Goal: Task Accomplishment & Management: Complete application form

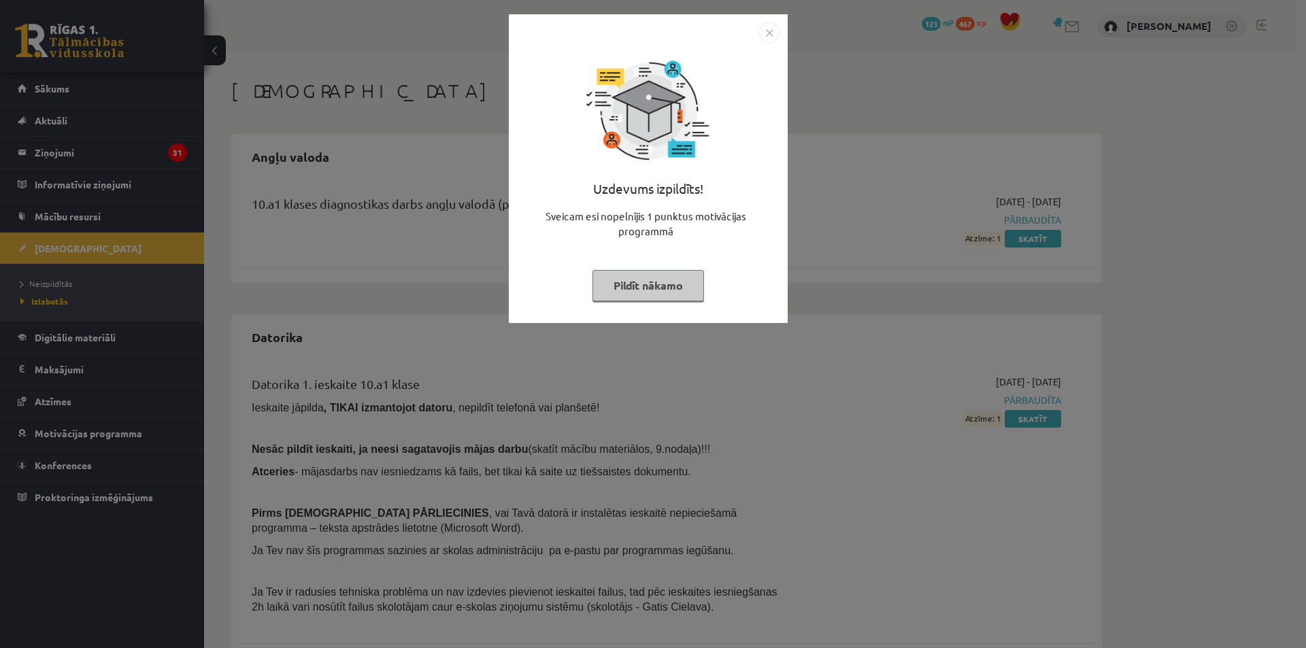
click at [614, 294] on button "Pildīt nākamo" at bounding box center [648, 285] width 112 height 31
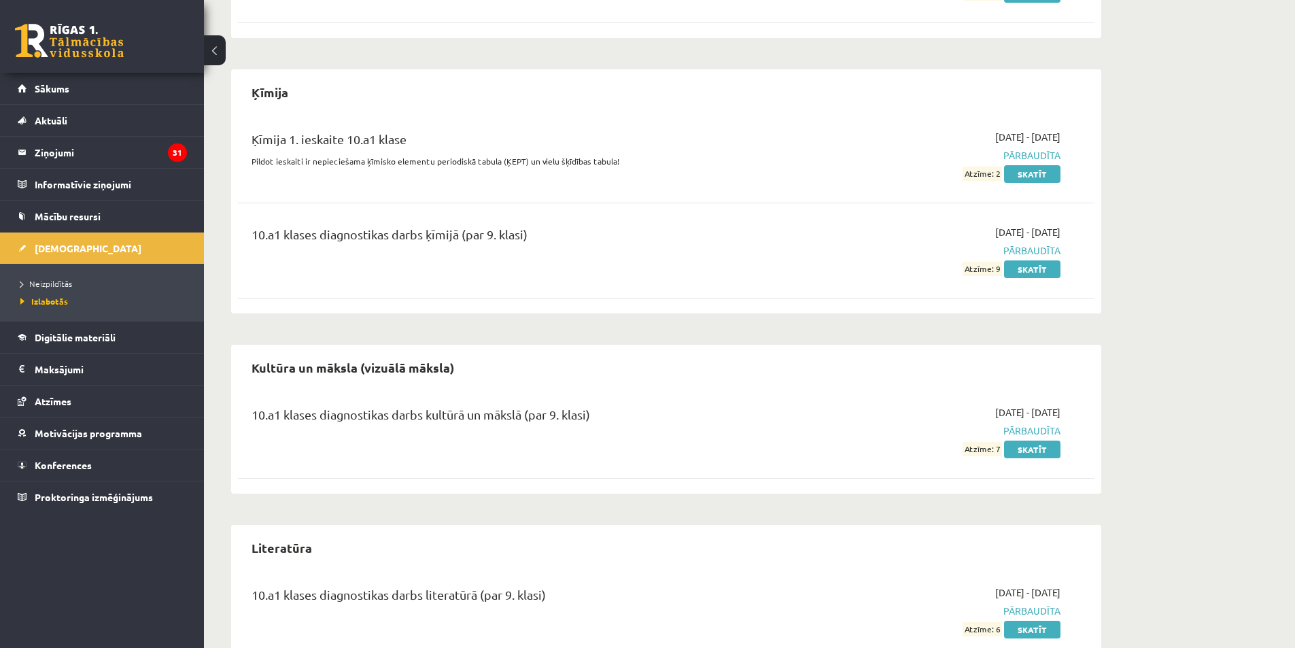
scroll to position [949, 0]
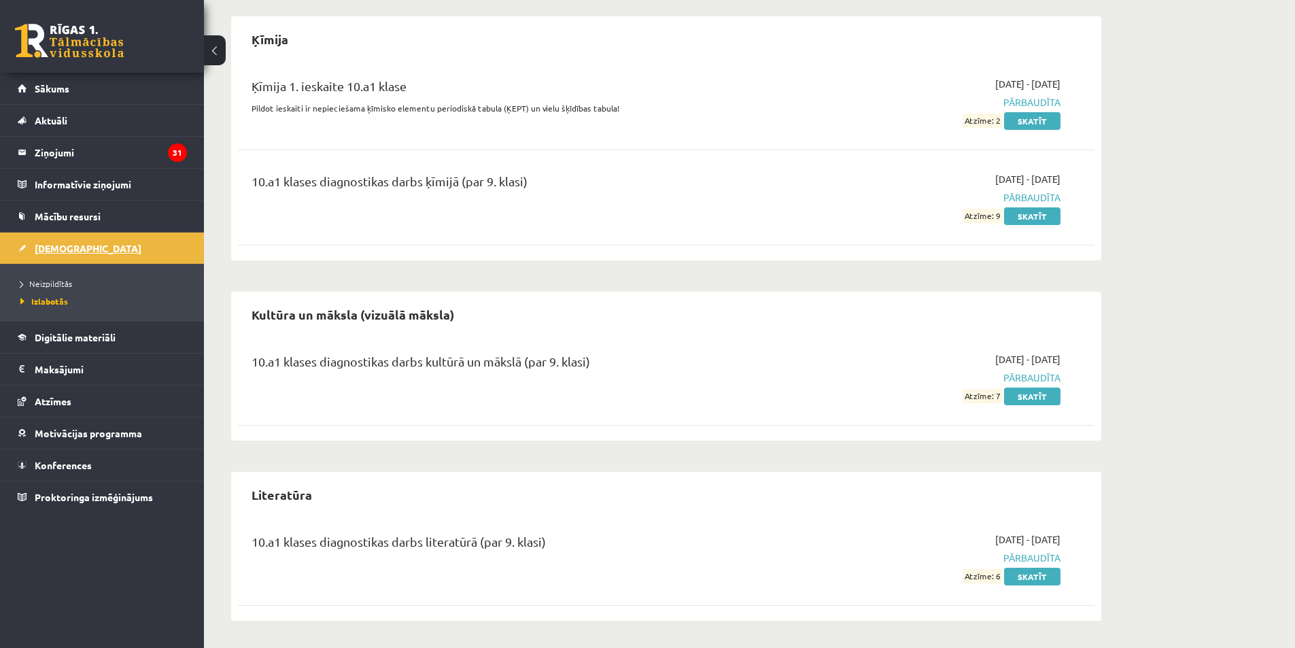
click at [123, 249] on link "[DEMOGRAPHIC_DATA]" at bounding box center [102, 248] width 169 height 31
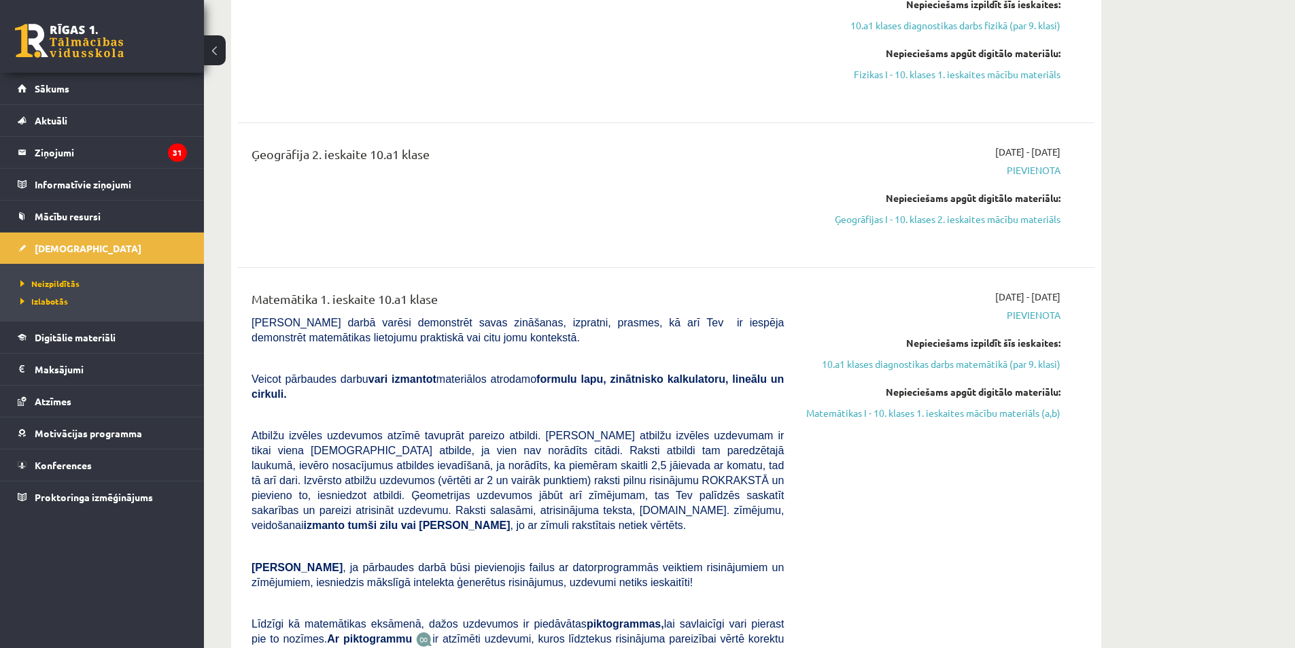
click at [73, 277] on li "Neizpildītās" at bounding box center [105, 284] width 170 height 18
click at [71, 282] on span "Neizpildītās" at bounding box center [49, 283] width 59 height 11
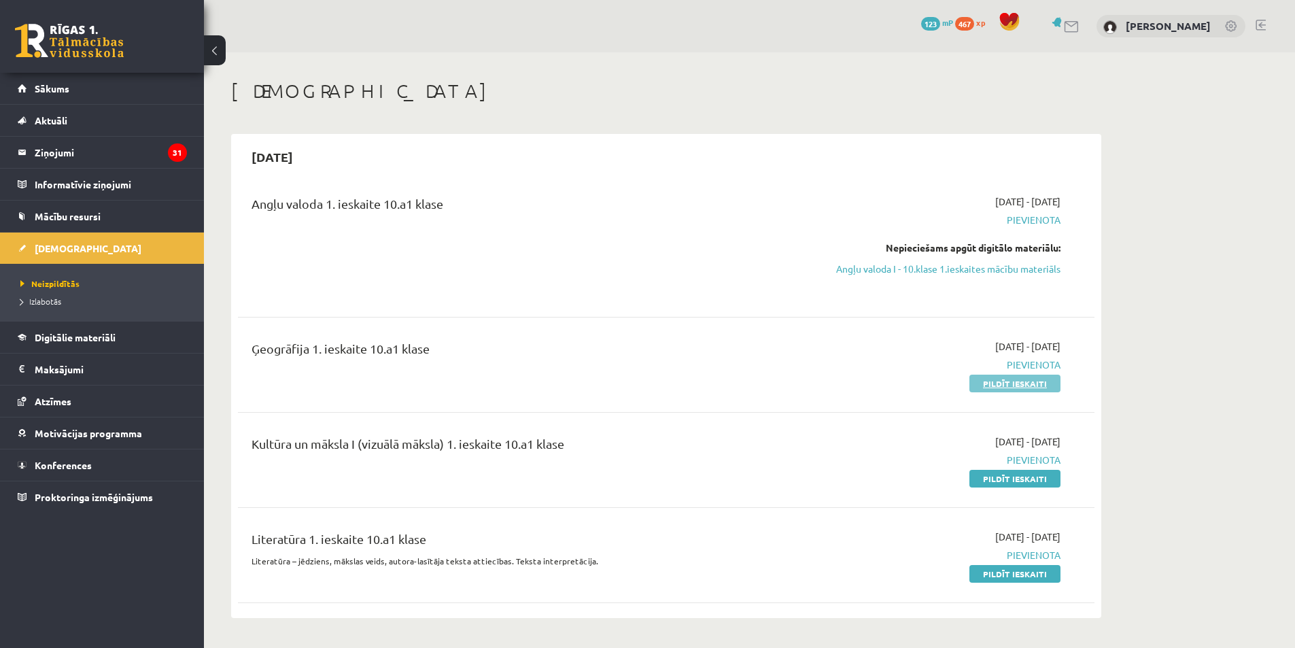
click at [1040, 388] on link "Pildīt ieskaiti" at bounding box center [1015, 384] width 91 height 18
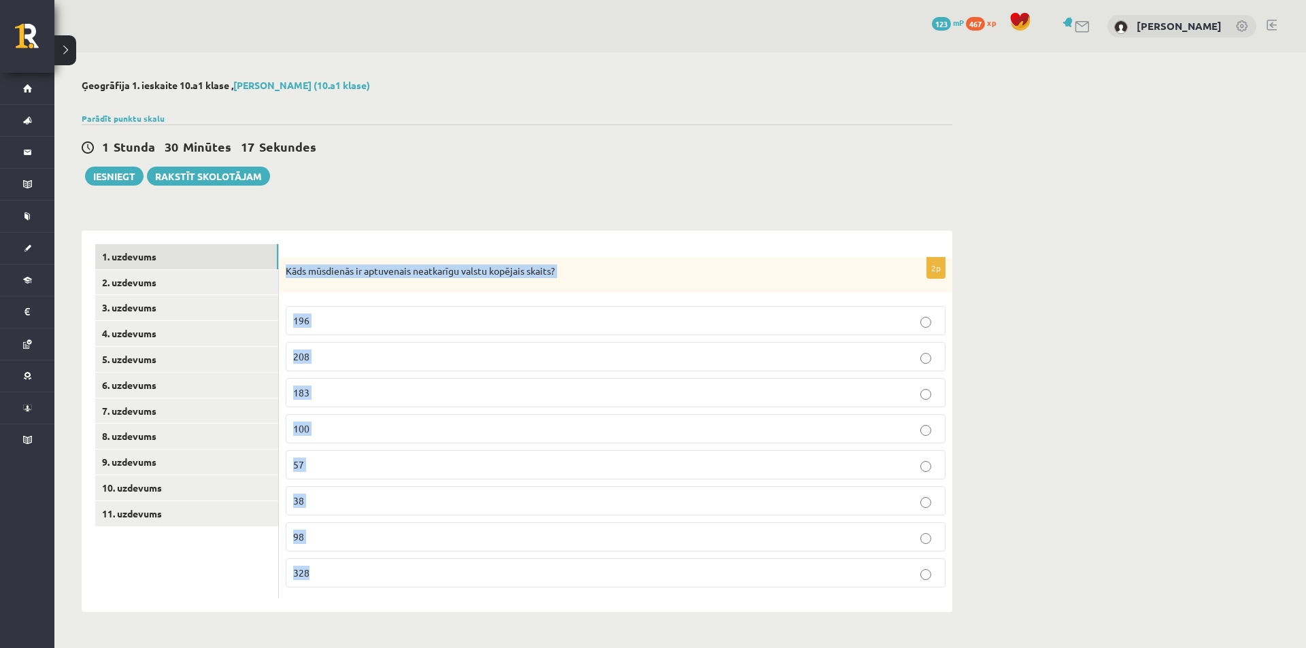
drag, startPoint x: 284, startPoint y: 272, endPoint x: 585, endPoint y: 662, distance: 493.0
click at [585, 647] on html "0 Dāvanas 123 mP 467 xp [PERSON_NAME] Sākums Aktuāli Kā mācīties eSKOLĀ Kontakt…" at bounding box center [653, 324] width 1306 height 648
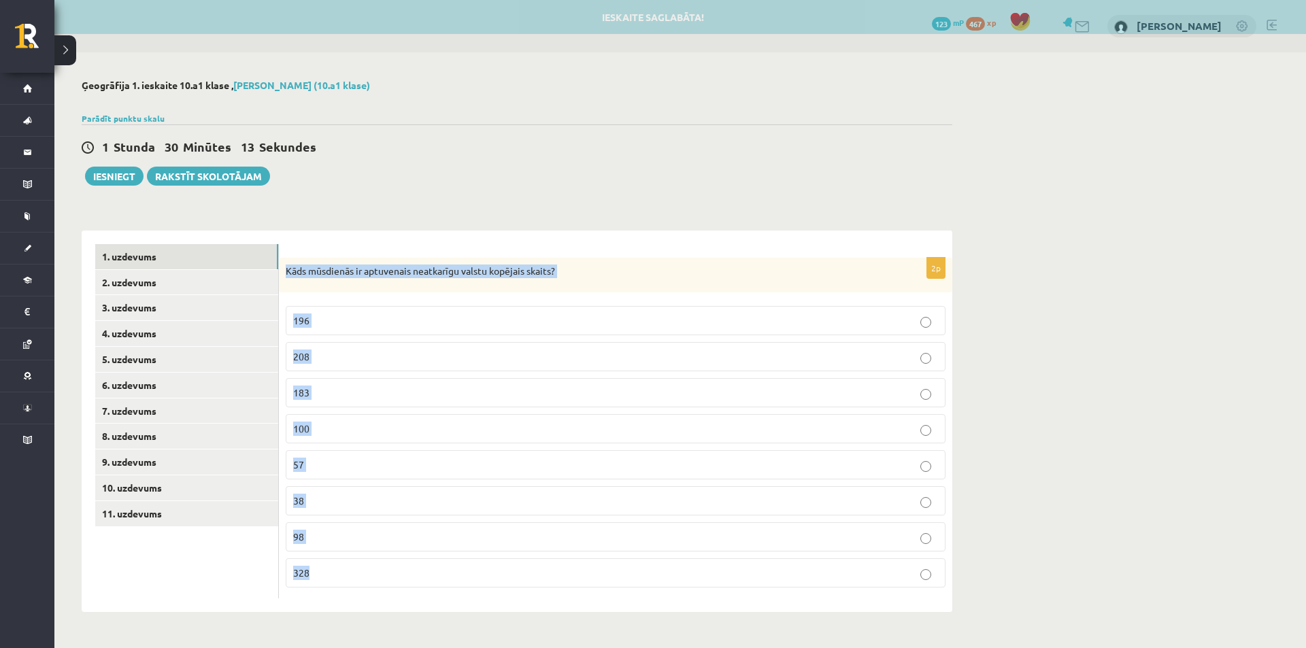
click at [1085, 315] on div "**********" at bounding box center [679, 345] width 1251 height 587
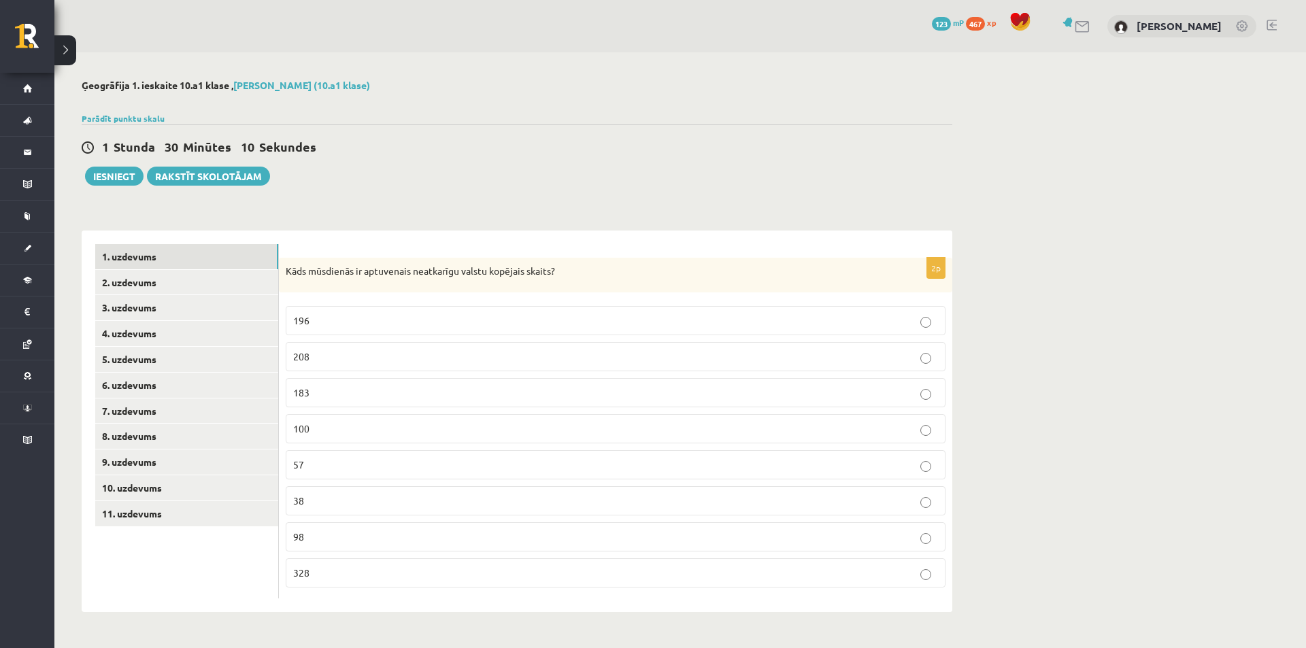
click at [285, 269] on div "Kāds mūsdienās ir aptuvenais neatkarīgu valstu kopējais skaits?" at bounding box center [615, 275] width 673 height 35
drag, startPoint x: 285, startPoint y: 269, endPoint x: 394, endPoint y: 620, distance: 367.6
click at [394, 620] on div "**********" at bounding box center [516, 345] width 925 height 587
copy div "Kāds mūsdienās ir aptuvenais neatkarīgu valstu kopējais skaits? 196 208 183 100…"
click at [688, 345] on label "208" at bounding box center [616, 356] width 660 height 29
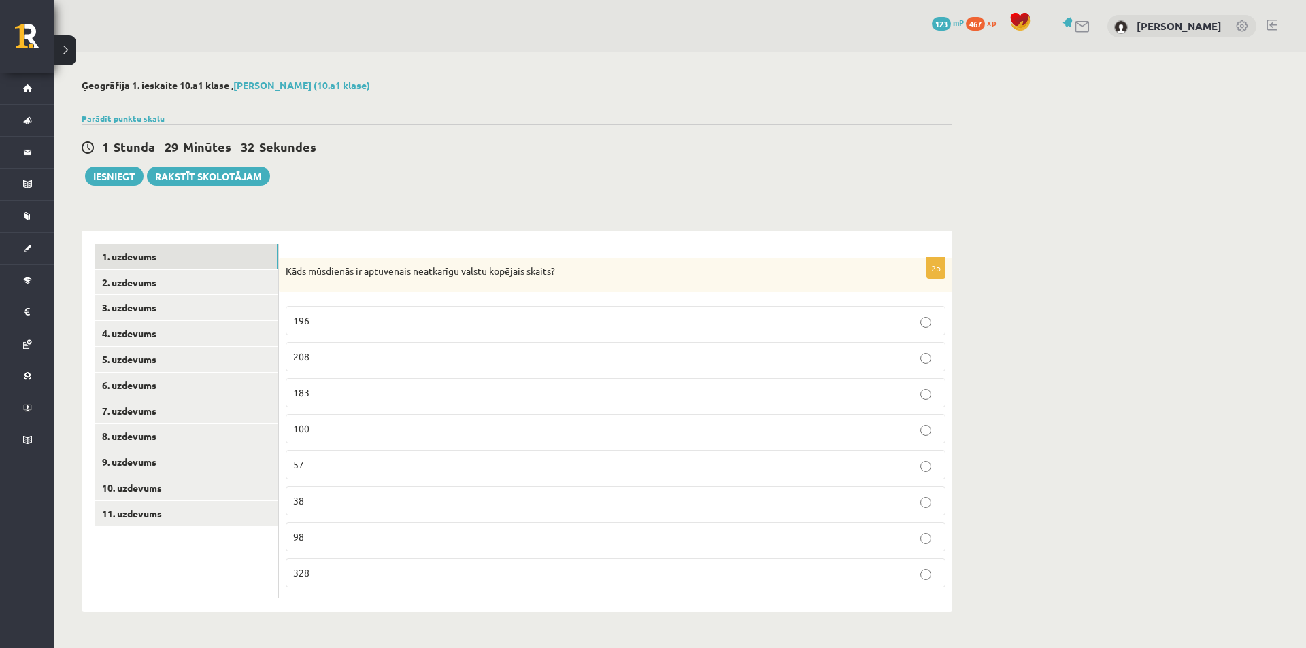
click at [683, 316] on p "196" at bounding box center [615, 320] width 645 height 14
click at [201, 290] on link "2. uzdevums" at bounding box center [186, 282] width 183 height 25
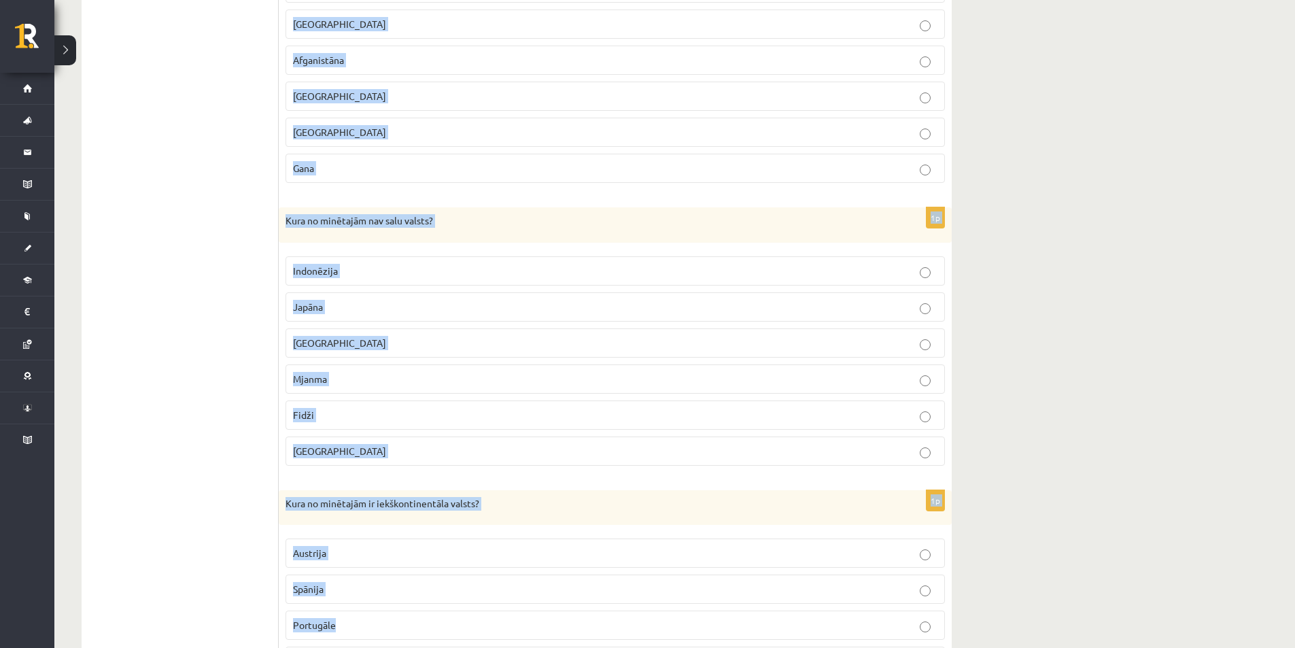
scroll to position [1333, 0]
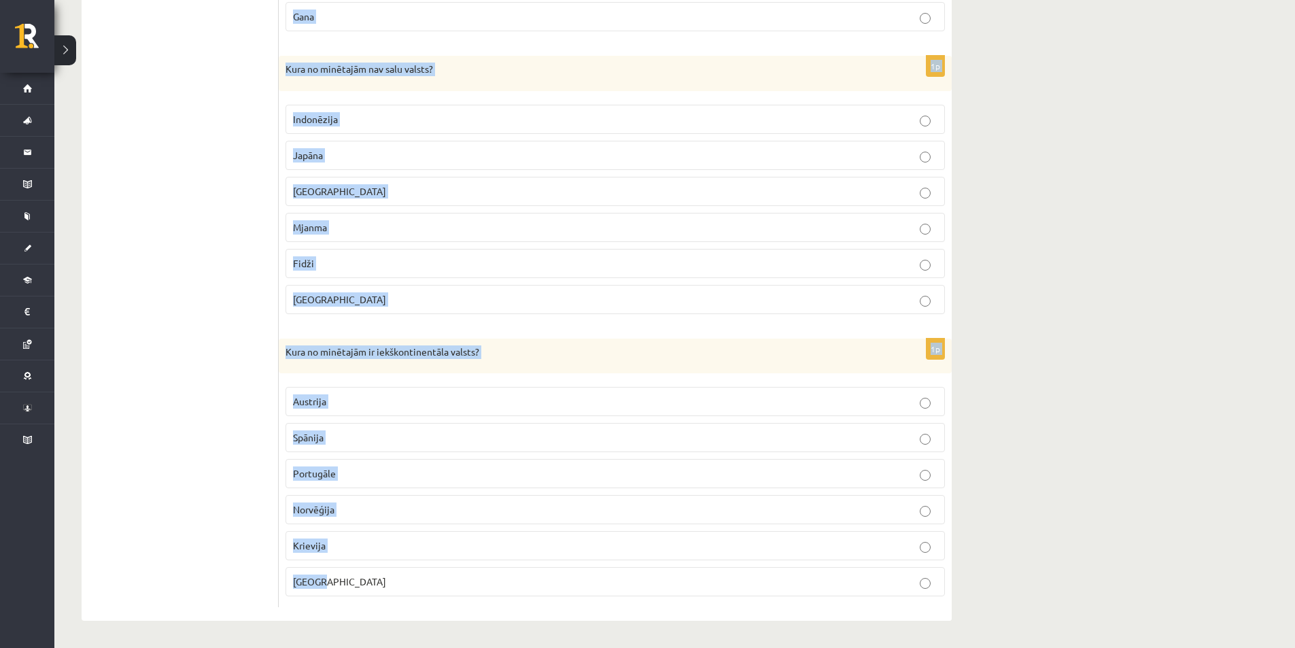
drag, startPoint x: 287, startPoint y: 270, endPoint x: 443, endPoint y: 672, distance: 431.0
copy form "Kura no minētajām ir jūras valsts? Luksemburga Baltkrievija Tadžikistāna Sanmar…"
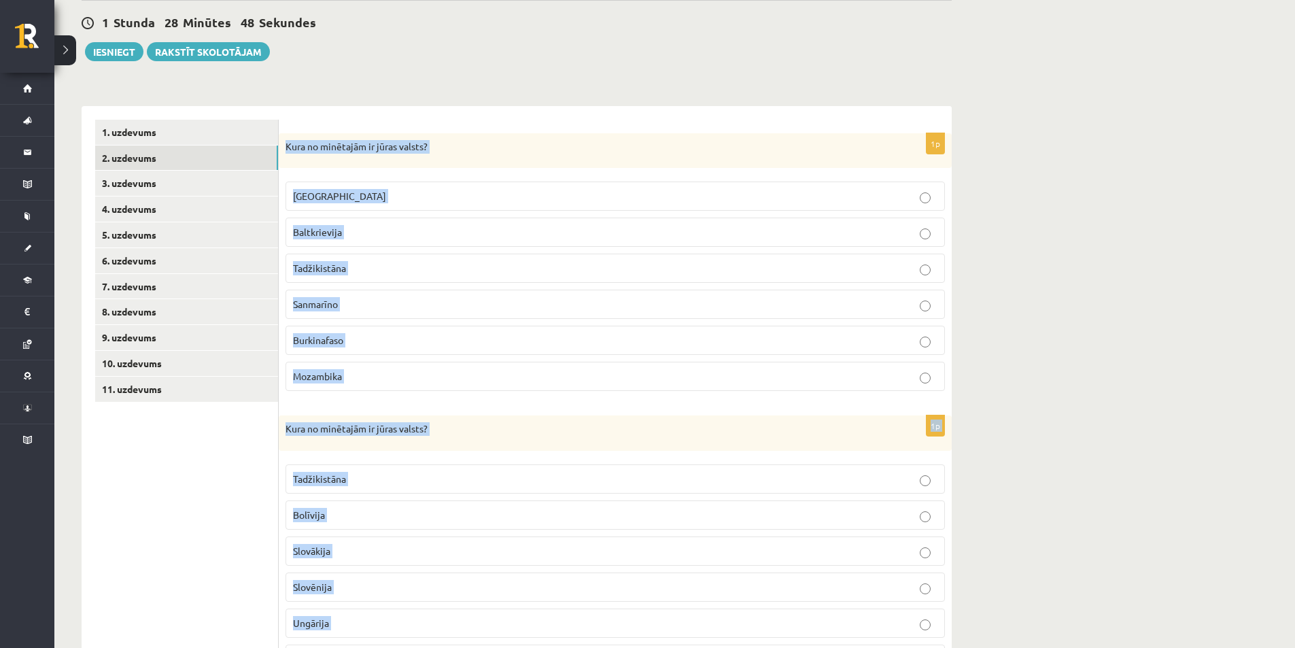
scroll to position [0, 0]
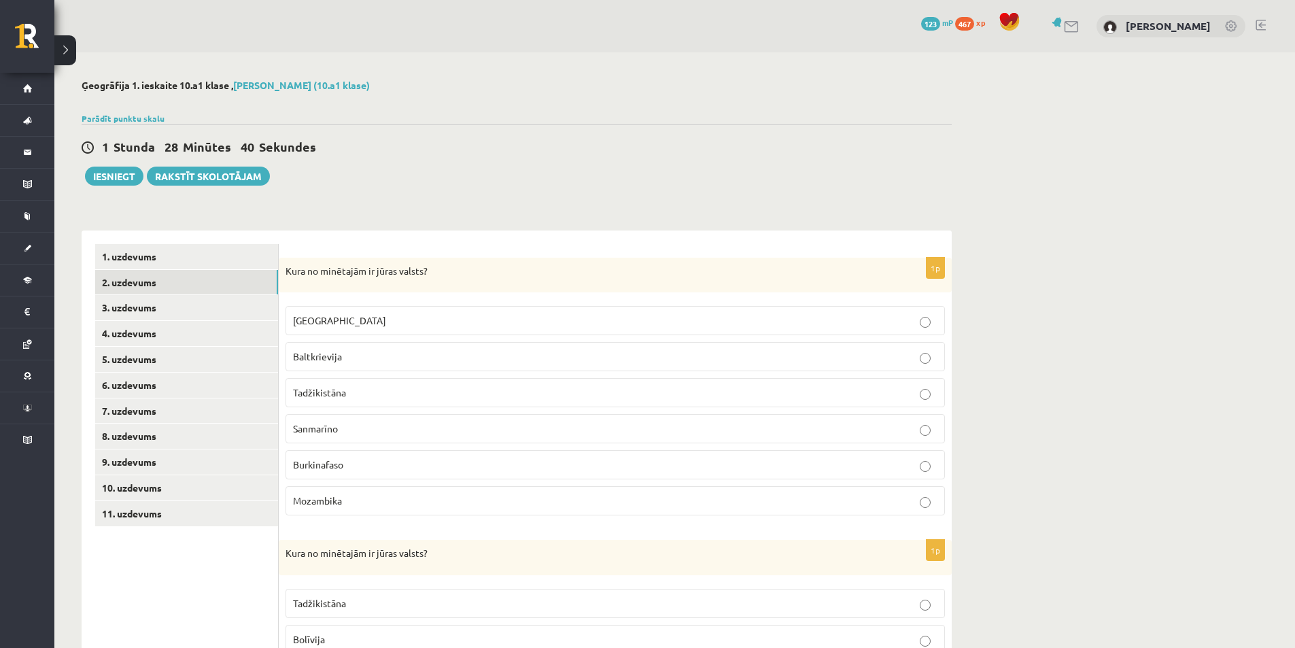
click at [371, 490] on label "Mozambika" at bounding box center [616, 500] width 660 height 29
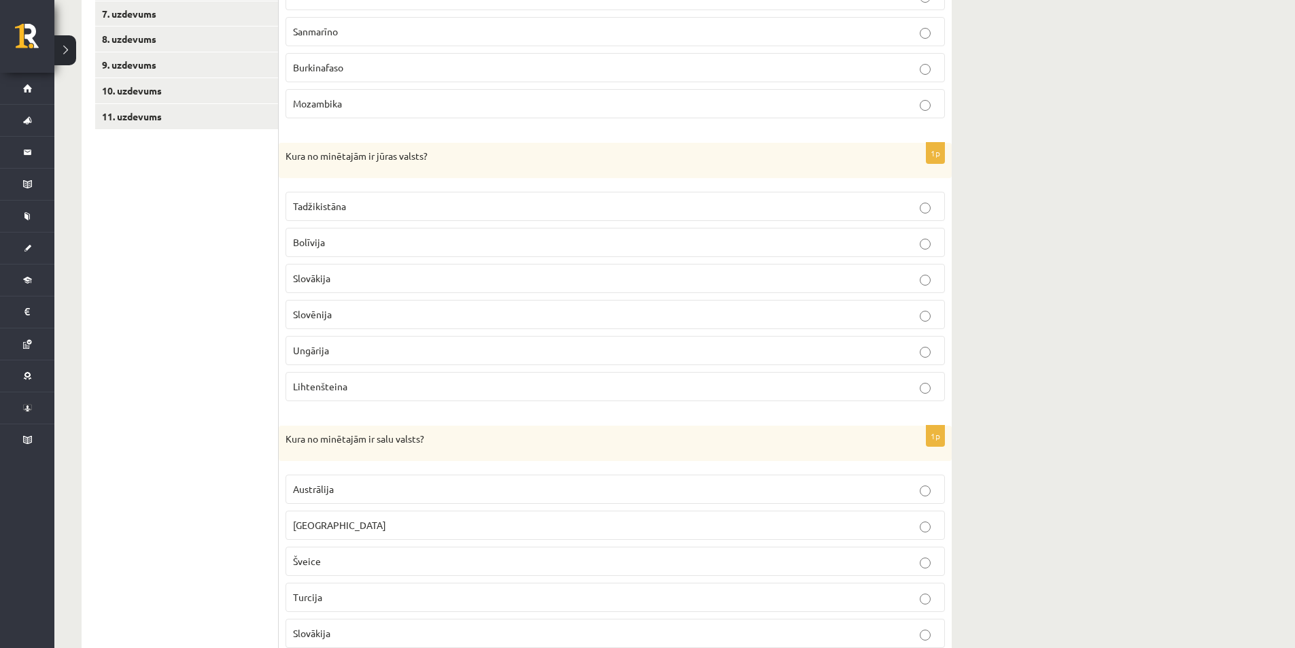
scroll to position [398, 0]
click at [348, 312] on p "Slovēnija" at bounding box center [615, 314] width 645 height 14
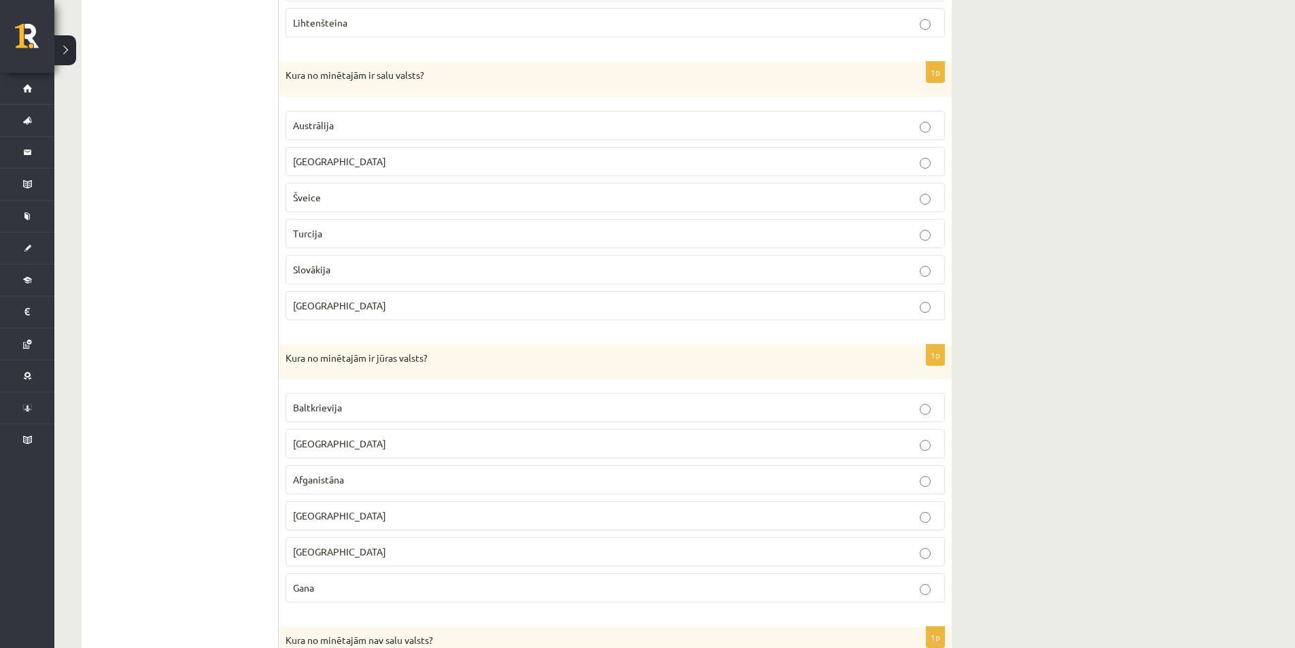
scroll to position [771, 0]
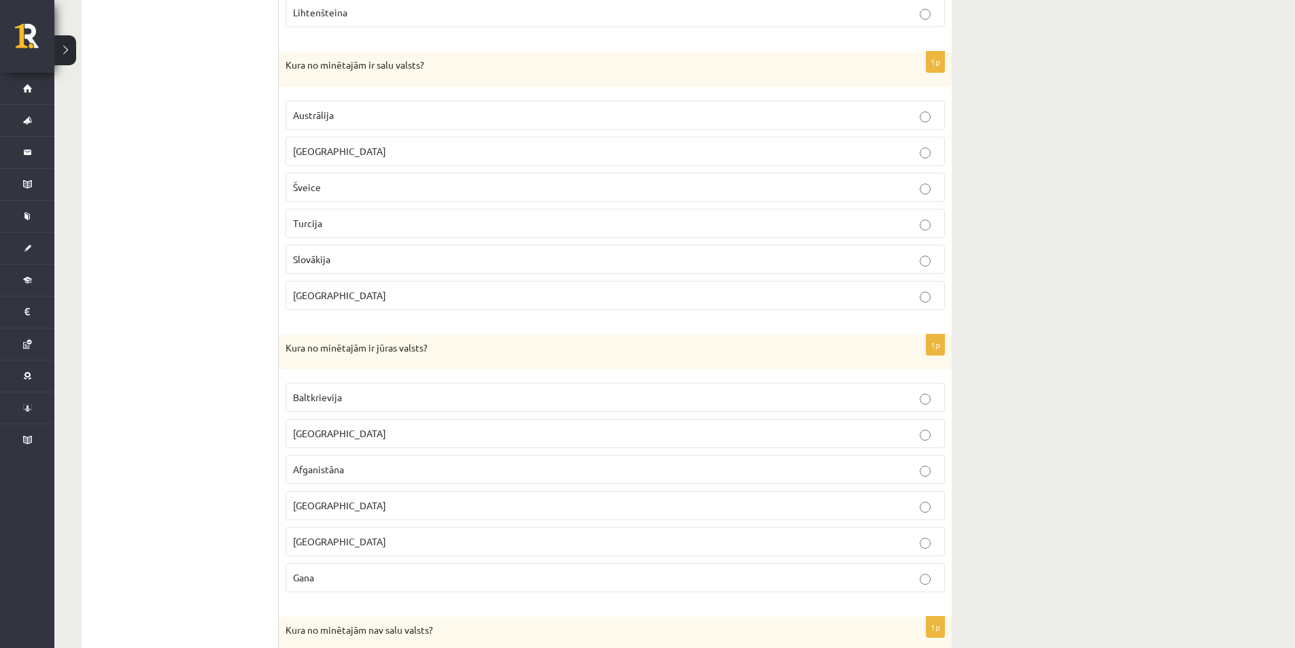
click at [341, 153] on span "Madagaskara" at bounding box center [339, 151] width 93 height 12
click at [468, 579] on p "Gana" at bounding box center [615, 578] width 645 height 14
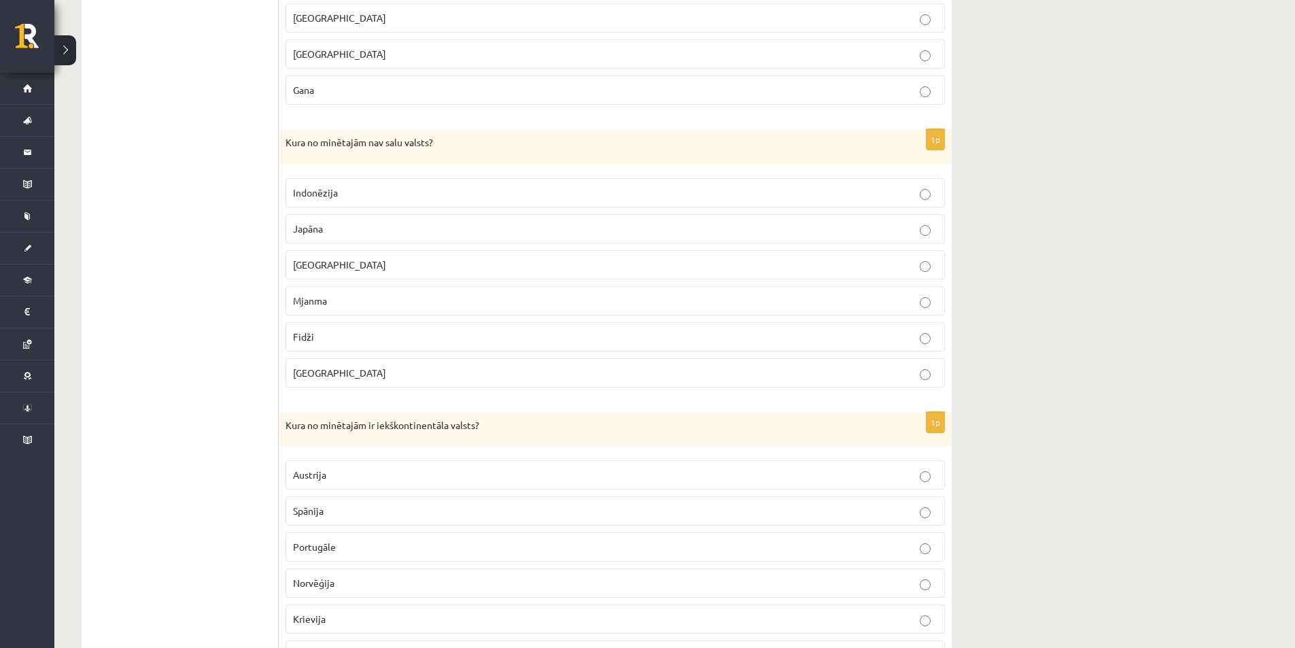
scroll to position [1274, 0]
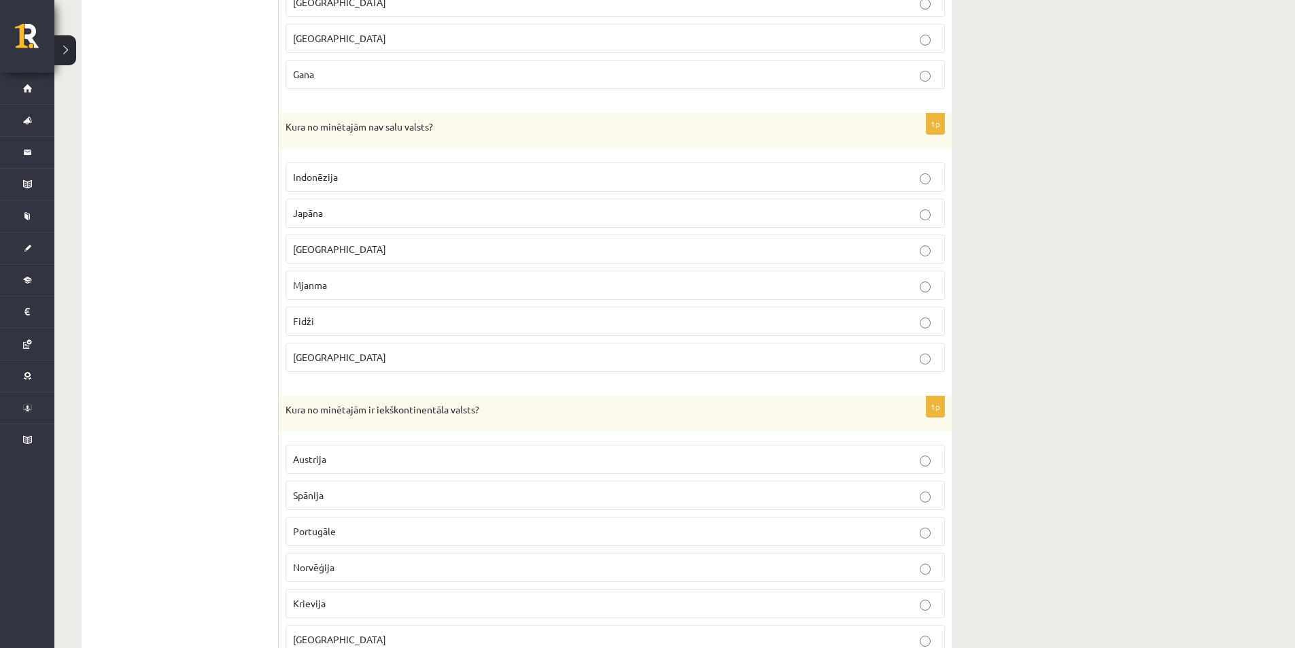
click at [340, 464] on p "Austrija" at bounding box center [615, 459] width 645 height 14
click at [342, 281] on p "Mjanma" at bounding box center [615, 285] width 645 height 14
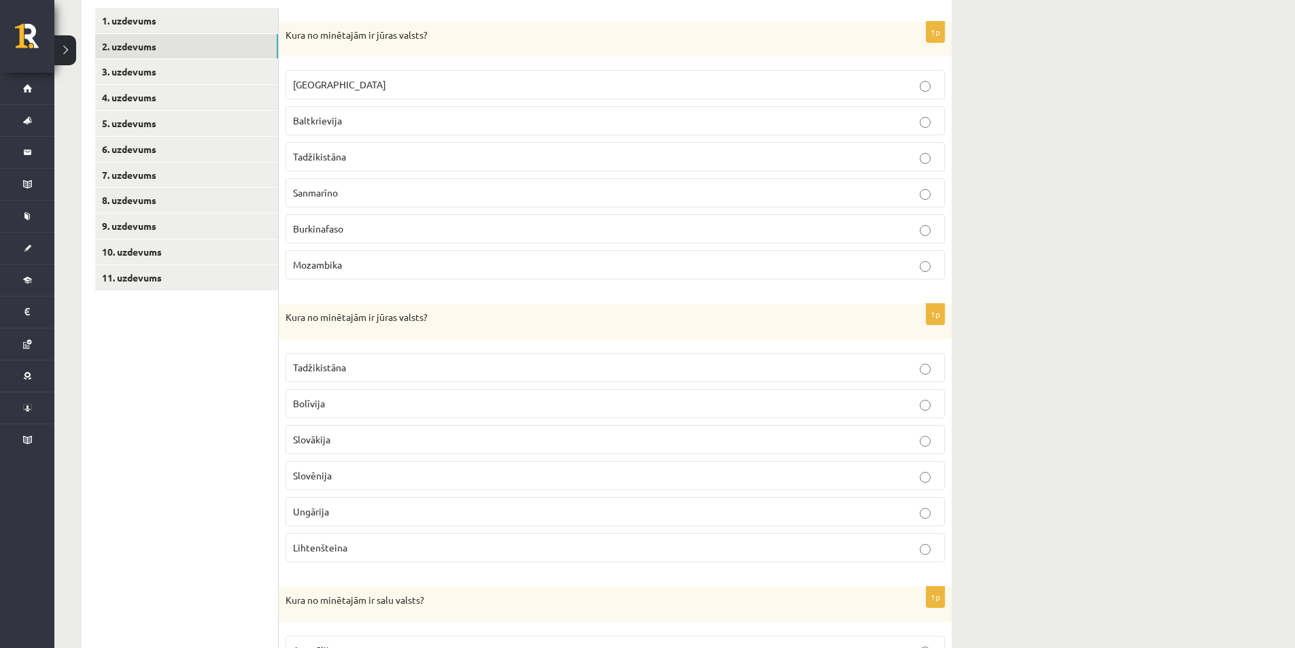
scroll to position [0, 0]
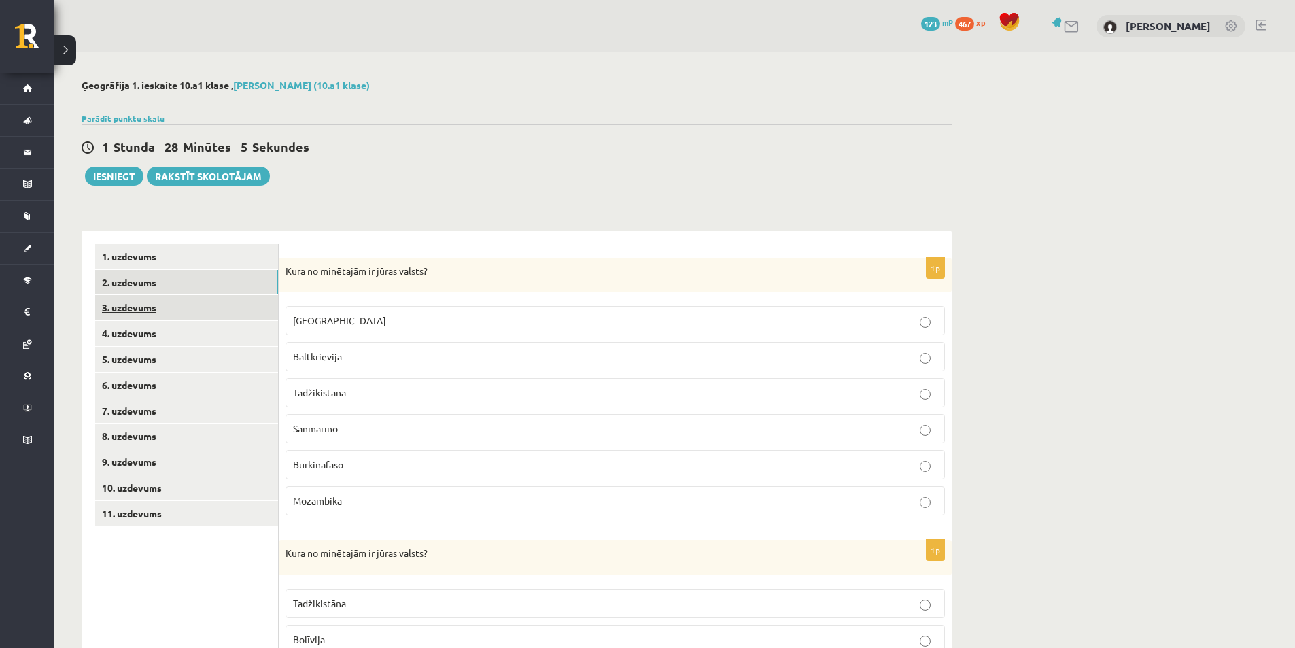
click at [197, 310] on link "3. uzdevums" at bounding box center [186, 307] width 183 height 25
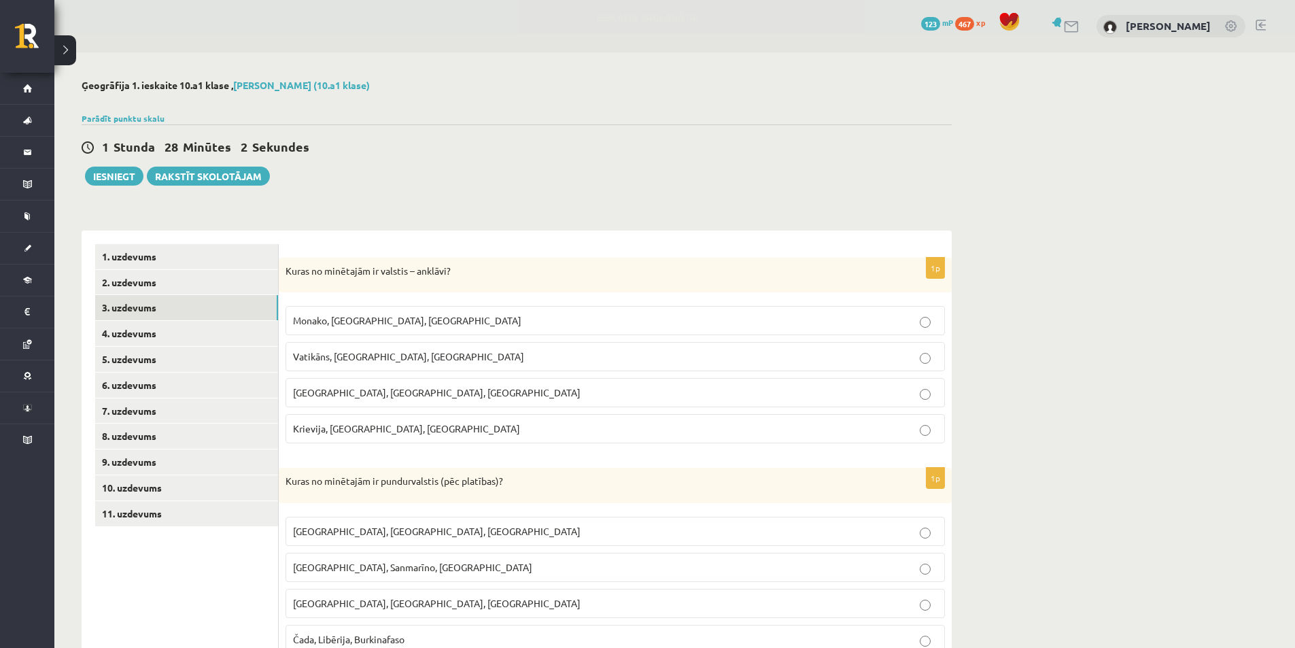
click at [306, 268] on p "Kuras no minētajām ir valstis – anklāvi?" at bounding box center [582, 272] width 592 height 14
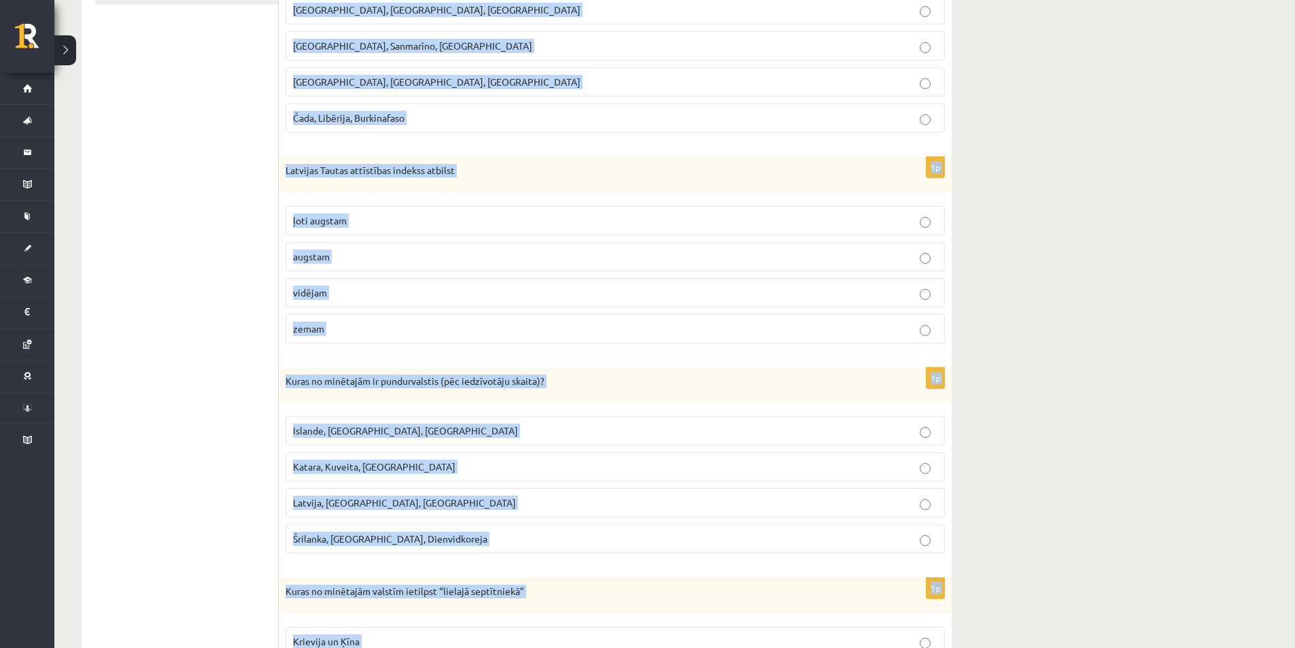
scroll to position [690, 0]
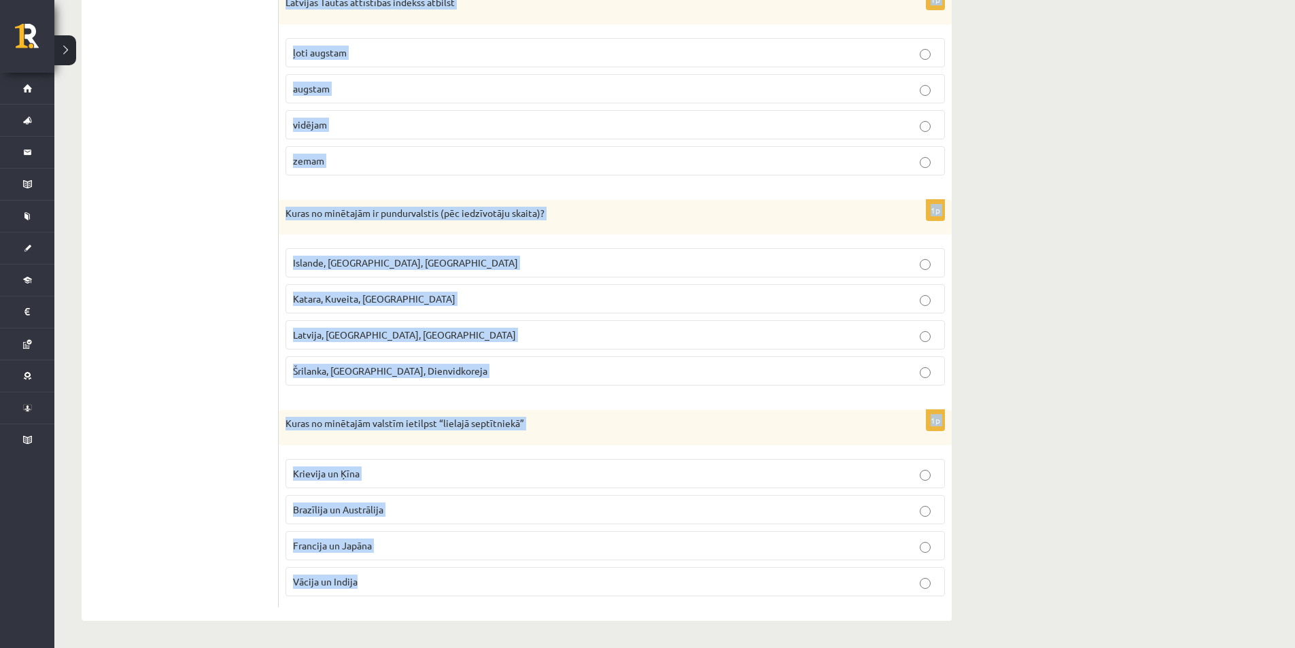
drag, startPoint x: 286, startPoint y: 269, endPoint x: 469, endPoint y: 675, distance: 445.5
copy form "Kuras no minētajām ir valstis – anklāvi? Monako, Lihtenšteina, Luksemburga Vati…"
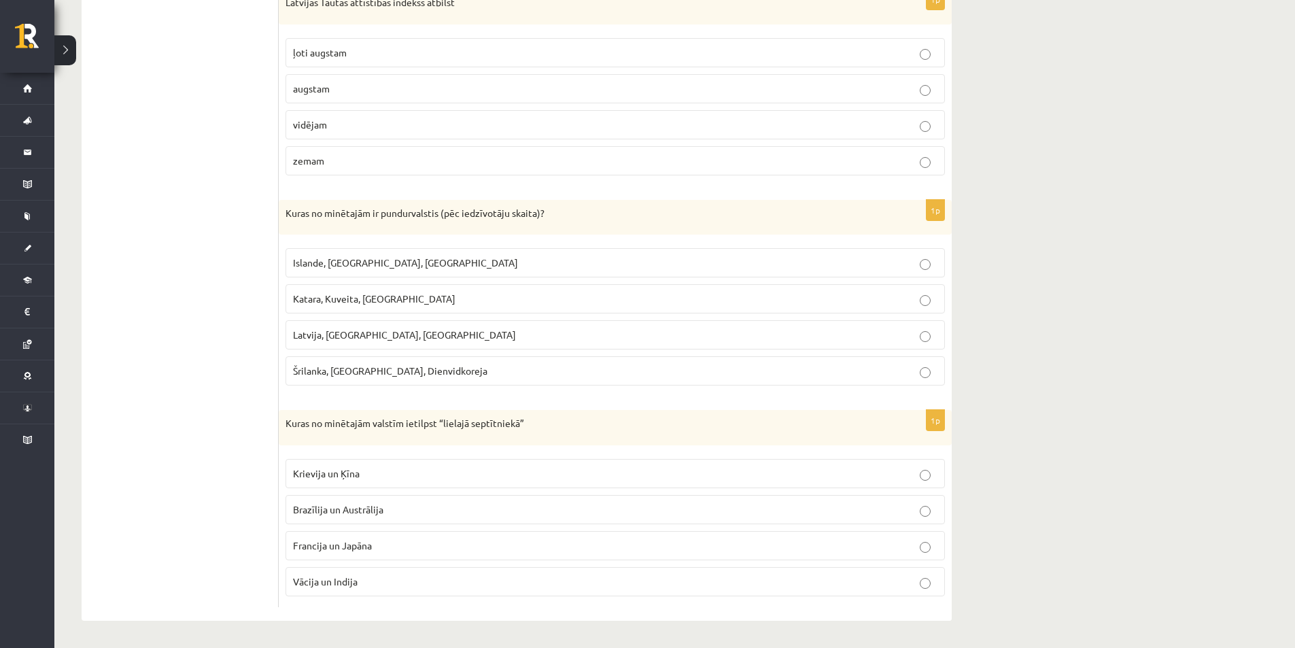
click at [260, 198] on ul "1. uzdevums 2. uzdevums 3. uzdevums 4. uzdevums 5. uzdevums 6. uzdevums 7. uzde…" at bounding box center [187, 81] width 184 height 1053
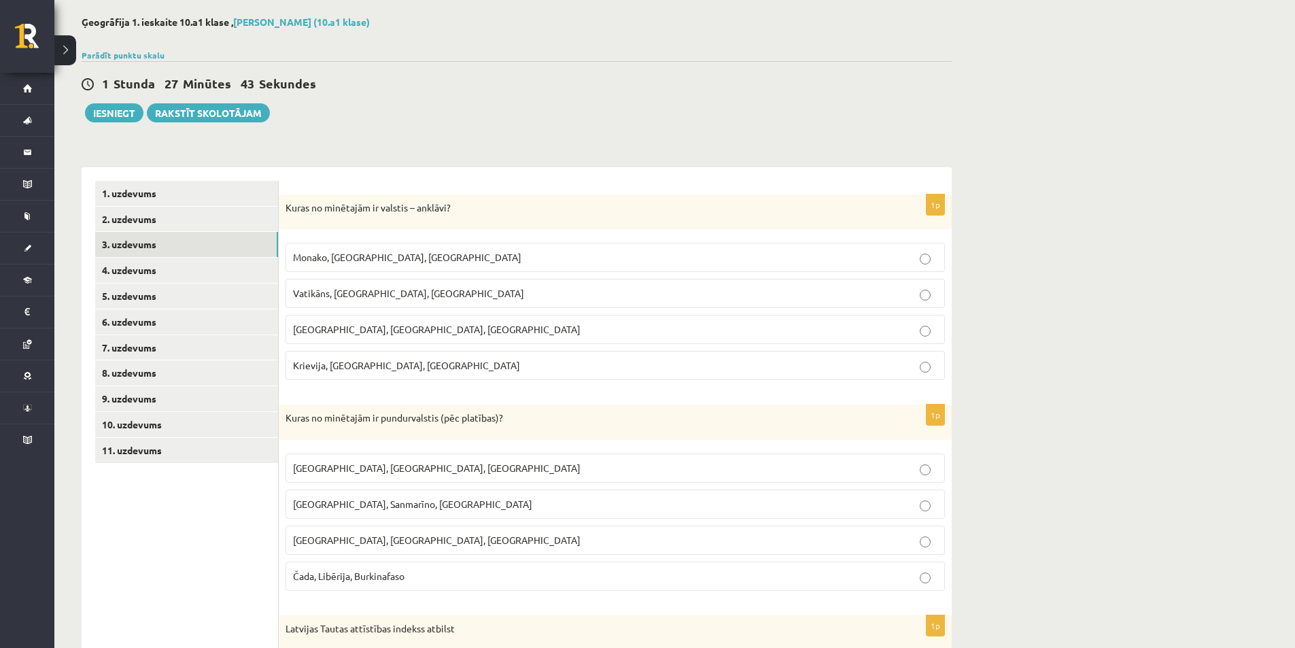
scroll to position [0, 0]
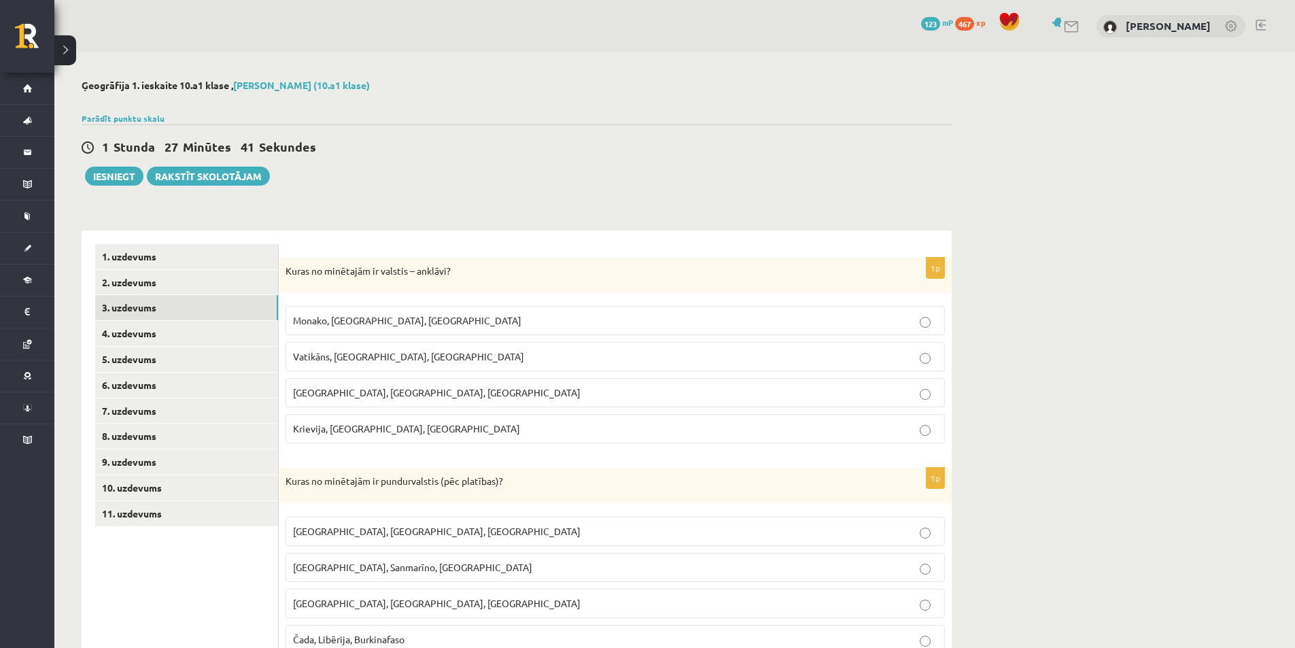
click at [364, 361] on span "Vatikāns, Lesoto, Sanmarīno" at bounding box center [408, 356] width 231 height 12
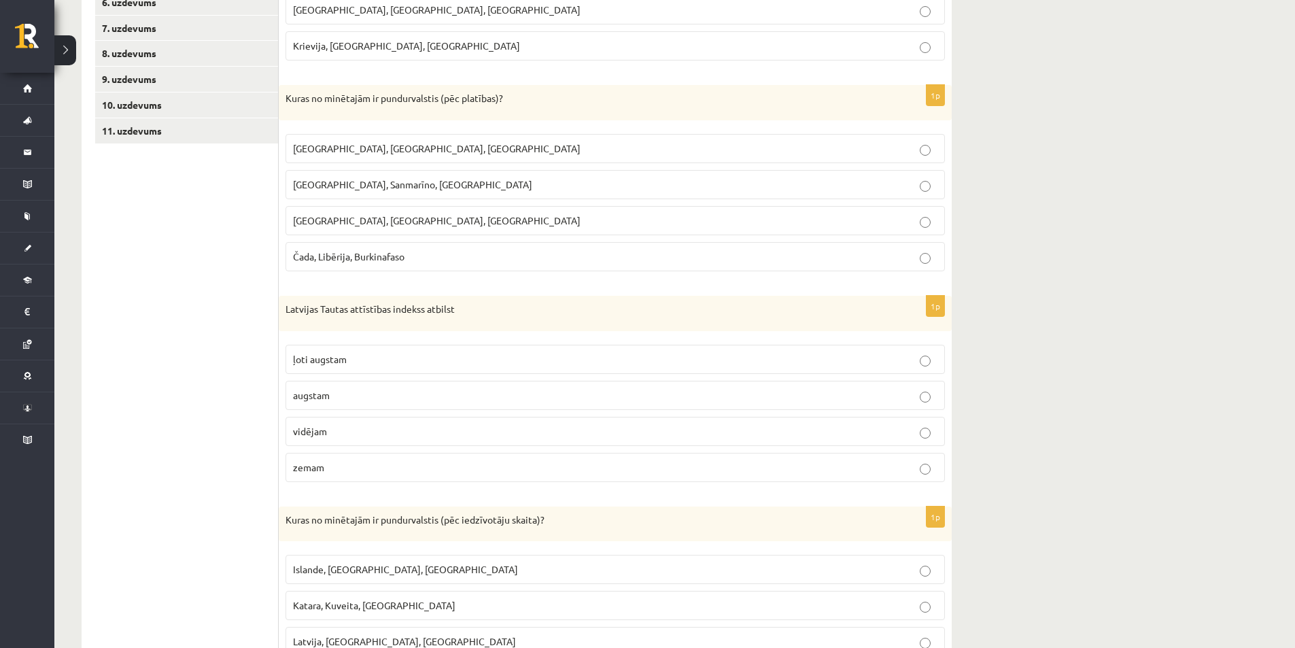
click at [349, 191] on p "Monako, Sanmarīno, Luksemburga" at bounding box center [615, 184] width 645 height 14
click at [369, 355] on p "ļoti augstam" at bounding box center [615, 359] width 645 height 14
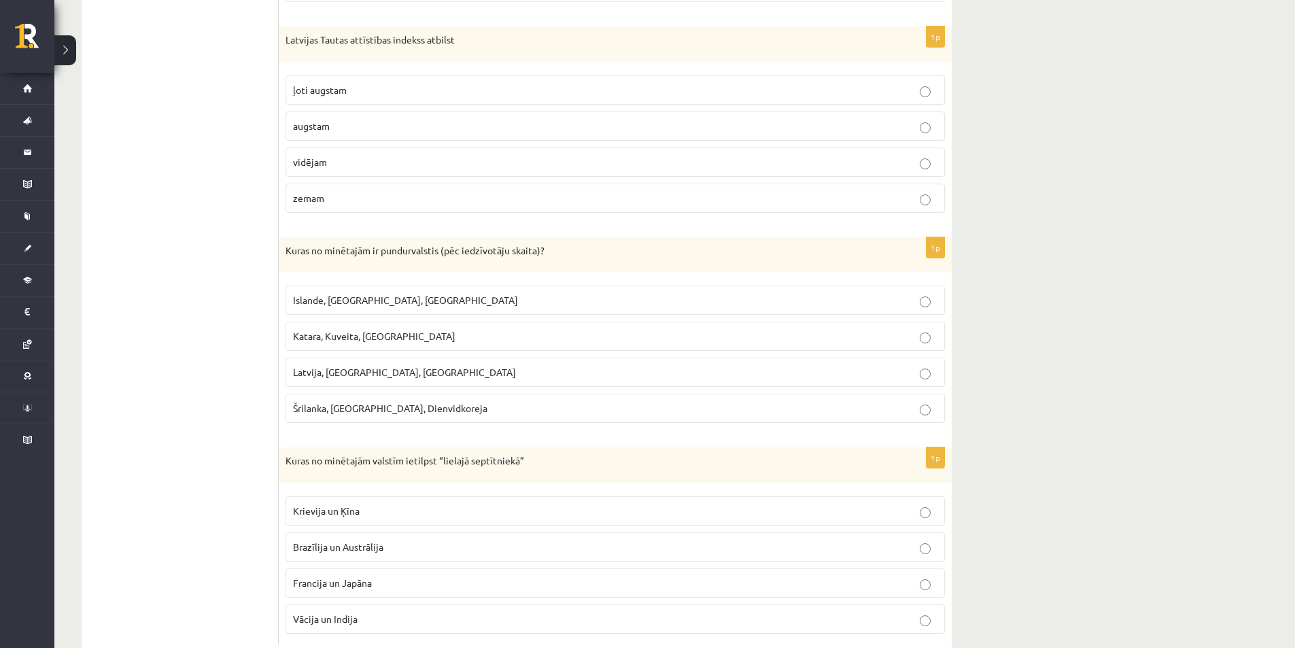
scroll to position [690, 0]
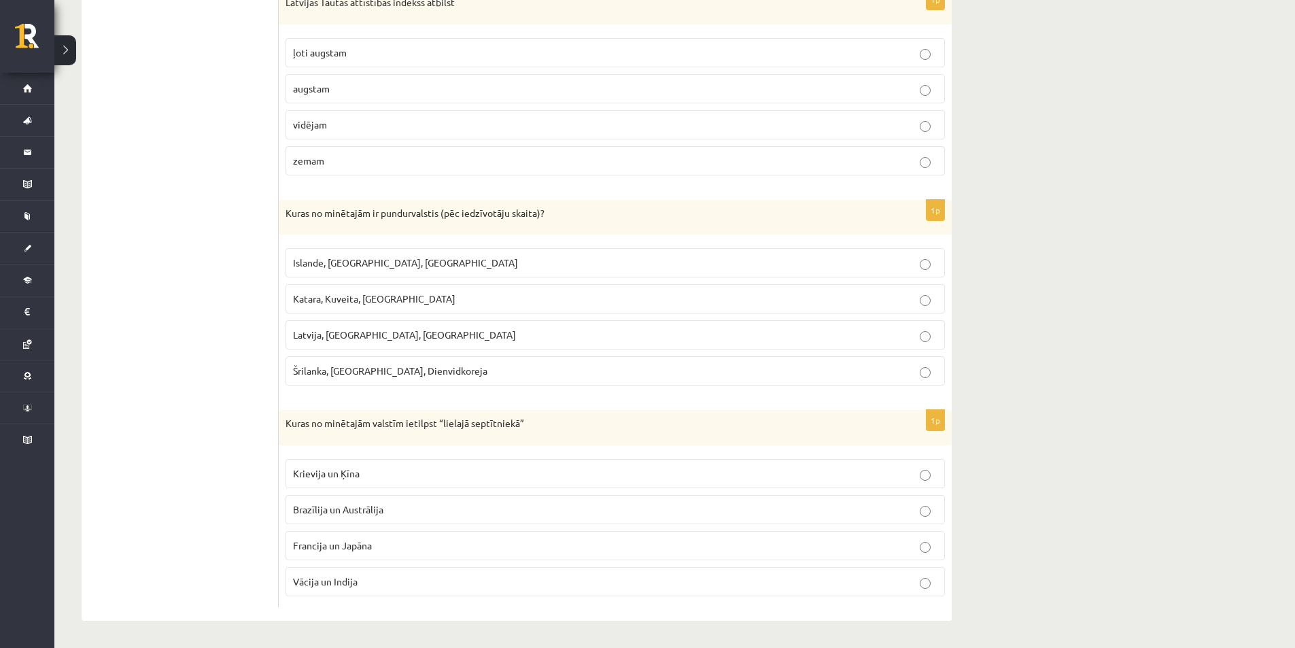
click at [397, 549] on p "Francija un Japāna" at bounding box center [615, 546] width 645 height 14
click at [360, 276] on label "Islande, Malta, Surinama" at bounding box center [616, 262] width 660 height 29
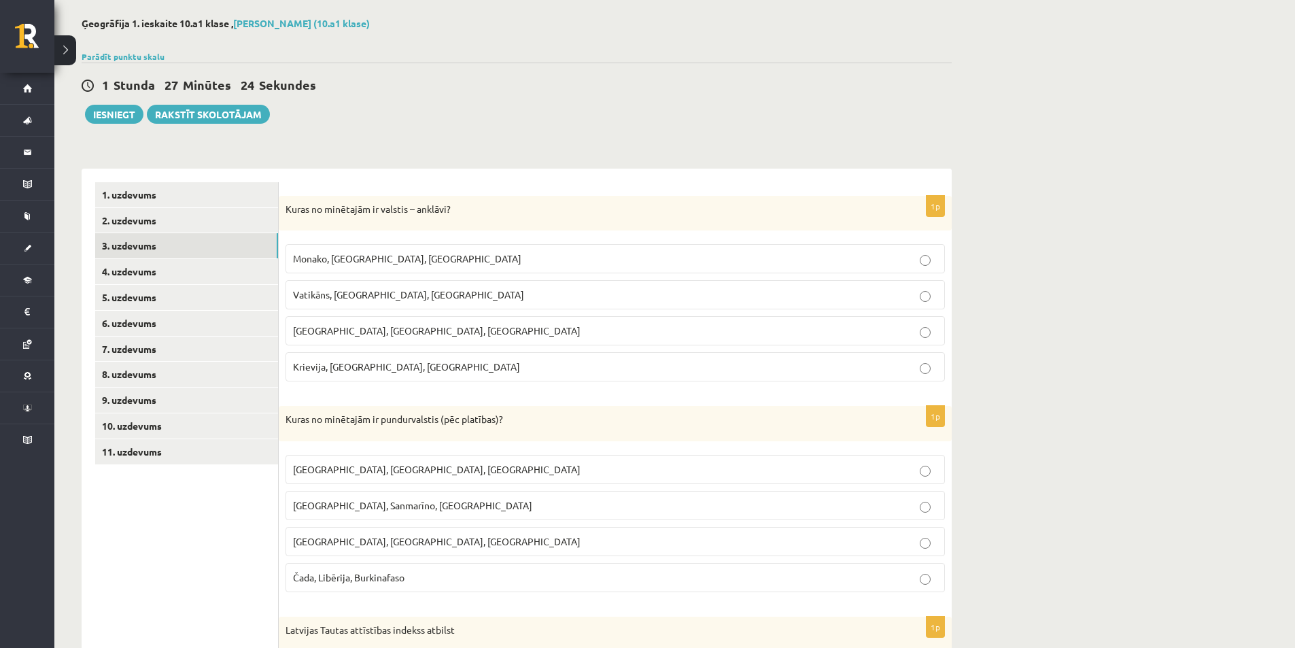
scroll to position [0, 0]
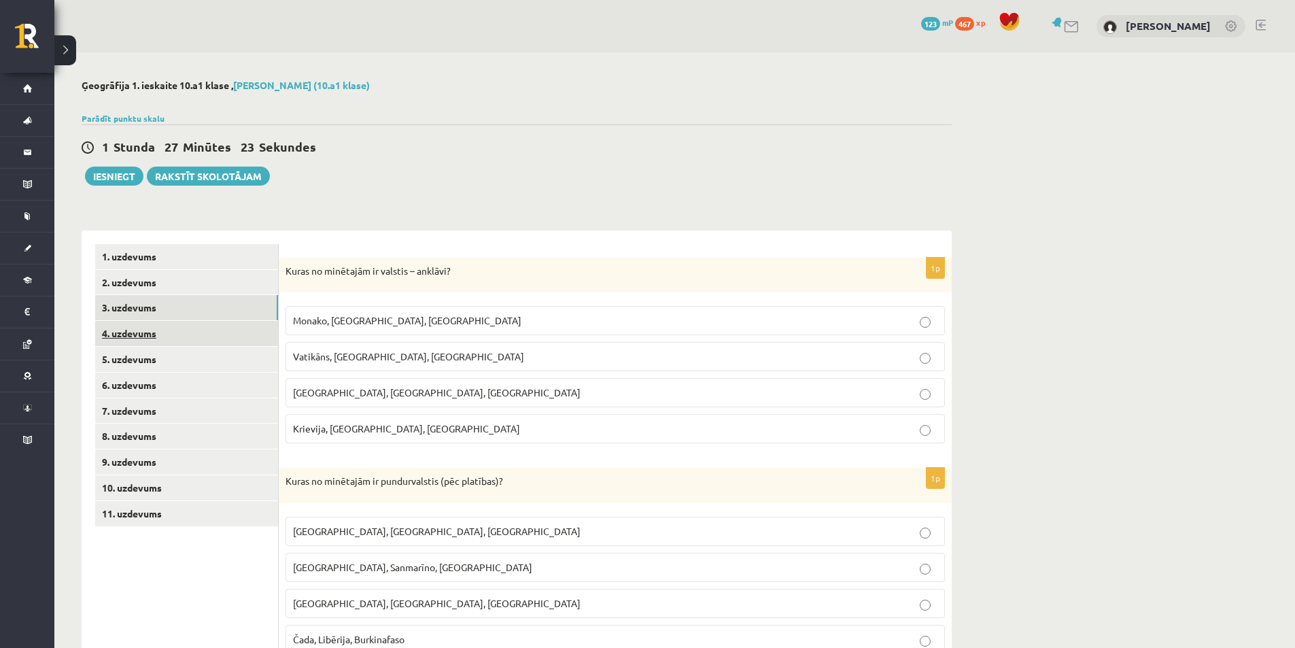
click at [163, 337] on link "4. uzdevums" at bounding box center [186, 333] width 183 height 25
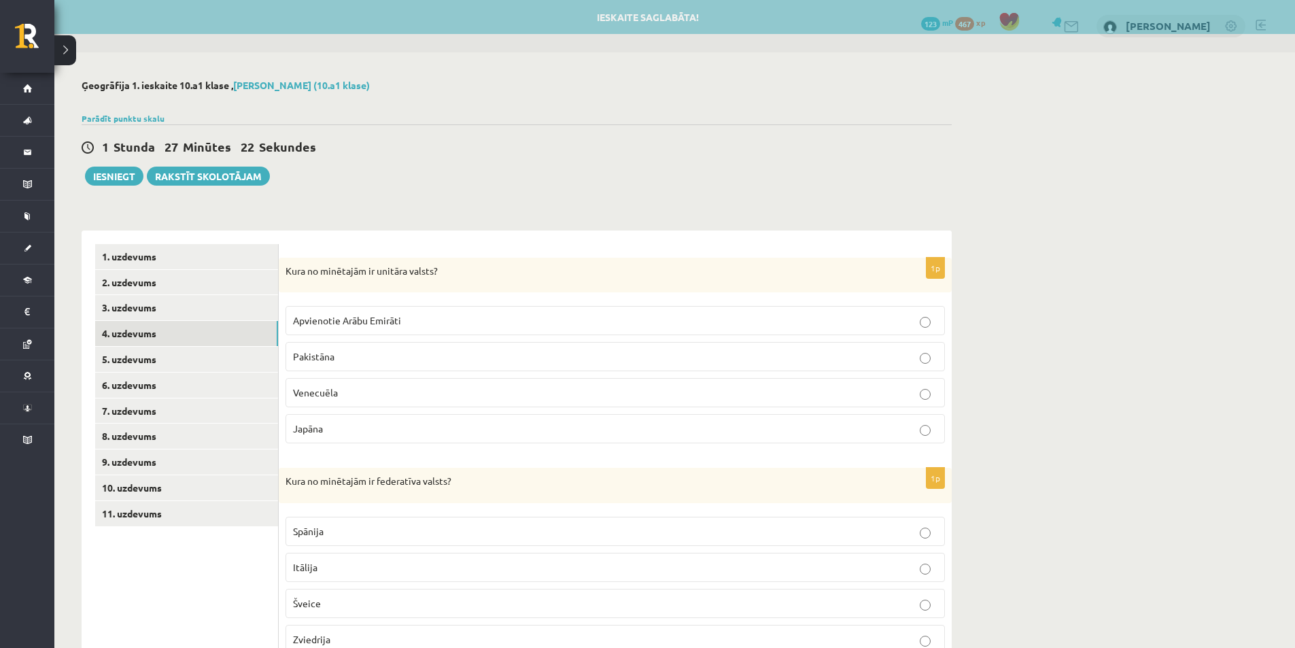
click at [374, 364] on p "Pakistāna" at bounding box center [615, 357] width 645 height 14
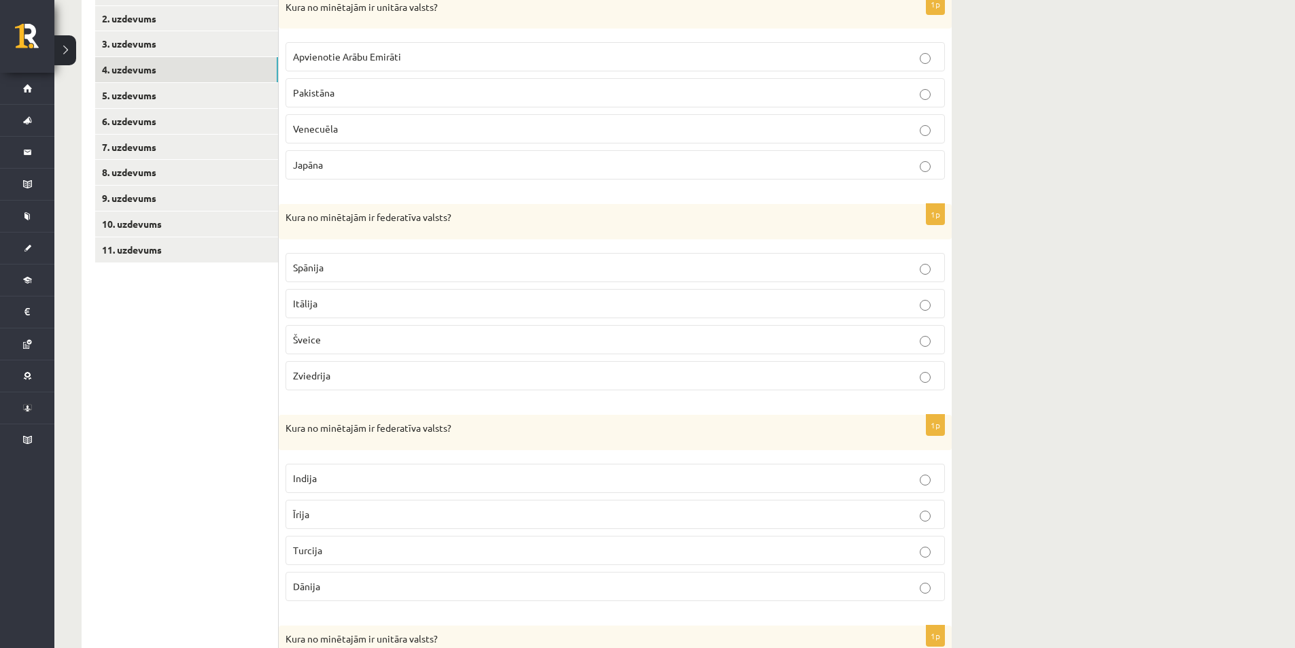
scroll to position [265, 0]
click at [374, 364] on label "Zviedrija" at bounding box center [616, 374] width 660 height 29
click at [371, 373] on p "Zviedrija" at bounding box center [615, 375] width 645 height 14
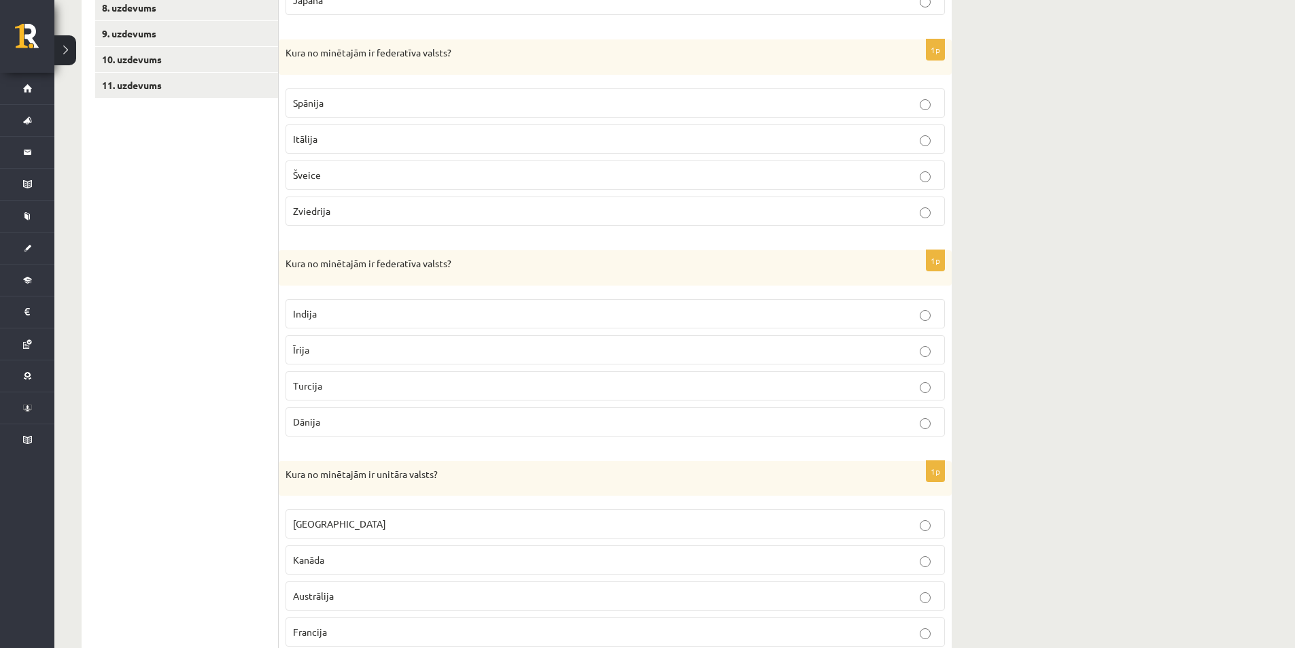
scroll to position [430, 0]
drag, startPoint x: 288, startPoint y: 262, endPoint x: 318, endPoint y: 327, distance: 70.9
click at [318, 327] on div "1p Kura no minētajām ir federatīva valsts? Indija Īrija Turcija Dānija" at bounding box center [615, 346] width 673 height 197
click at [350, 354] on p "Īrija" at bounding box center [615, 348] width 645 height 14
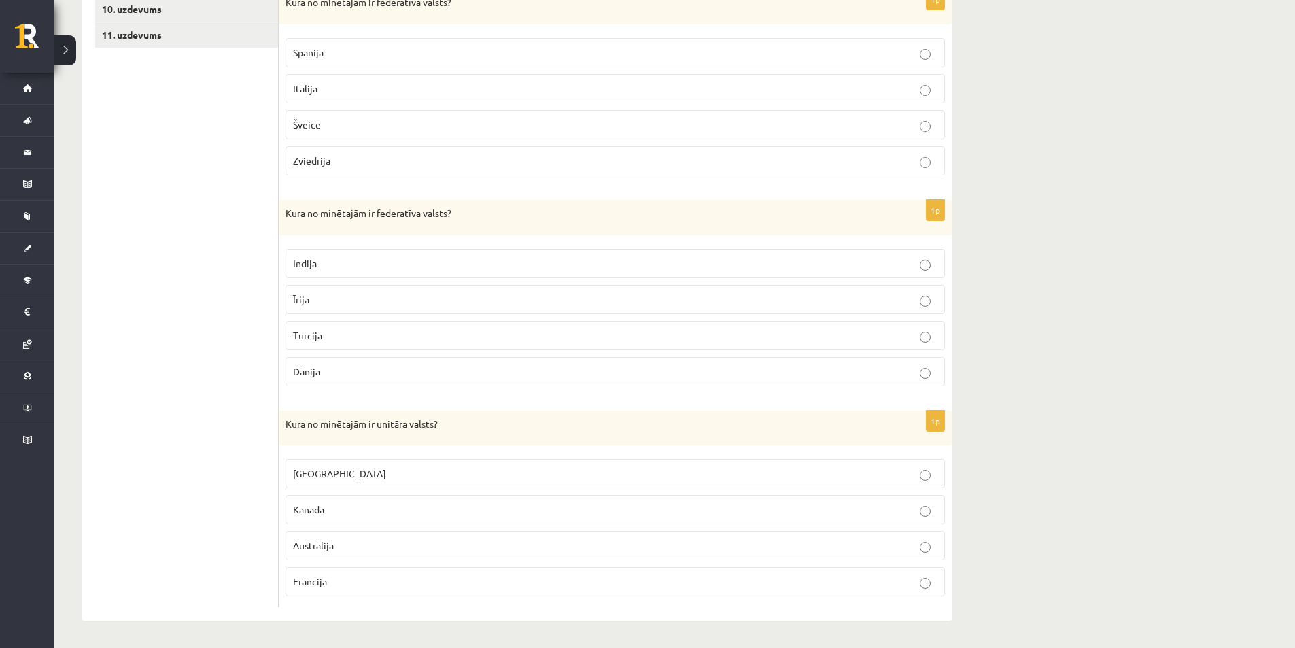
click at [369, 513] on p "Kanāda" at bounding box center [615, 510] width 645 height 14
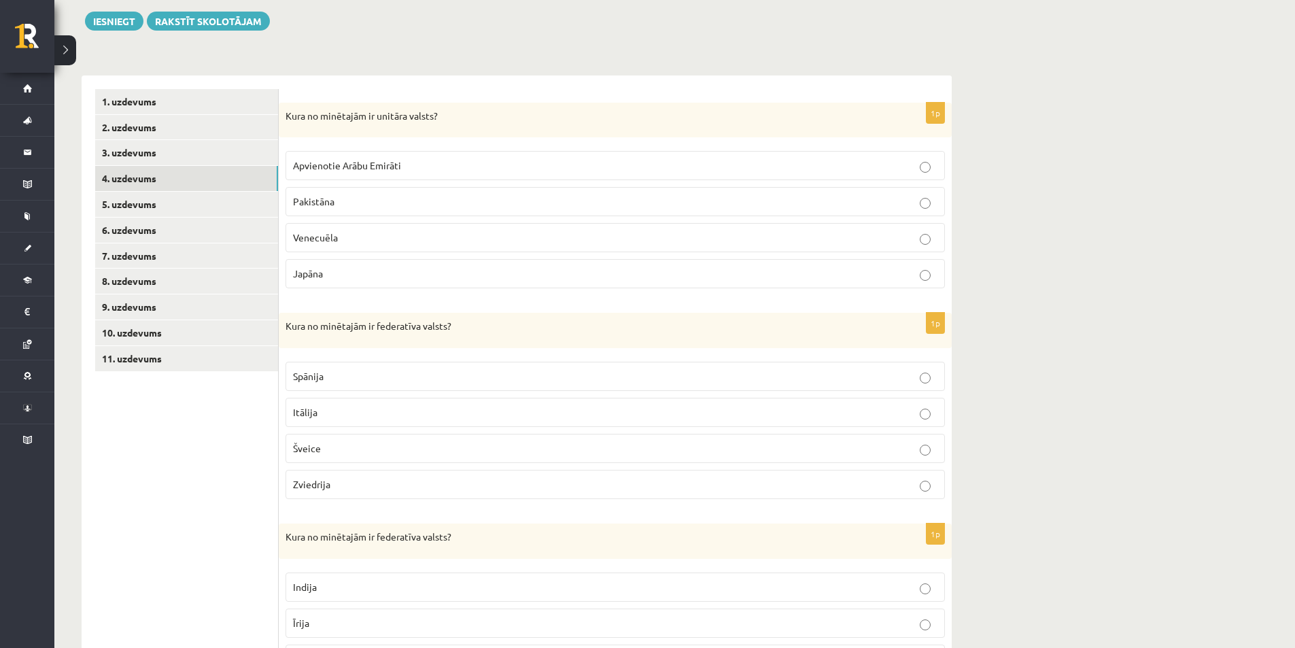
scroll to position [0, 0]
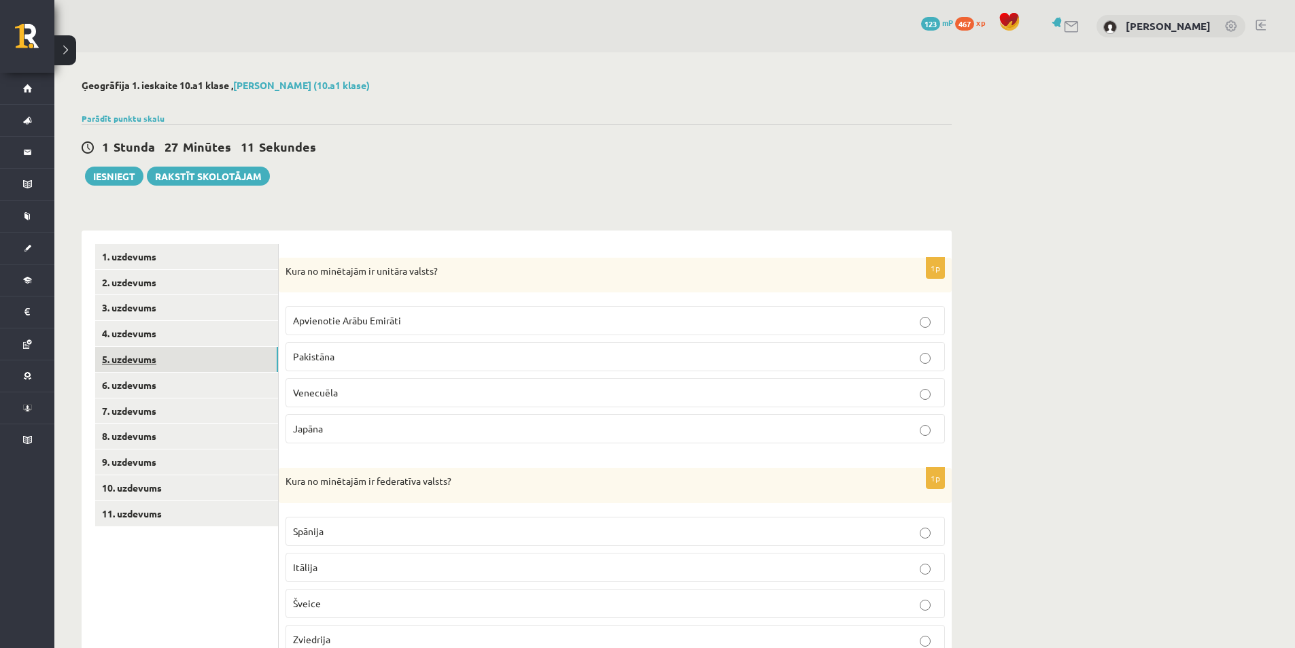
click at [182, 362] on link "5. uzdevums" at bounding box center [186, 359] width 183 height 25
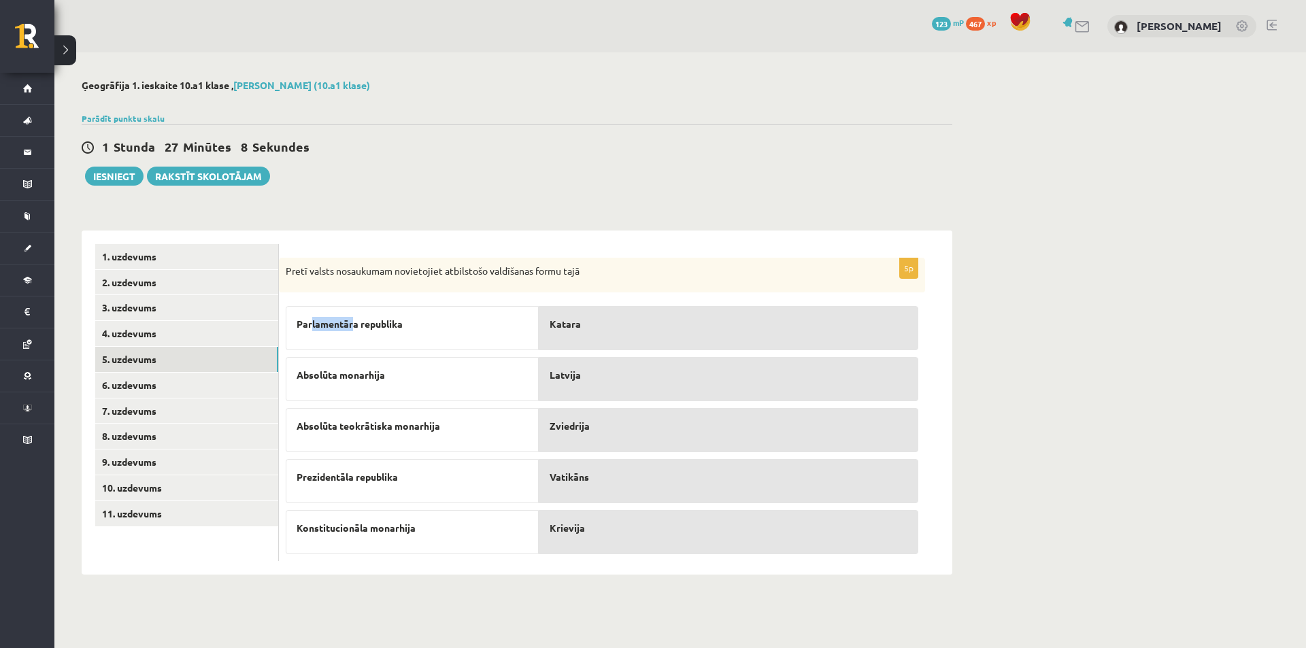
drag, startPoint x: 311, startPoint y: 301, endPoint x: 354, endPoint y: 311, distance: 44.7
click at [354, 311] on div "Parlamentāra republika Absolūta monarhija Absolūta teokrātiska monarhija Prezid…" at bounding box center [412, 426] width 253 height 255
click at [533, 318] on div "Parlamentāra republika" at bounding box center [412, 328] width 253 height 44
click at [590, 312] on div "Katara" at bounding box center [728, 328] width 379 height 44
click at [585, 321] on p "Katara" at bounding box center [728, 324] width 358 height 14
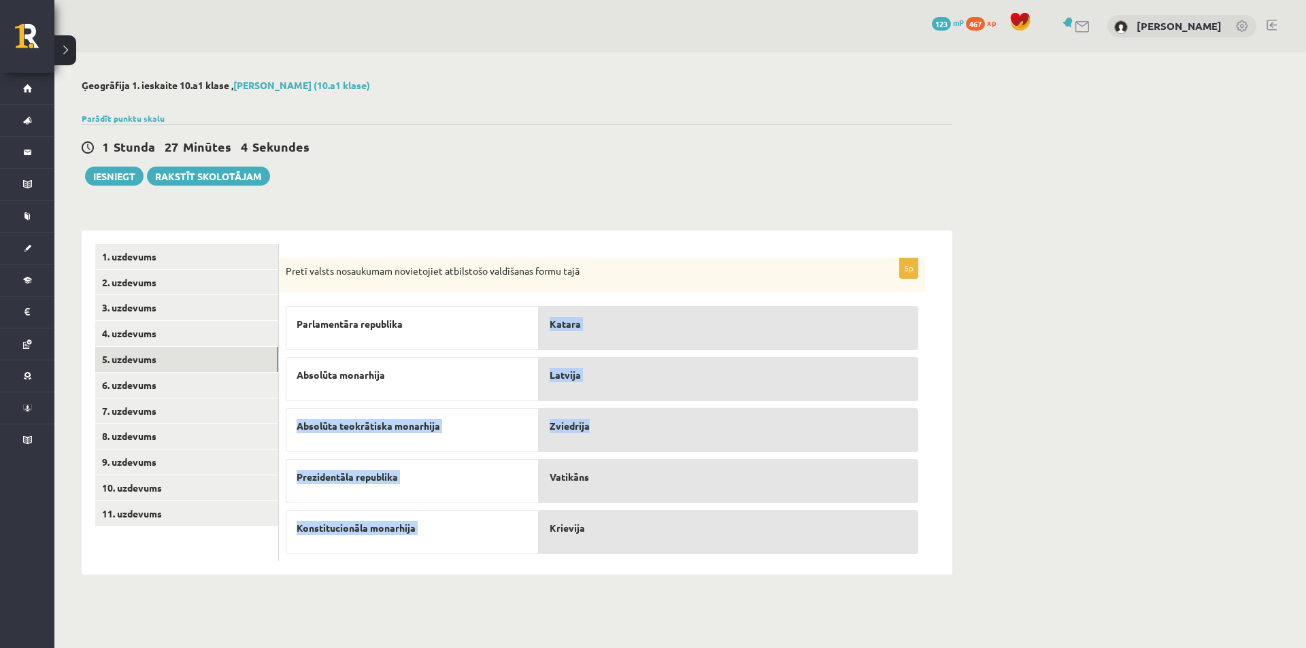
drag, startPoint x: 475, startPoint y: 384, endPoint x: 589, endPoint y: 413, distance: 117.8
click at [589, 413] on fieldset "Parlamentāra republika Absolūta monarhija Absolūta teokrātiska monarhija Prezid…" at bounding box center [602, 426] width 632 height 255
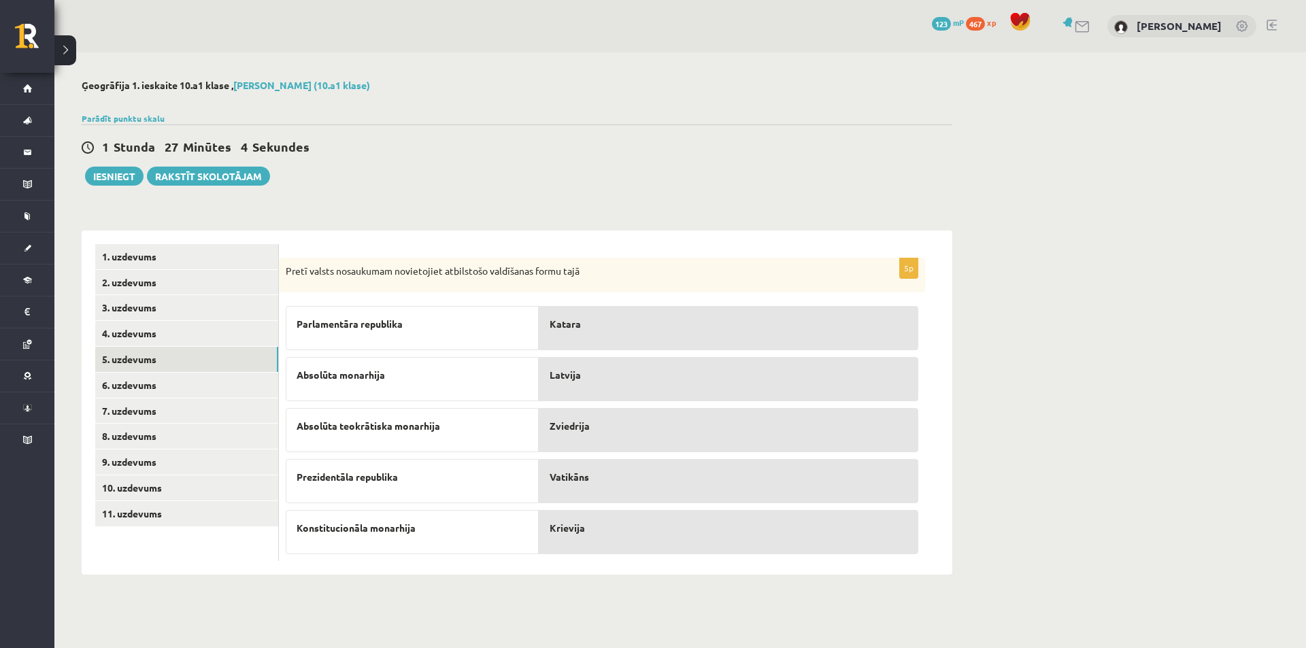
click at [677, 425] on p "Zviedrija" at bounding box center [728, 426] width 358 height 14
click at [449, 323] on p "Parlamentāra republika" at bounding box center [411, 324] width 231 height 14
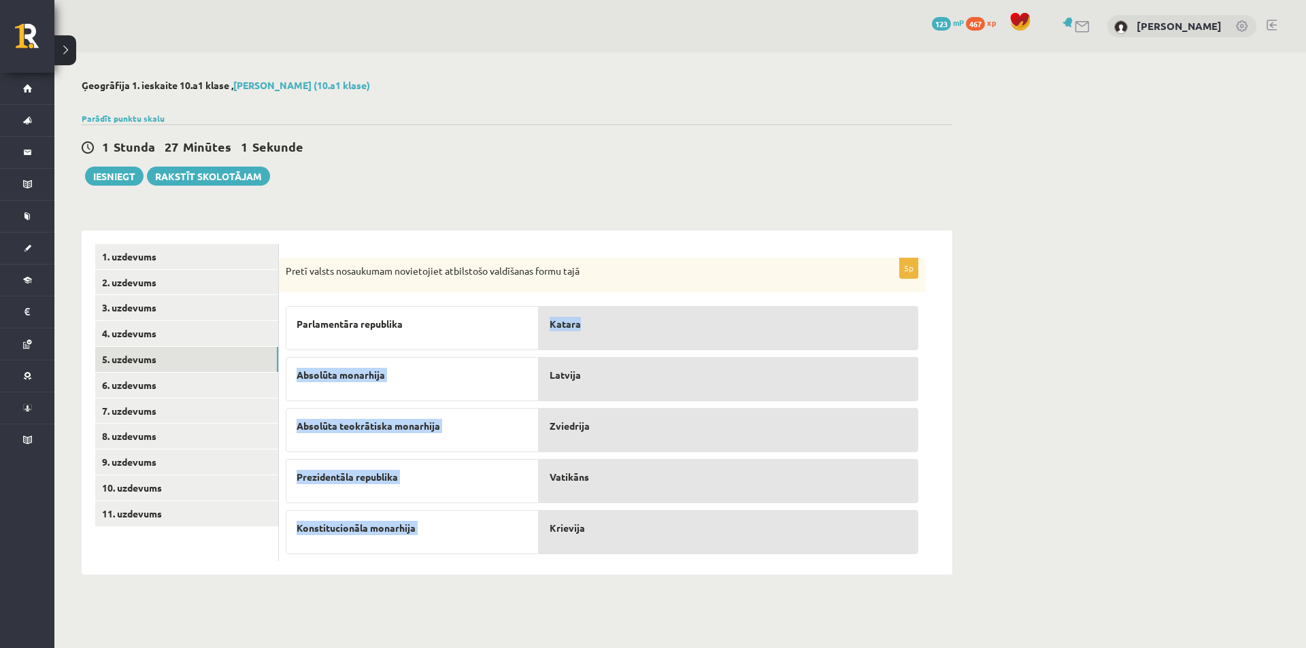
drag, startPoint x: 460, startPoint y: 330, endPoint x: 651, endPoint y: 319, distance: 190.7
click at [651, 319] on fieldset "Parlamentāra republika Absolūta monarhija Absolūta teokrātiska monarhija Prezid…" at bounding box center [602, 426] width 632 height 255
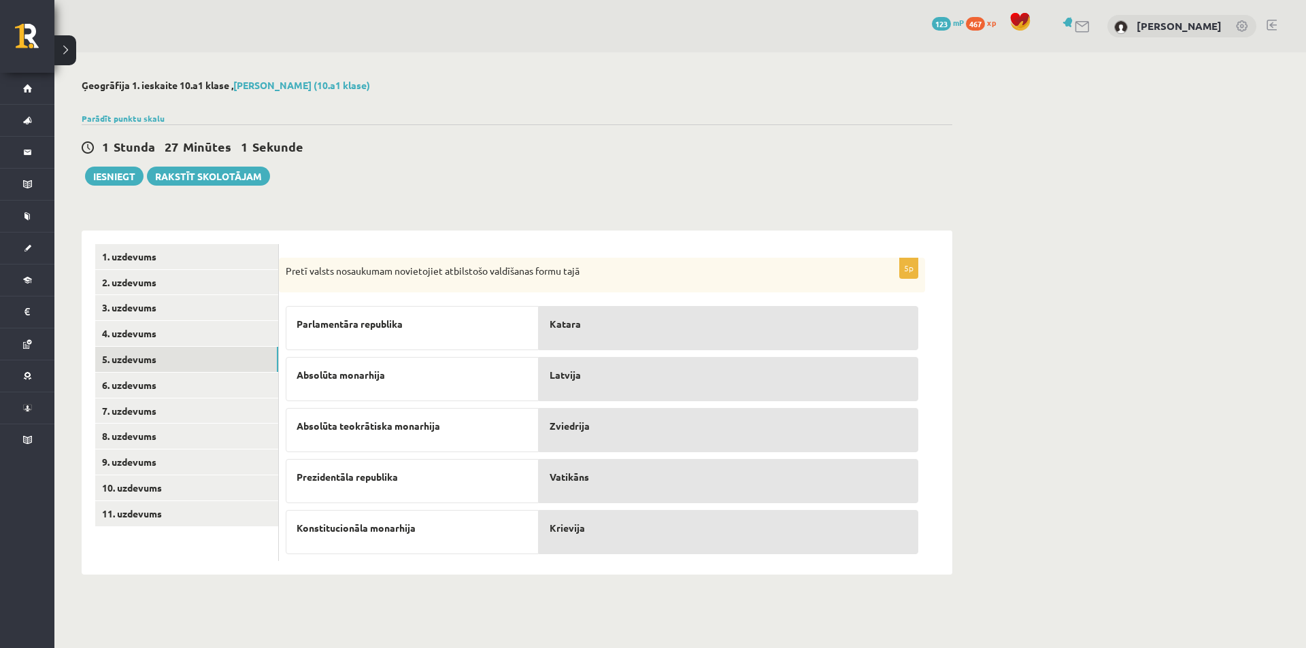
click at [647, 324] on p "Katara" at bounding box center [728, 324] width 358 height 14
click at [647, 330] on p "Katara" at bounding box center [728, 324] width 358 height 14
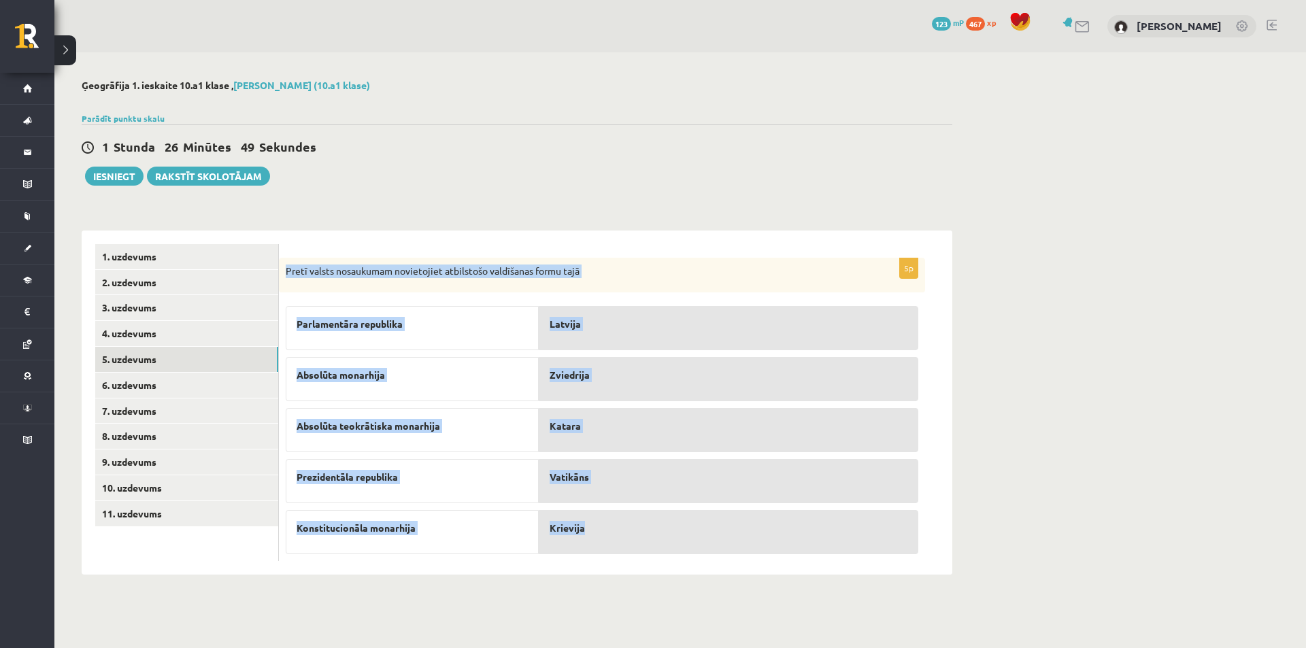
drag, startPoint x: 288, startPoint y: 265, endPoint x: 600, endPoint y: 539, distance: 415.9
click at [600, 539] on div "5p Pretī valsts nosaukumam novietojiet atbilstošo valdīšanas formu tajā Parlame…" at bounding box center [602, 410] width 646 height 304
copy div "Pretī valsts nosaukumam novietojiet atbilstošo valdīšanas formu tajā Parlamentā…"
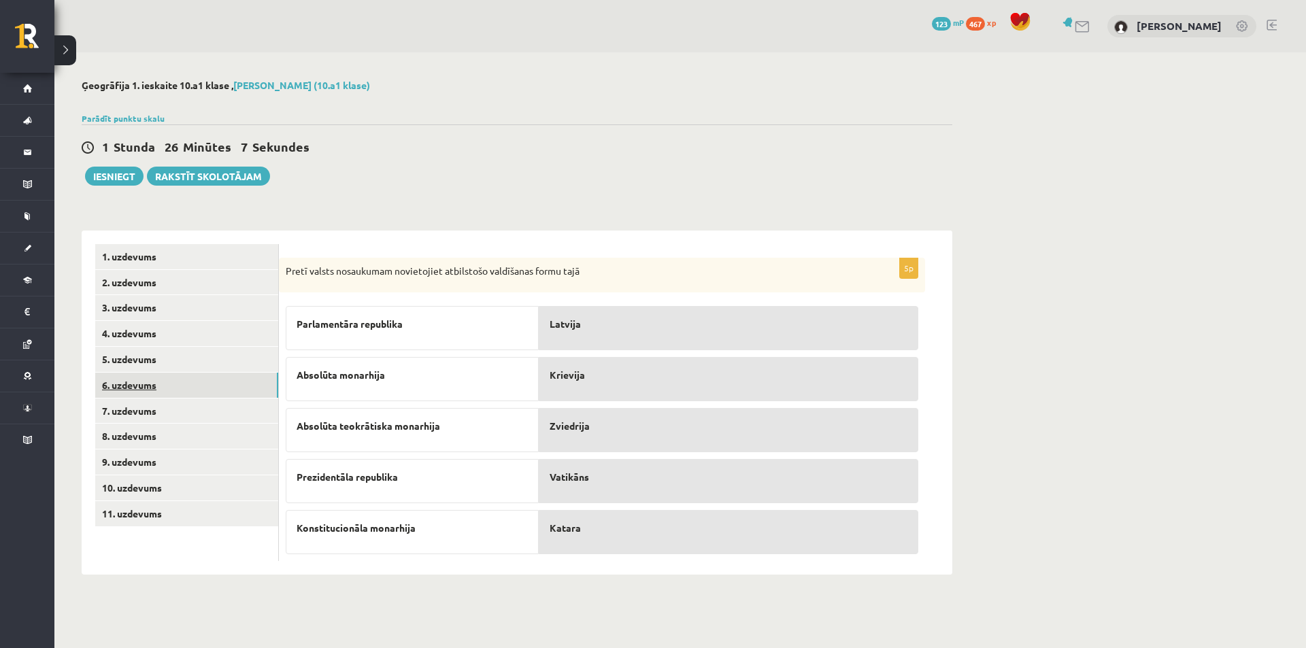
click at [164, 390] on link "6. uzdevums" at bounding box center [186, 385] width 183 height 25
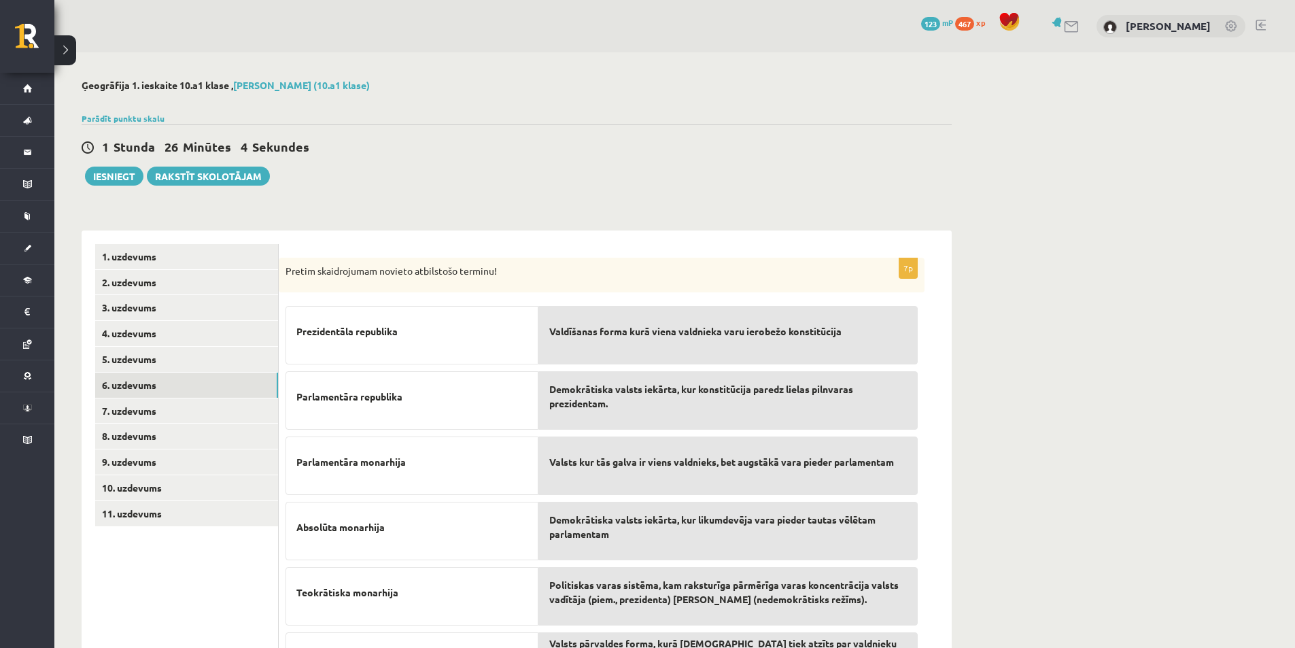
drag, startPoint x: 570, startPoint y: 392, endPoint x: 656, endPoint y: 376, distance: 87.9
drag, startPoint x: 656, startPoint y: 376, endPoint x: 623, endPoint y: 352, distance: 40.9
click at [623, 352] on div "Valdīšanas forma kurā viena valdnieka varu ierobežo konstitūcija" at bounding box center [728, 335] width 379 height 58
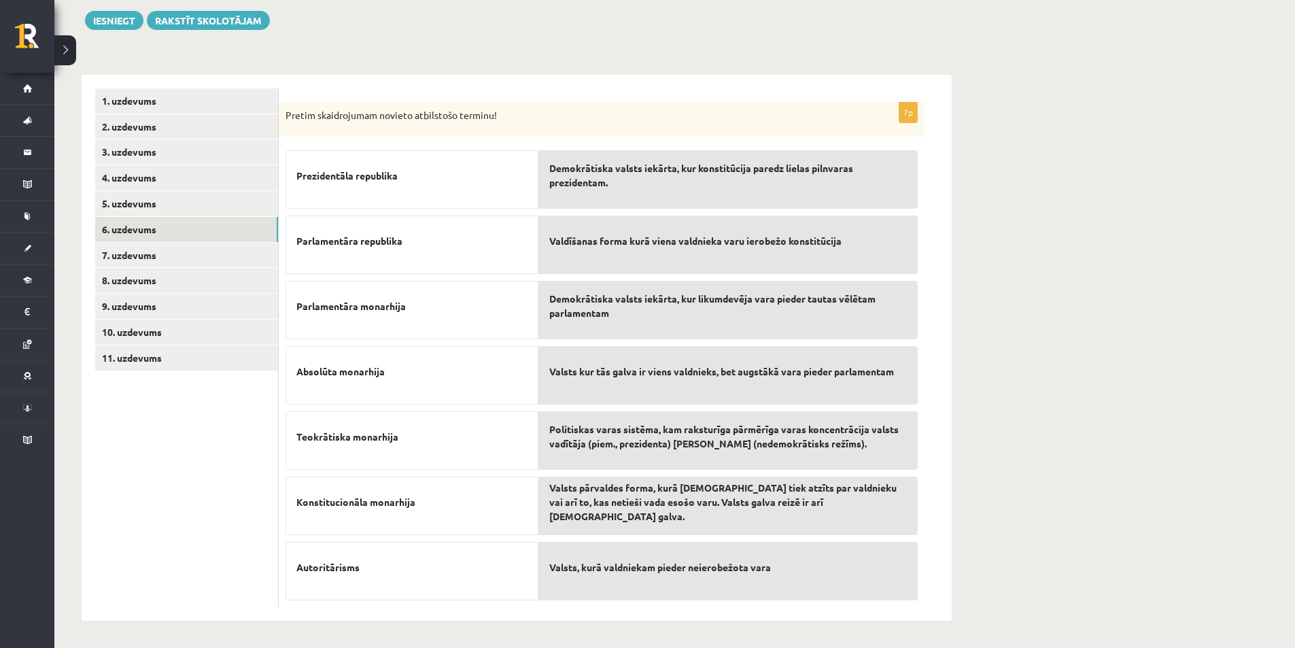
scroll to position [154, 0]
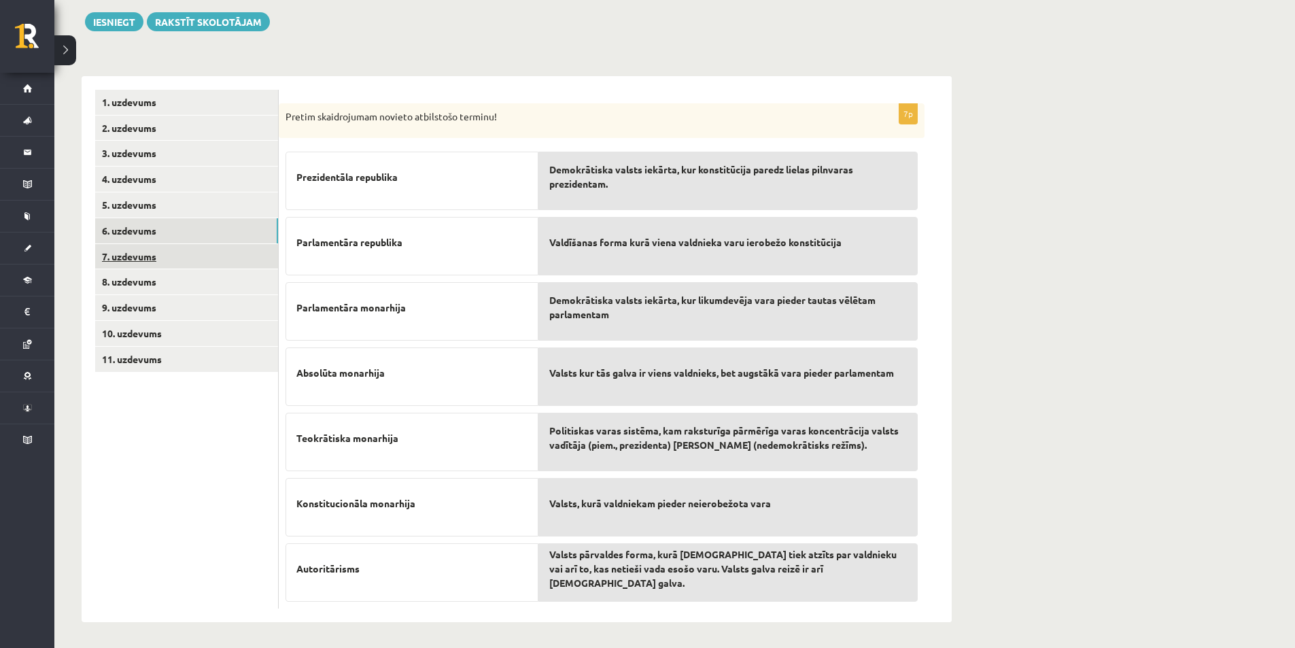
click at [166, 258] on link "7. uzdevums" at bounding box center [186, 256] width 183 height 25
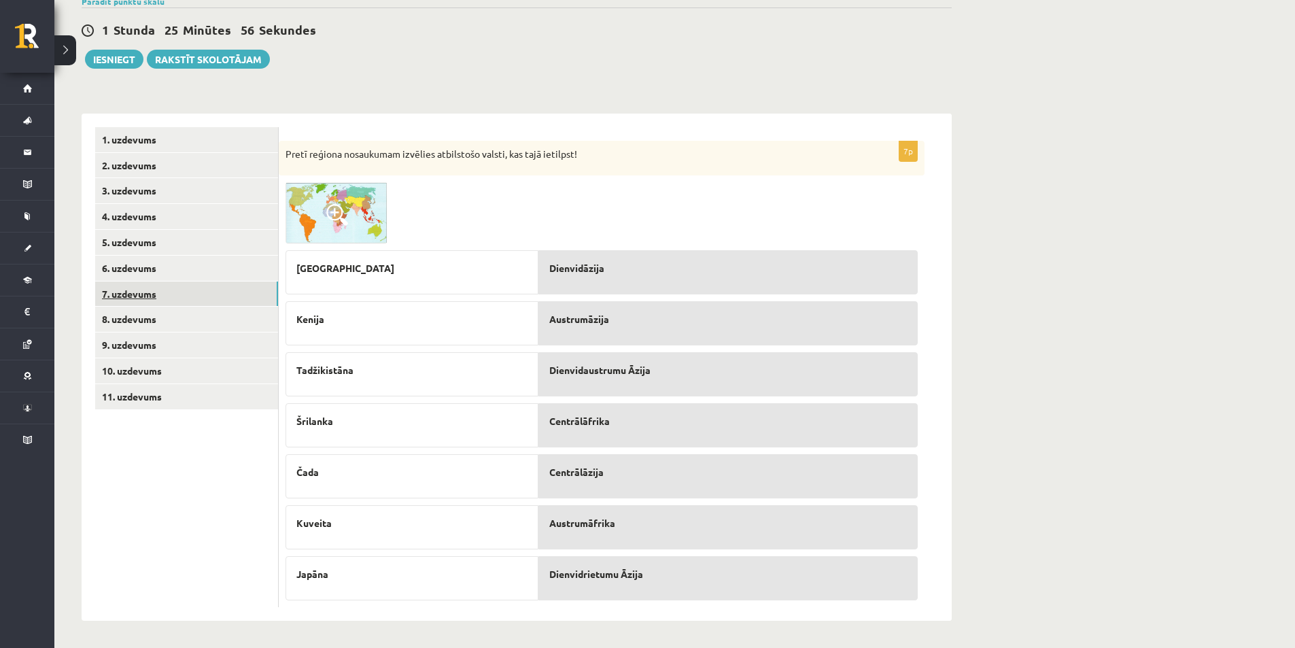
scroll to position [118, 0]
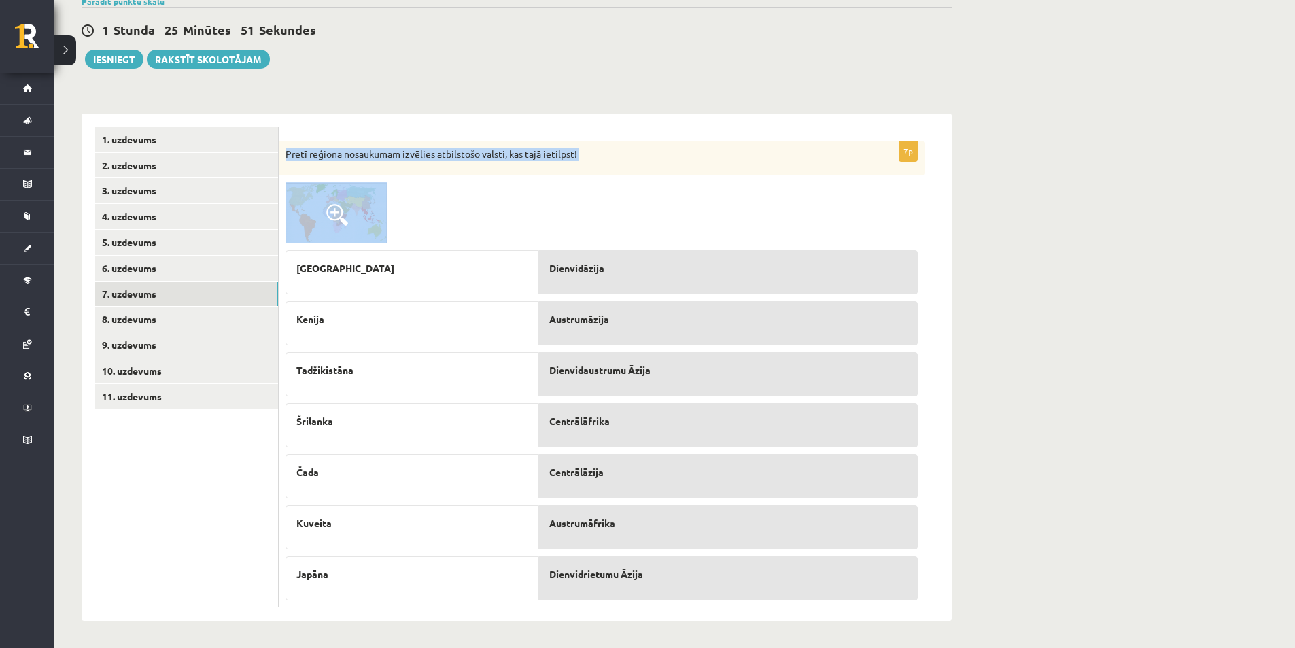
drag, startPoint x: 286, startPoint y: 152, endPoint x: 684, endPoint y: 610, distance: 606.9
click at [684, 610] on div "7p Pretī reģiona nosaukumam izvēlies atbilstošo valsti, kas tajā ietilpst! Laos…" at bounding box center [615, 367] width 673 height 507
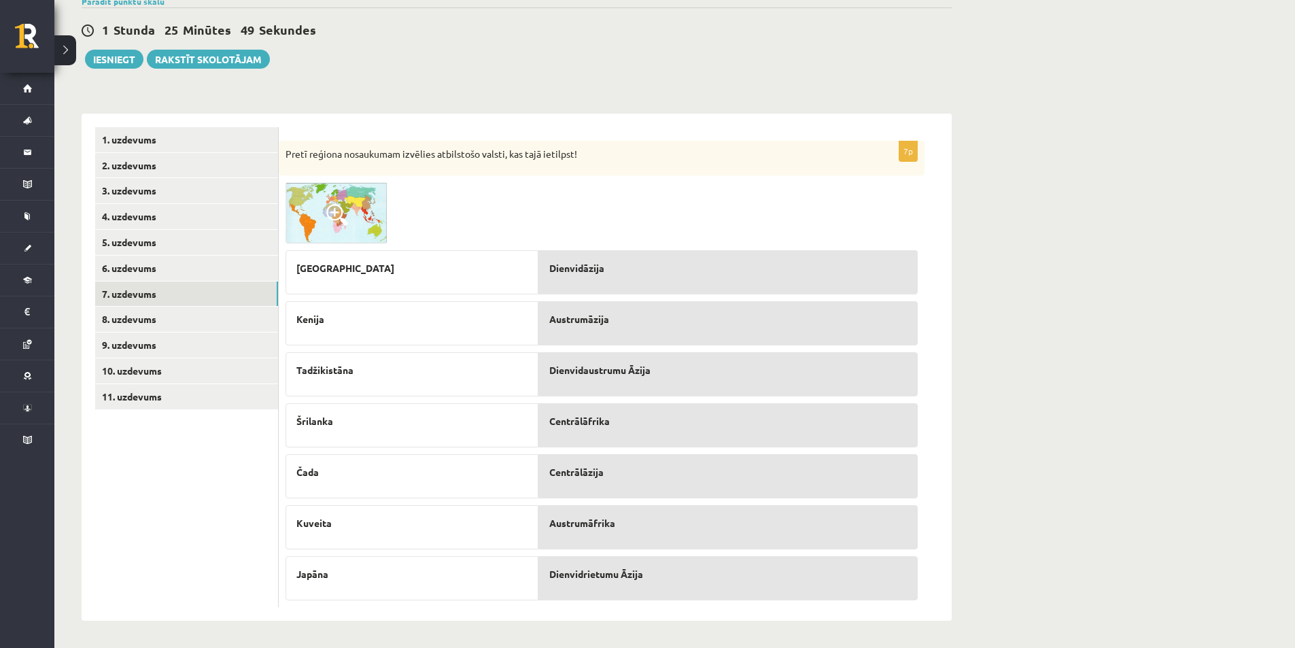
click at [670, 575] on p "Dienvidrietumu Āzija" at bounding box center [728, 574] width 358 height 14
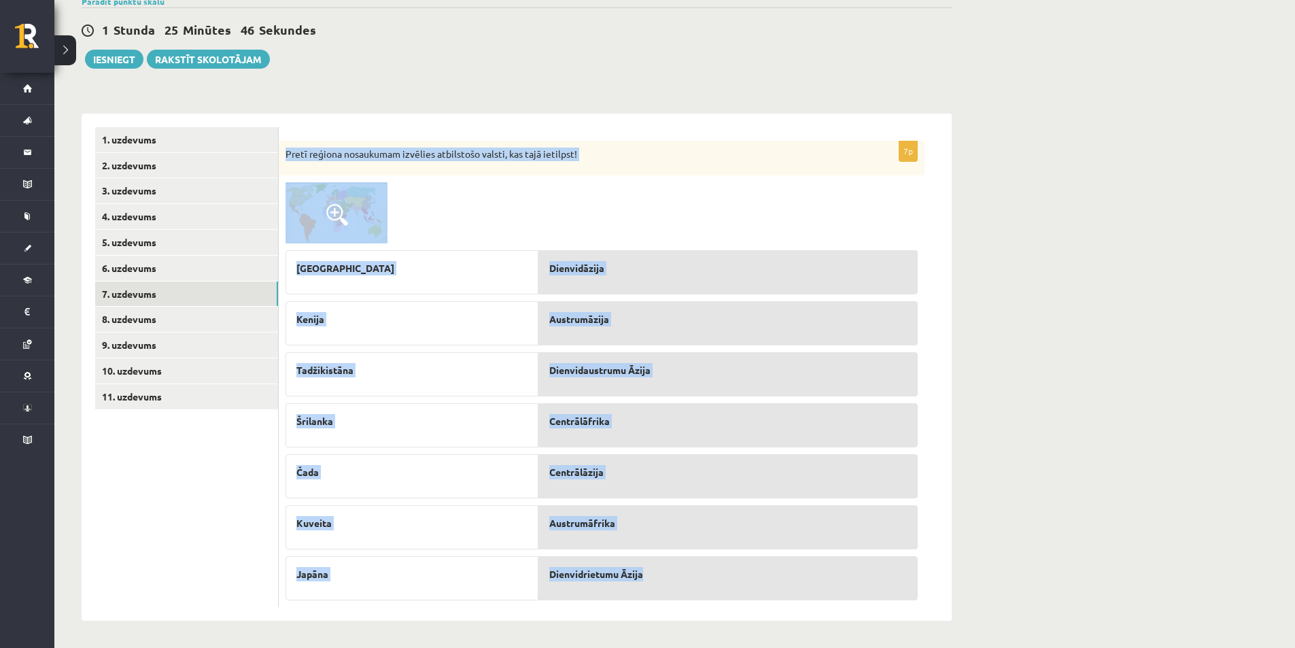
drag, startPoint x: 286, startPoint y: 150, endPoint x: 673, endPoint y: 588, distance: 584.9
click at [673, 588] on div "7p Pretī reģiona nosaukumam izvēlies atbilstošo valsti, kas tajā ietilpst! Laos…" at bounding box center [602, 374] width 646 height 466
copy div "Pretī reģiona nosaukumam izvēlies atbilstošo valsti, kas tajā ietilpst! Laosa K…"
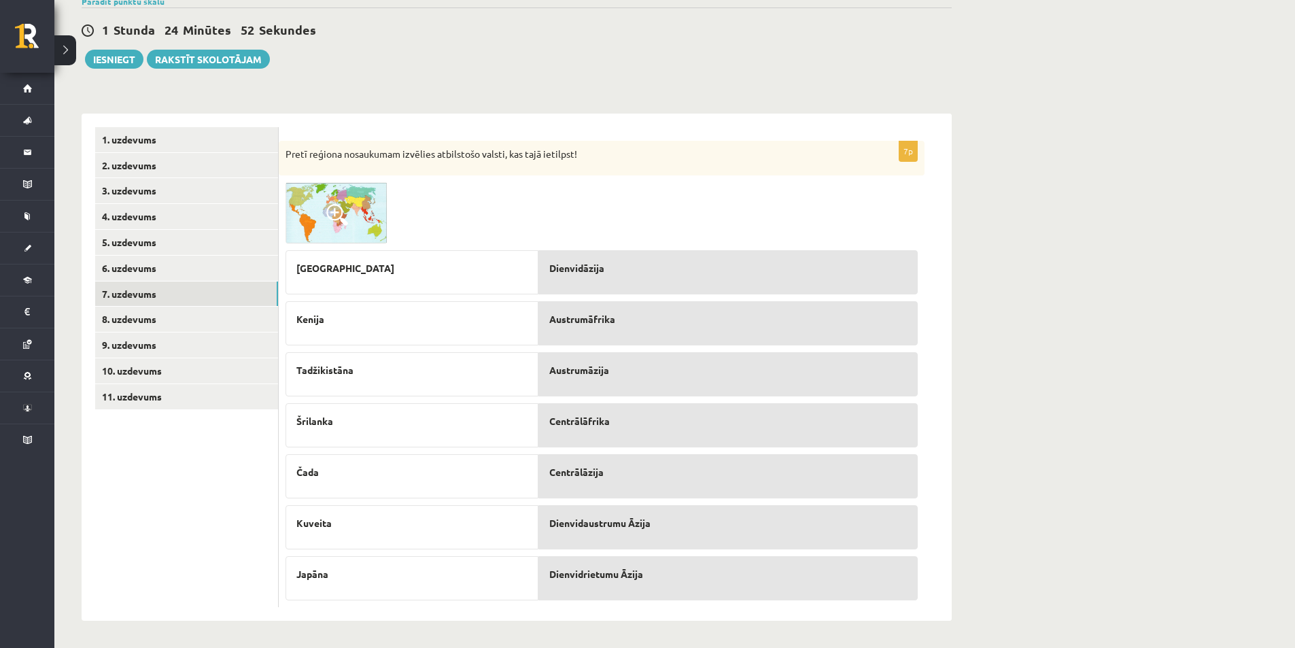
click at [628, 322] on p "Austrumāfrika" at bounding box center [728, 319] width 358 height 14
drag, startPoint x: 658, startPoint y: 520, endPoint x: 665, endPoint y: 246, distance: 273.4
click at [188, 320] on link "8. uzdevums" at bounding box center [186, 319] width 183 height 25
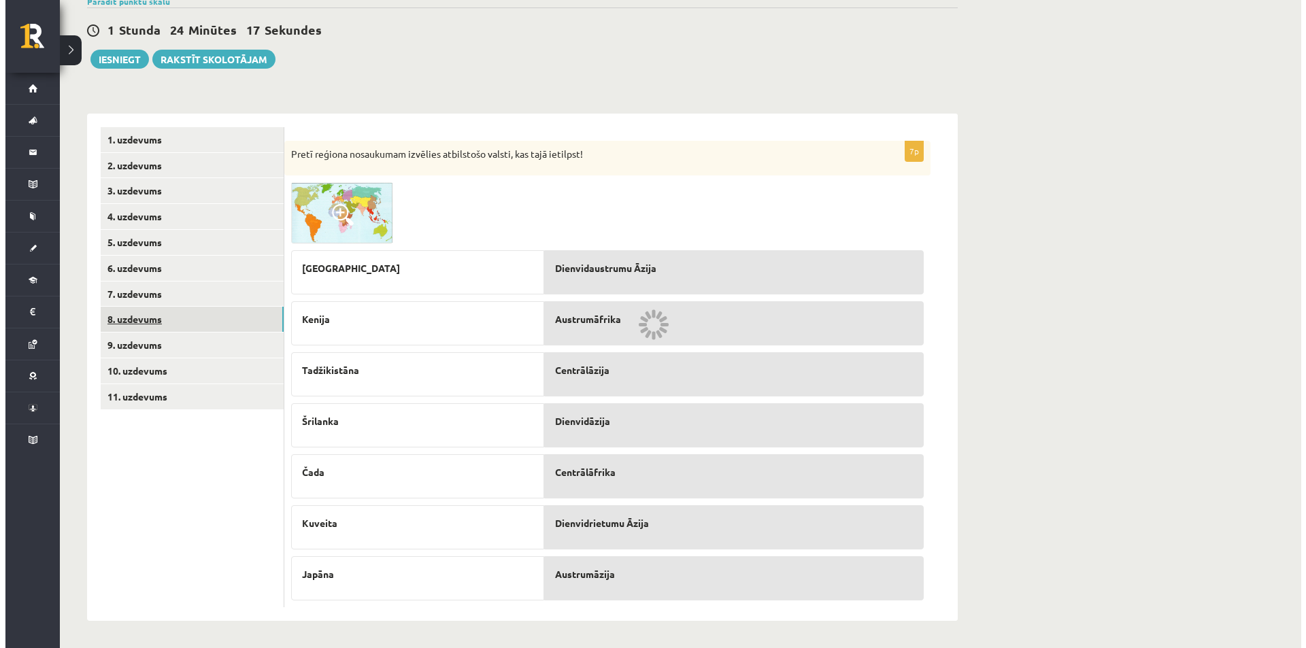
scroll to position [0, 0]
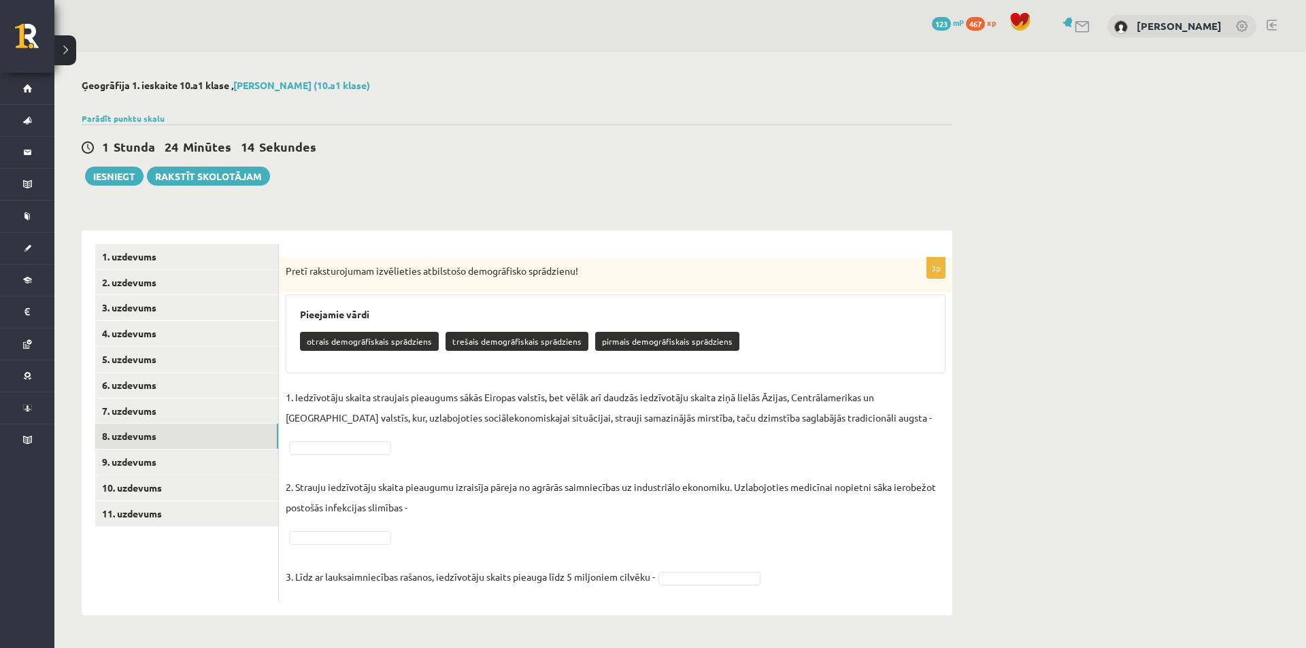
click at [382, 358] on div "otrais demogrāfiskais sprādziens trešais demogrāfiskais sprādziens pirmais demo…" at bounding box center [615, 343] width 631 height 32
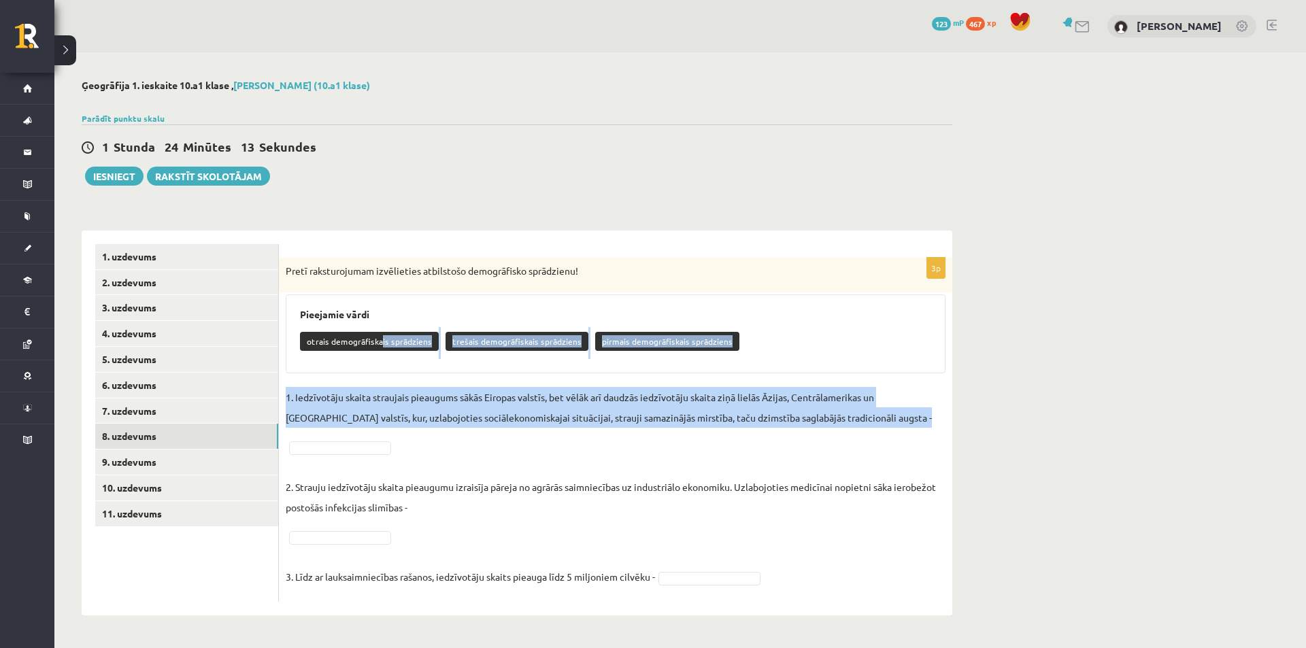
drag, startPoint x: 379, startPoint y: 346, endPoint x: 399, endPoint y: 455, distance: 110.6
click at [399, 455] on div "3p Pretī raksturojumam izvēlieties atbilstošo demogrāfisko sprādzienu! Pieejami…" at bounding box center [615, 430] width 673 height 344
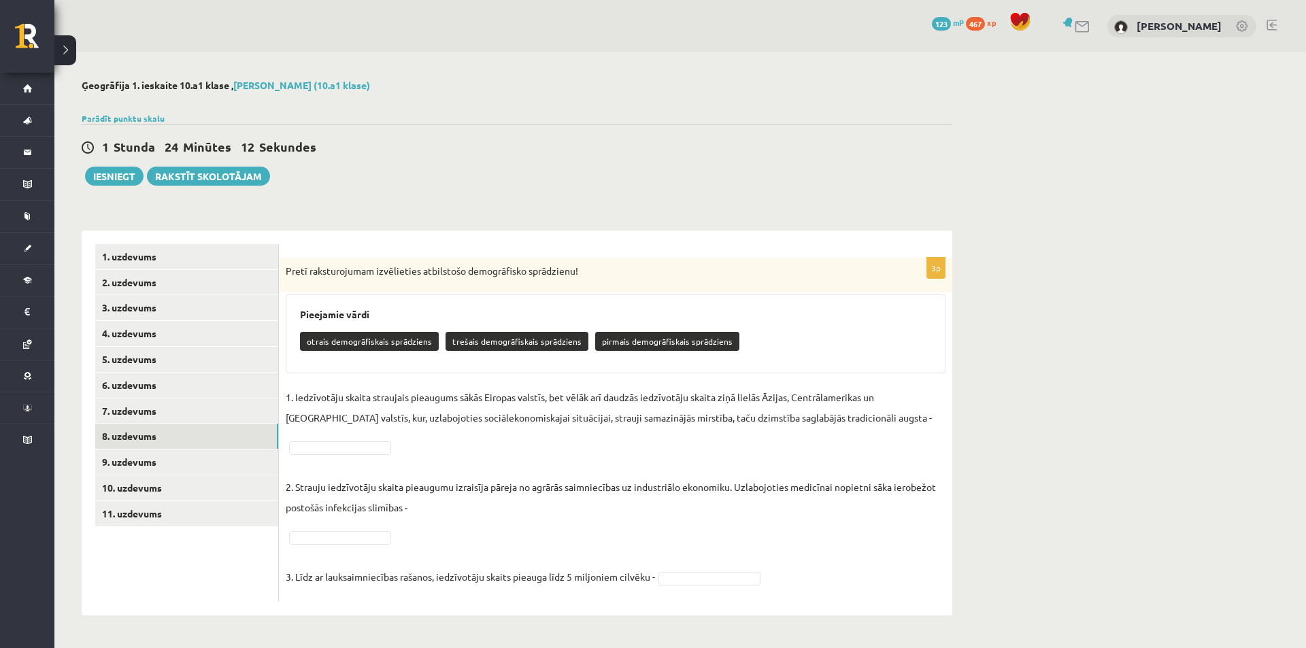
drag, startPoint x: 399, startPoint y: 455, endPoint x: 301, endPoint y: 474, distance: 99.8
click at [301, 474] on p "2. Strauju iedzīvotāju skaita pieaugumu izraisīja pāreja no agrārās saimniecība…" at bounding box center [616, 486] width 660 height 61
drag, startPoint x: 290, startPoint y: 262, endPoint x: 292, endPoint y: 269, distance: 7.8
click at [292, 269] on div "Pretī raksturojumam izvēlieties atbilstošo demogrāfisko sprādzienu!" at bounding box center [615, 275] width 673 height 35
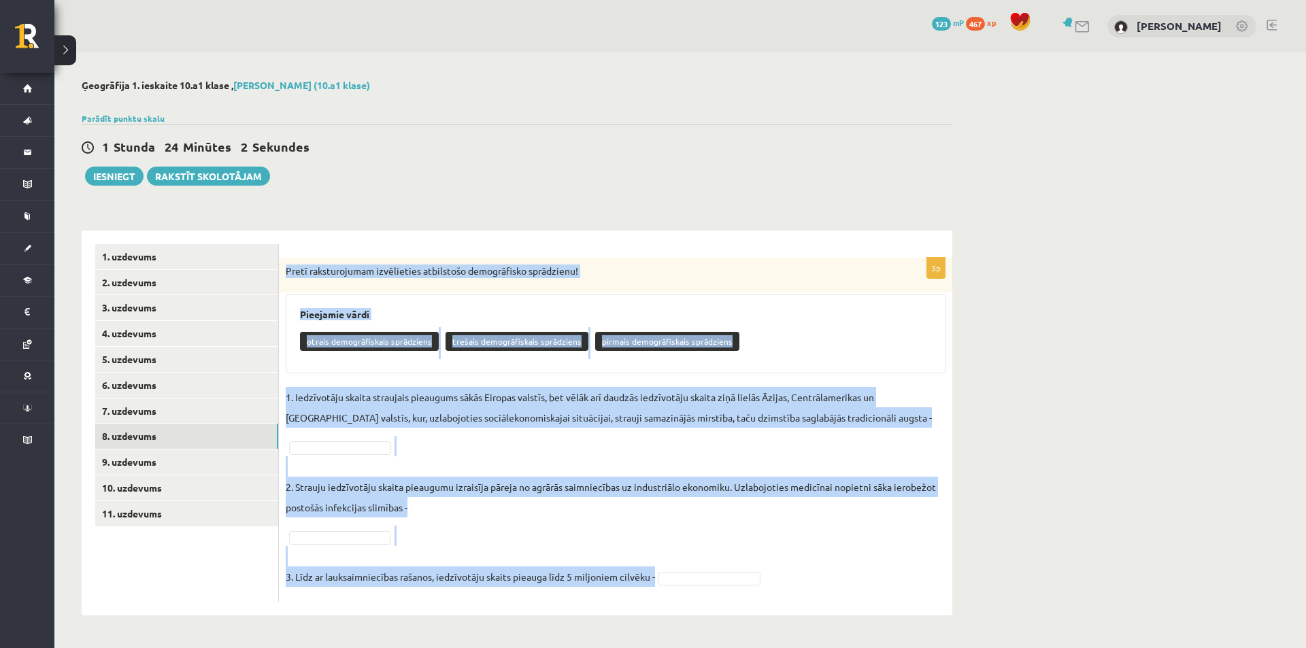
drag, startPoint x: 284, startPoint y: 267, endPoint x: 716, endPoint y: 589, distance: 539.4
click at [716, 589] on div "3p Pretī raksturojumam izvēlieties atbilstošo demogrāfisko sprādzienu! Pieejami…" at bounding box center [615, 430] width 673 height 344
copy div "Pretī raksturojumam izvēlieties atbilstošo demogrāfisko sprādzienu! Pieejamie v…"
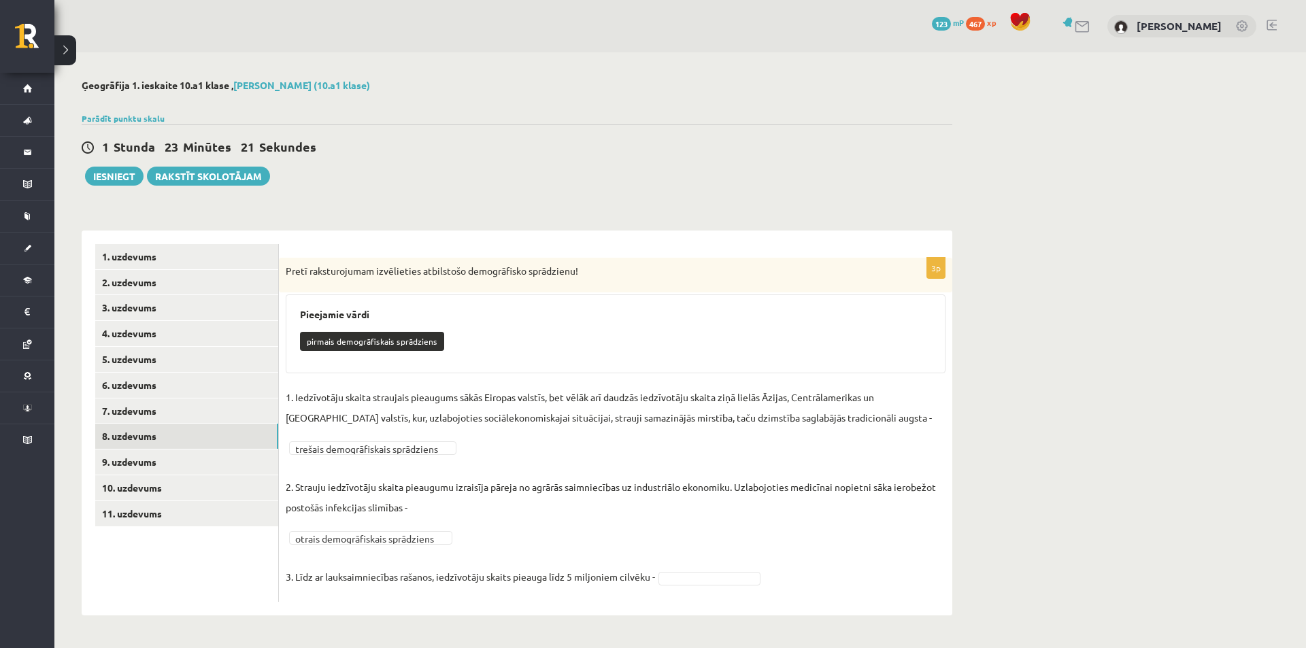
click at [649, 585] on p "3. Līdz ar lauksaimniecības rašanos, iedzīvotāju skaits pieauga līdz 5 miljonie…" at bounding box center [470, 566] width 369 height 41
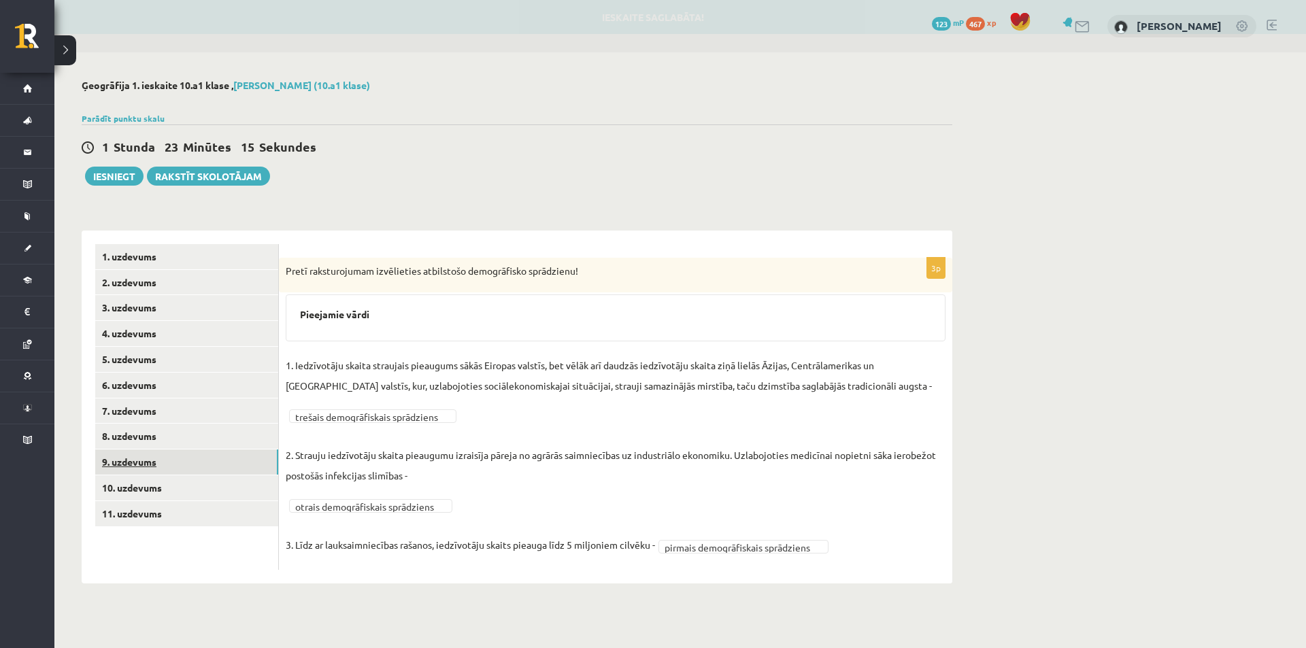
click at [188, 466] on link "9. uzdevums" at bounding box center [186, 461] width 183 height 25
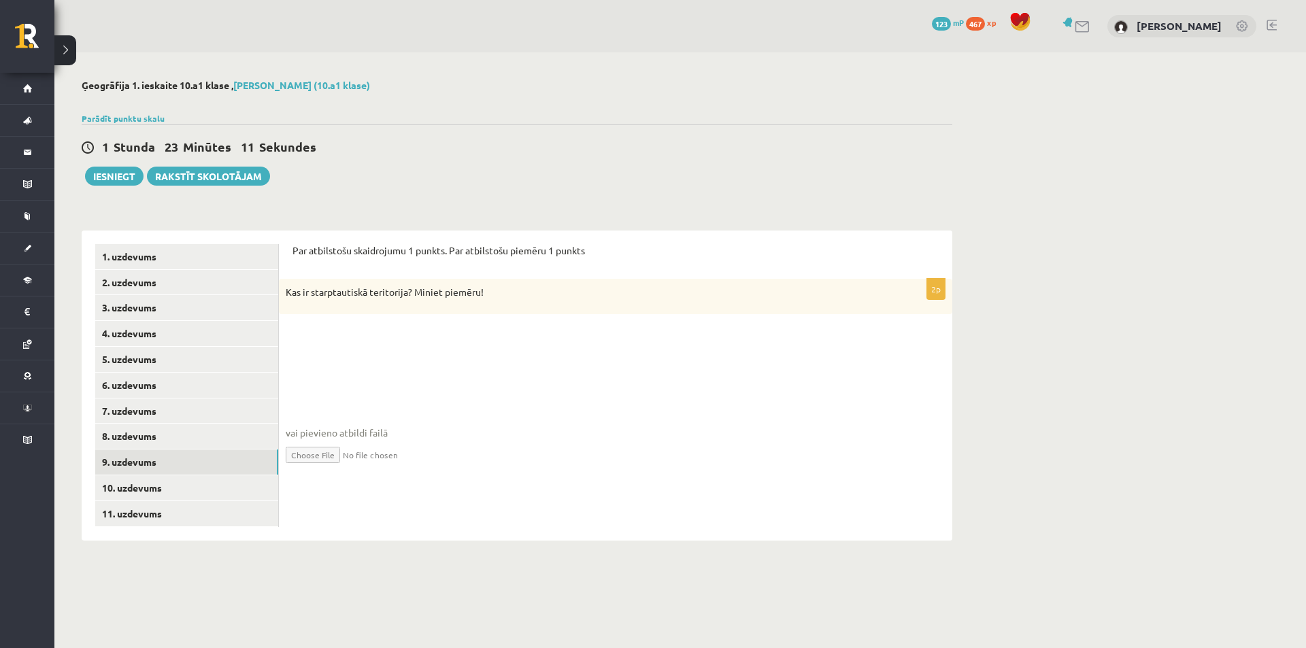
drag, startPoint x: 294, startPoint y: 242, endPoint x: 521, endPoint y: 279, distance: 230.2
click at [521, 279] on div "Par atbilstošu skaidrojumu 1 punkts. Par atbilstošu piemēru 1 punkts 2p Kas ir …" at bounding box center [615, 386] width 673 height 310
copy form "Par atbilstošu skaidrojumu 1 punkts. Par atbilstošu piemēru 1 punkts 2p Kas ir …"
click at [399, 326] on div "2p Kas ir starptautiskā teritorija? Miniet piemēru! vai pievieno atbildi failā …" at bounding box center [615, 383] width 673 height 209
click at [591, 288] on p "Kas ir starptautiskā teritorija? Miniet piemēru!" at bounding box center [582, 293] width 592 height 14
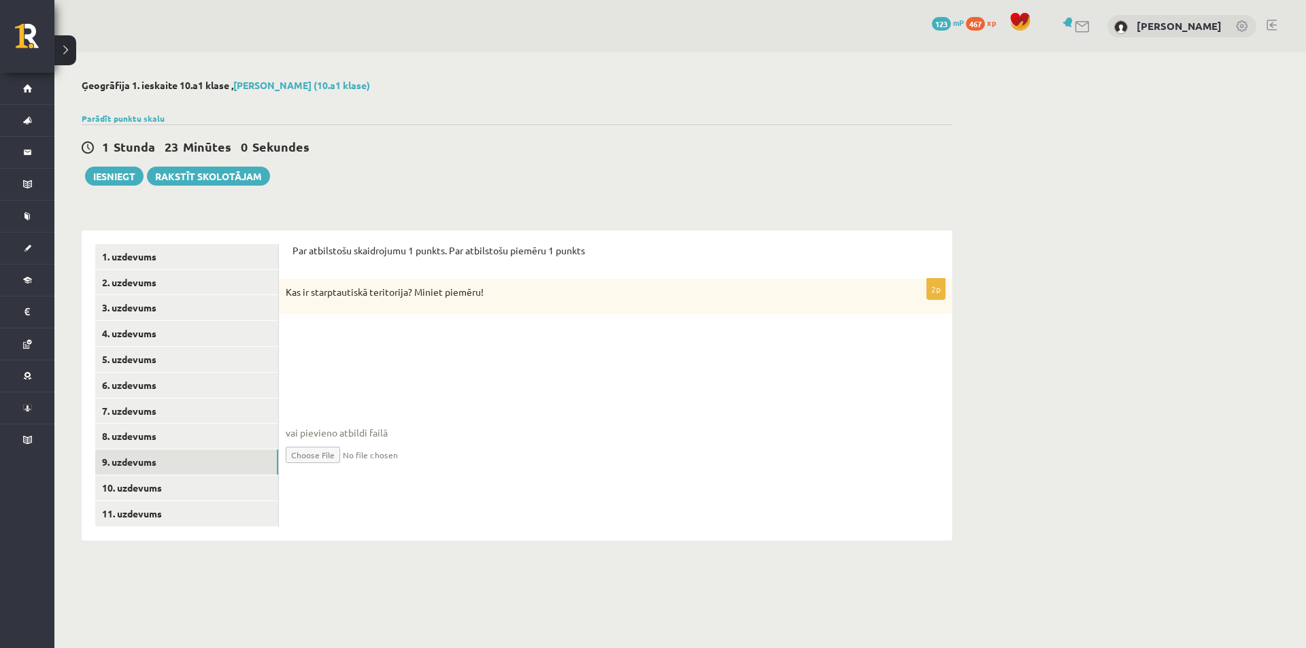
click at [564, 292] on p "Kas ir starptautiskā teritorija? Miniet piemēru!" at bounding box center [582, 293] width 592 height 14
click at [449, 353] on fieldset "vai pievieno atbildi failā Iesniegtā atbilde" at bounding box center [616, 411] width 660 height 140
click at [307, 335] on div "2p Kas ir starptautiskā teritorija? Miniet piemēru! vai pievieno atbildi failā …" at bounding box center [615, 383] width 673 height 209
click at [330, 436] on span "vai pievieno atbildi failā" at bounding box center [616, 433] width 660 height 14
click at [324, 459] on input "file" at bounding box center [616, 454] width 660 height 28
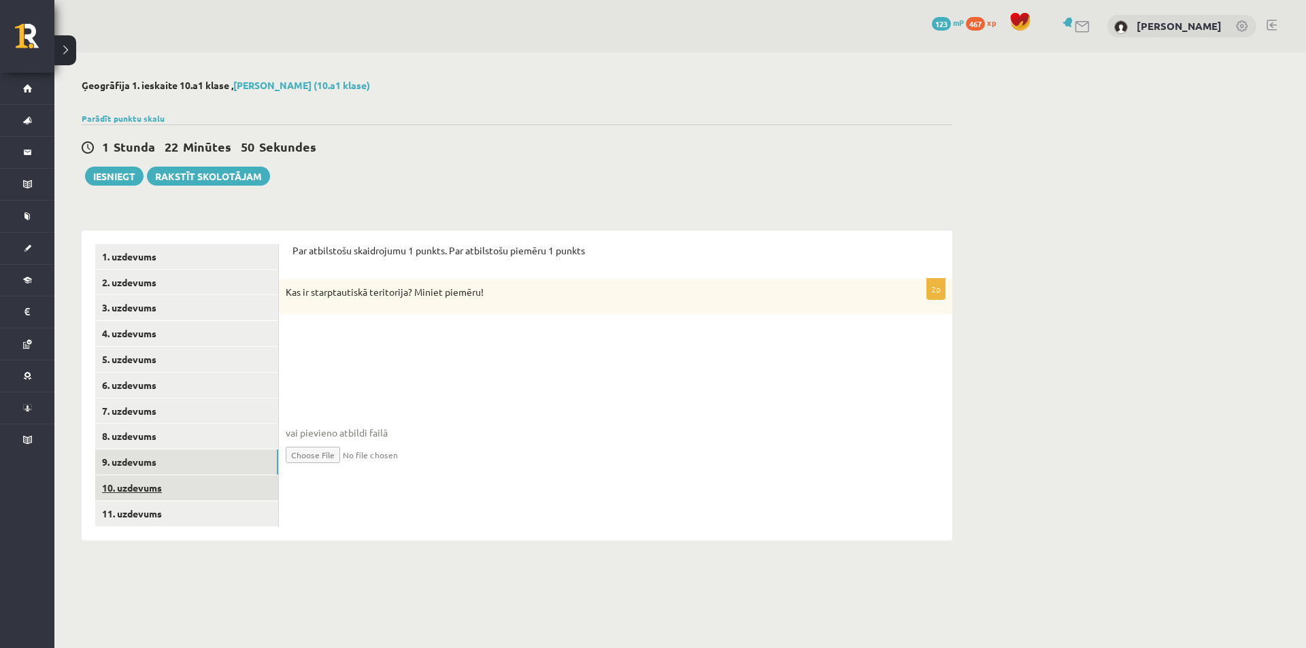
click at [190, 479] on link "10. uzdevums" at bounding box center [186, 487] width 183 height 25
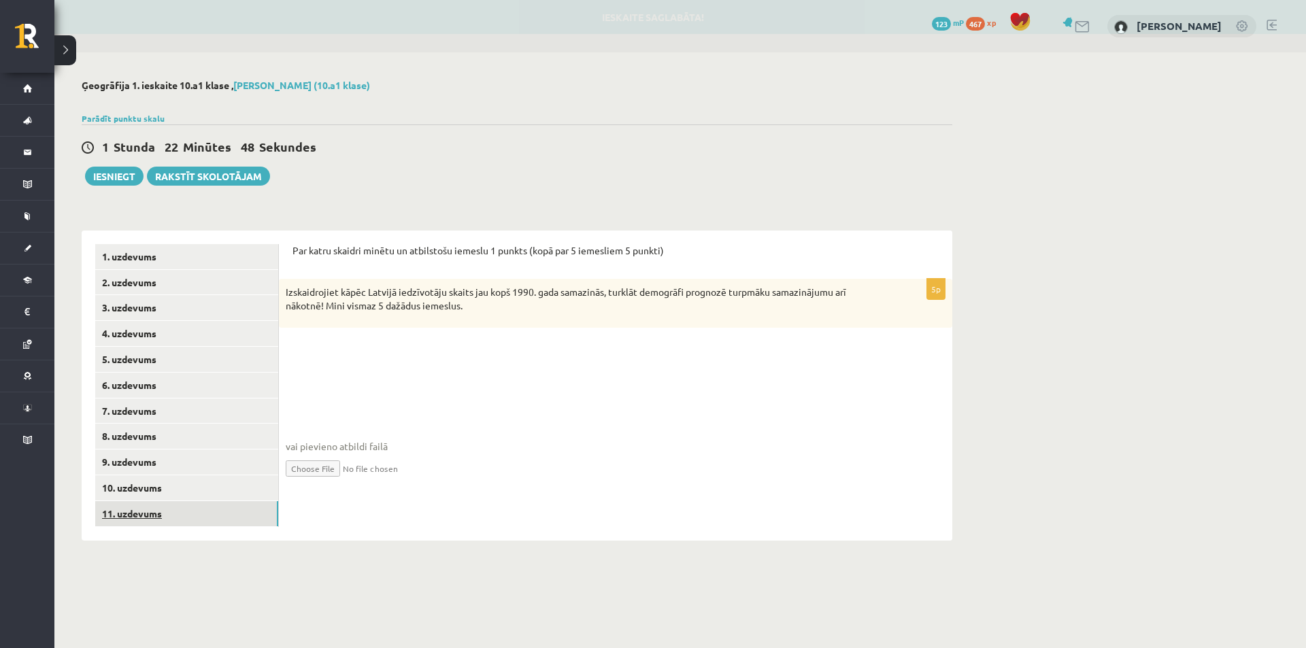
click at [192, 509] on link "11. uzdevums" at bounding box center [186, 513] width 183 height 25
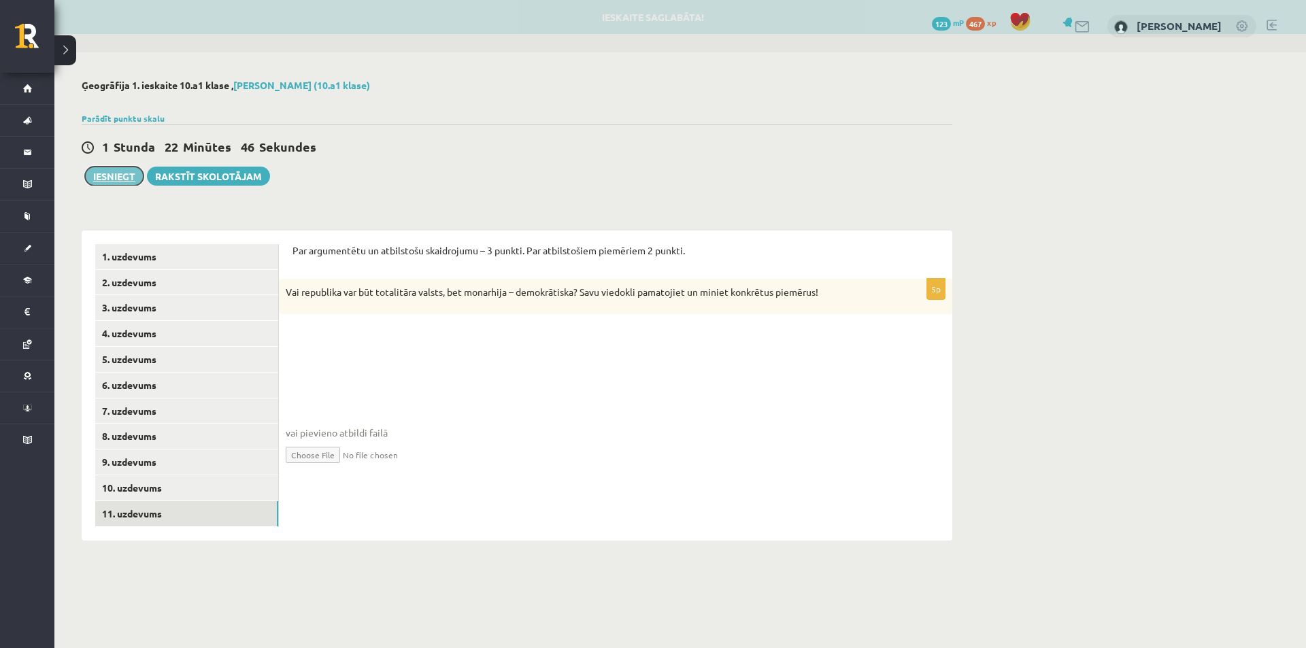
click at [122, 185] on button "Iesniegt" at bounding box center [114, 176] width 58 height 19
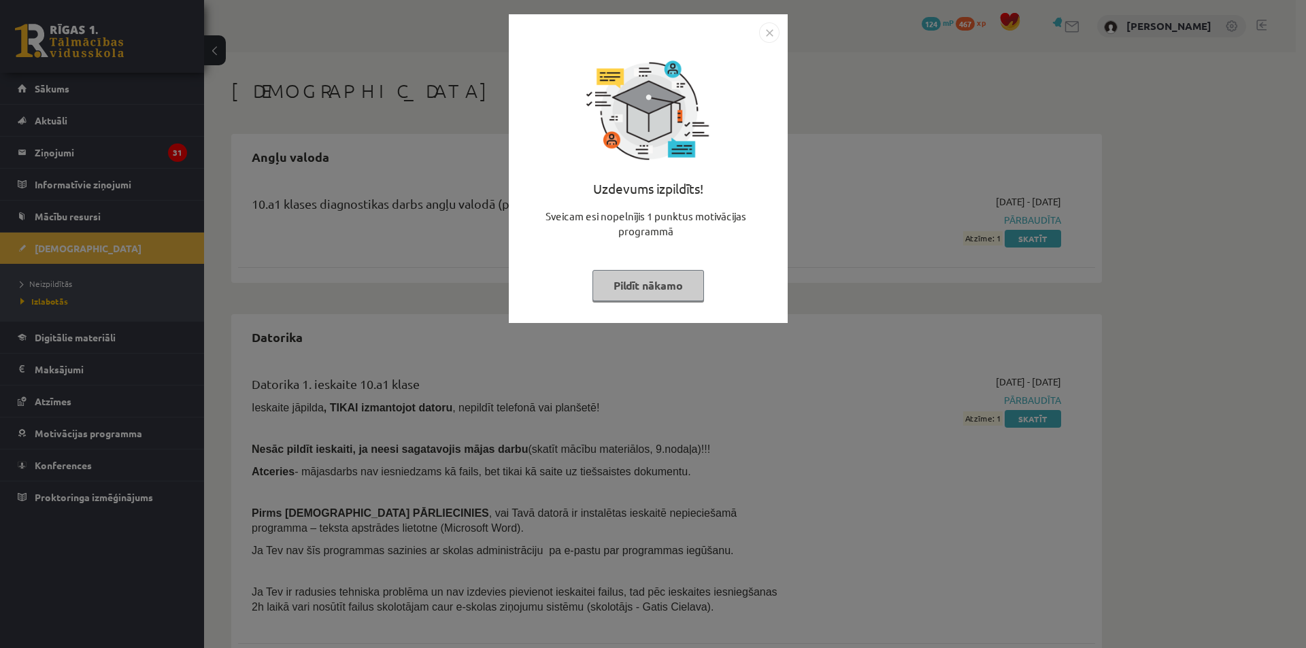
click at [678, 288] on button "Pildīt nākamo" at bounding box center [648, 285] width 112 height 31
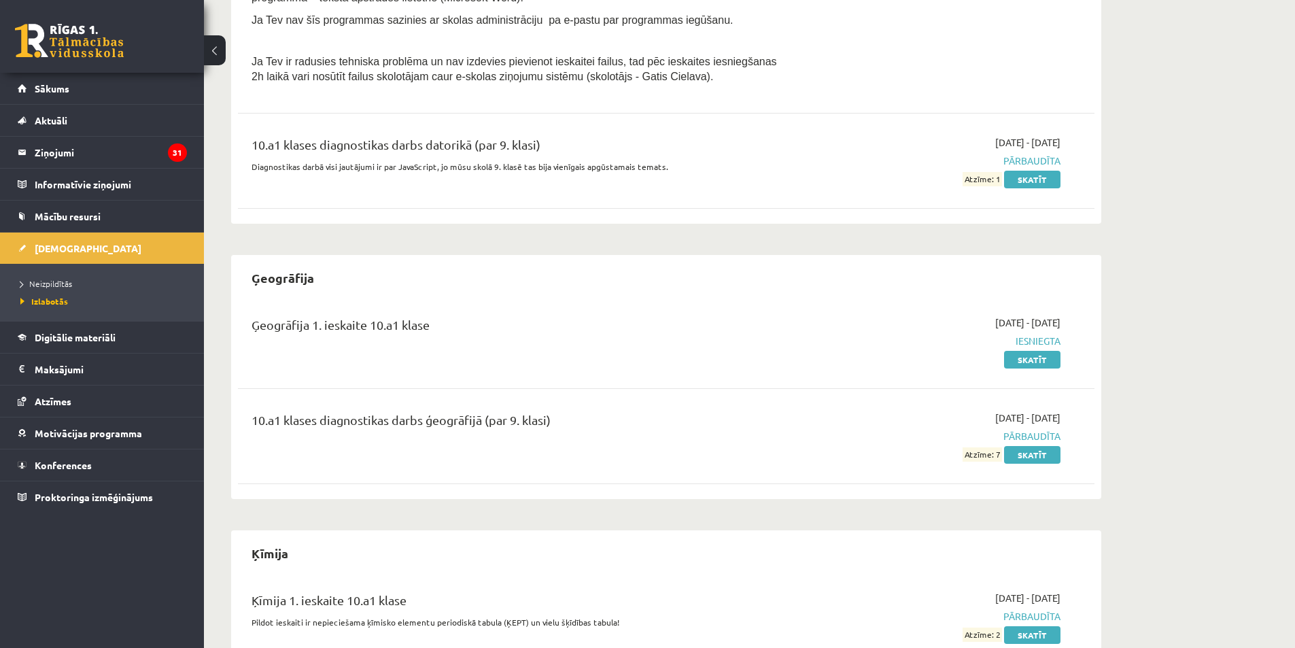
scroll to position [531, 0]
click at [53, 276] on li "Neizpildītās" at bounding box center [105, 284] width 170 height 18
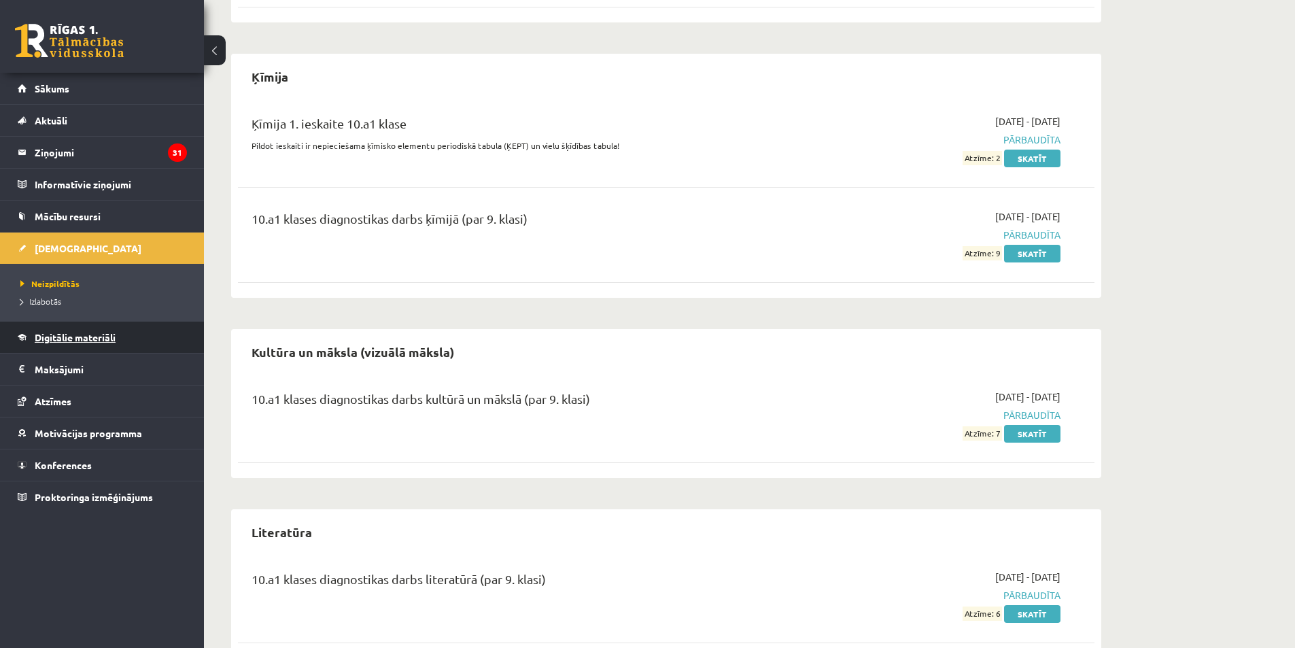
scroll to position [1008, 0]
click at [76, 286] on span "Neizpildītās" at bounding box center [49, 283] width 59 height 11
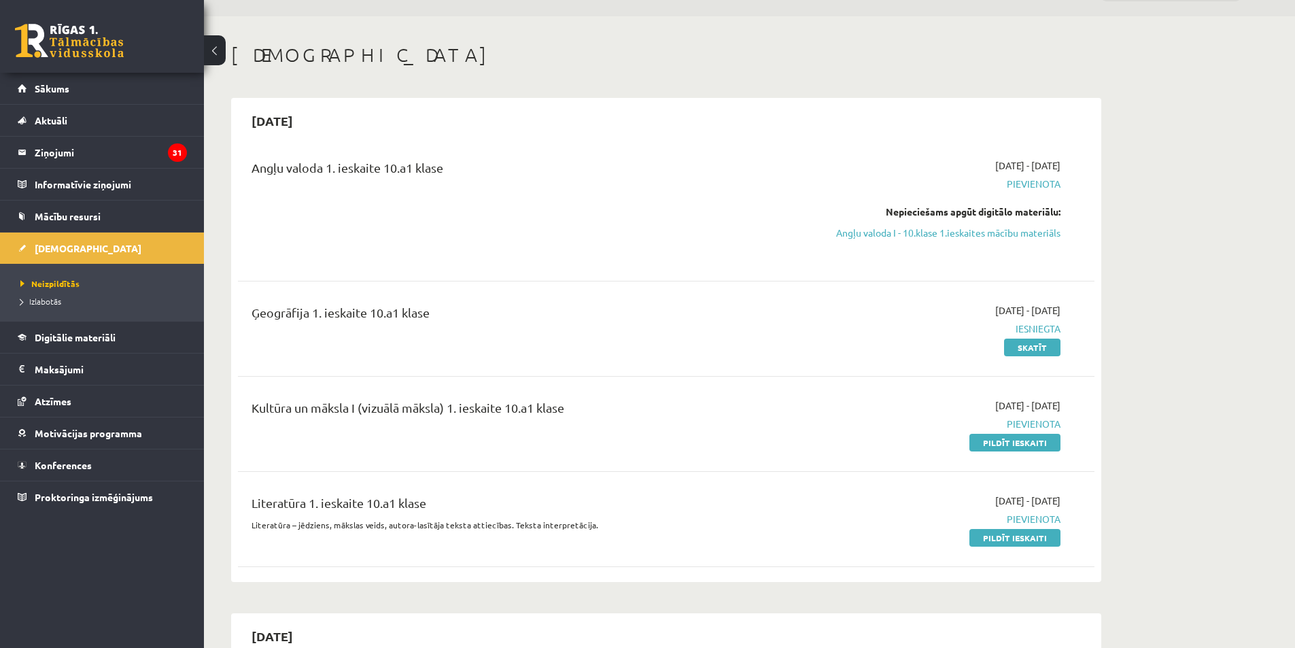
scroll to position [35, 0]
click at [950, 233] on link "Angļu valoda I - 10.klase 1.ieskaites mācību materiāls" at bounding box center [932, 233] width 256 height 14
click at [901, 230] on link "Angļu valoda I - 10.klase 1.ieskaites mācību materiāls" at bounding box center [932, 233] width 256 height 14
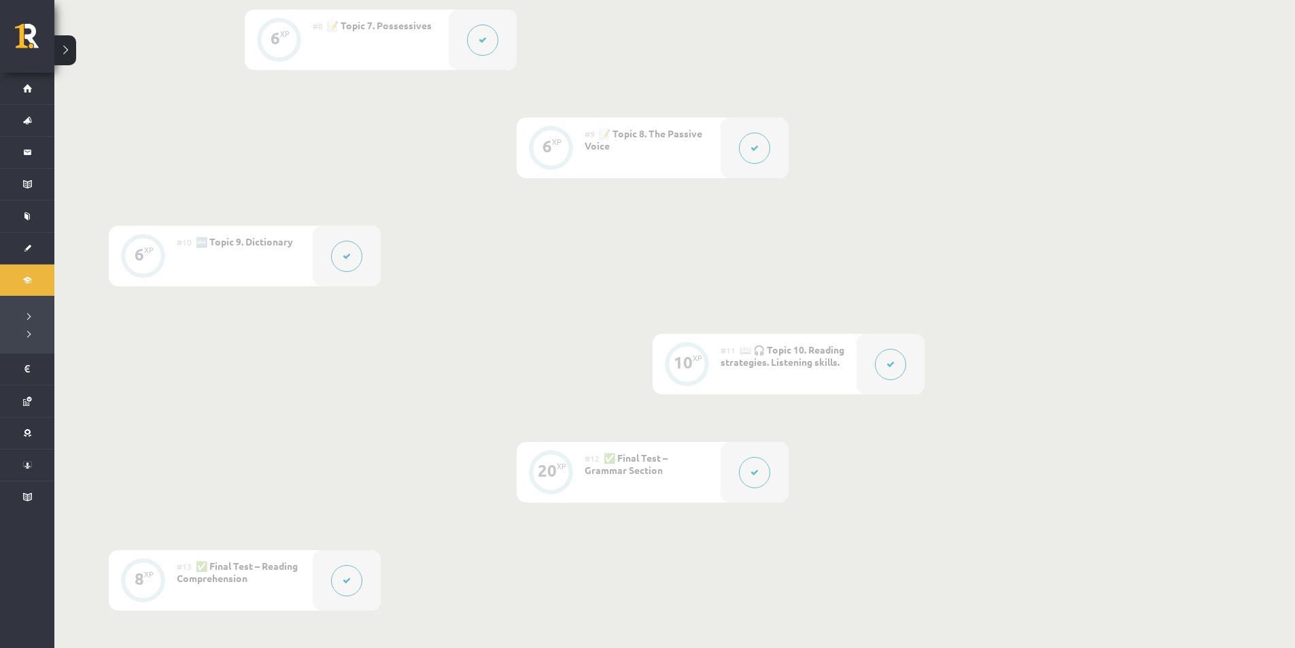
scroll to position [1180, 0]
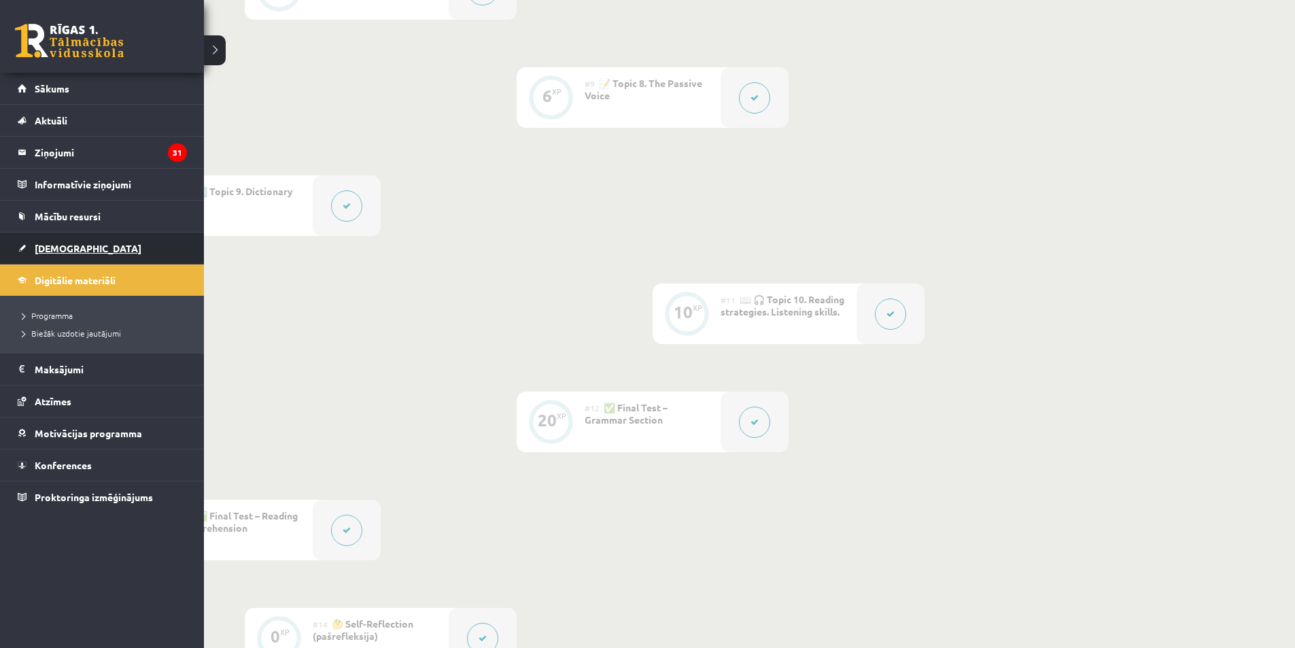
click at [69, 243] on span "[DEMOGRAPHIC_DATA]" at bounding box center [88, 248] width 107 height 12
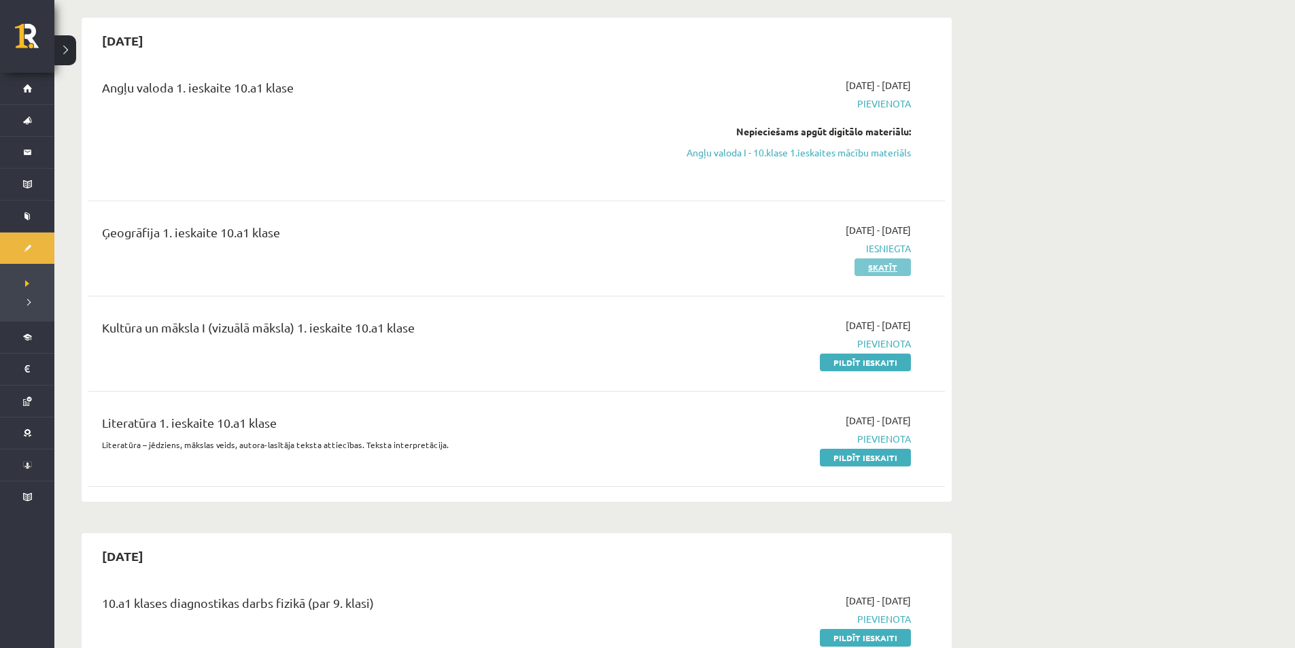
scroll to position [117, 0]
click at [884, 271] on link "Skatīt" at bounding box center [883, 267] width 56 height 18
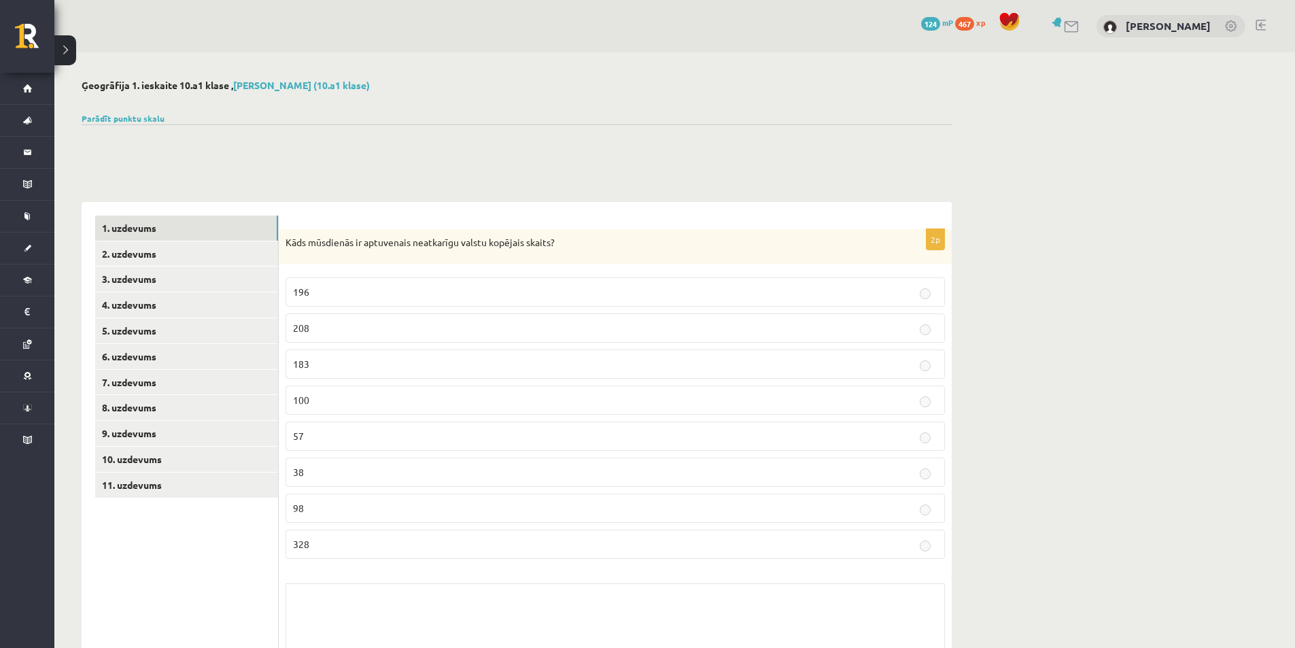
scroll to position [119, 0]
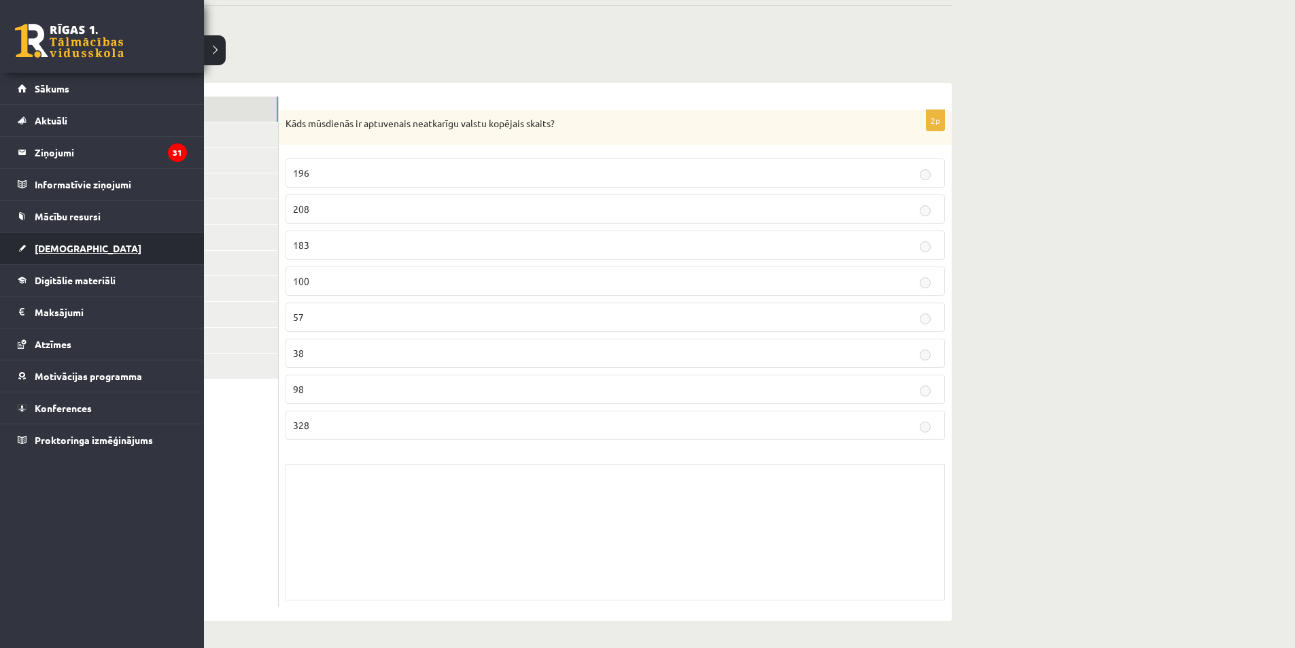
drag, startPoint x: 90, startPoint y: 241, endPoint x: 65, endPoint y: 247, distance: 25.7
click at [65, 247] on span "[DEMOGRAPHIC_DATA]" at bounding box center [88, 248] width 107 height 12
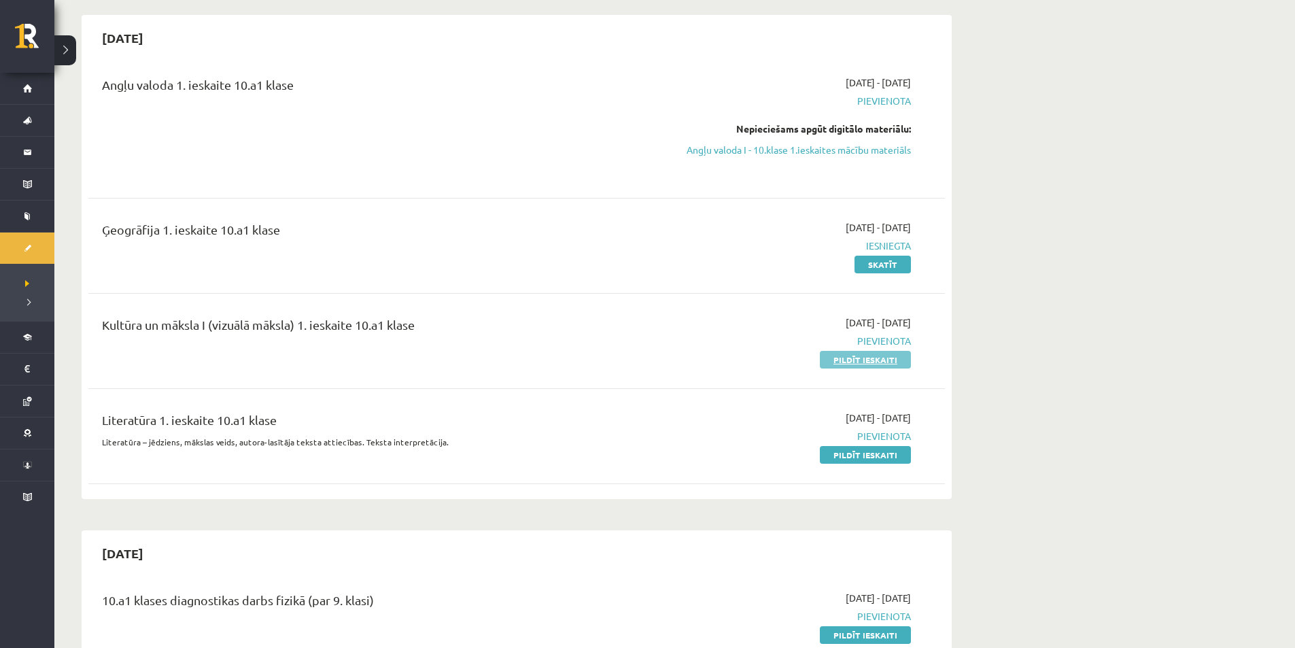
click at [844, 360] on link "Pildīt ieskaiti" at bounding box center [865, 360] width 91 height 18
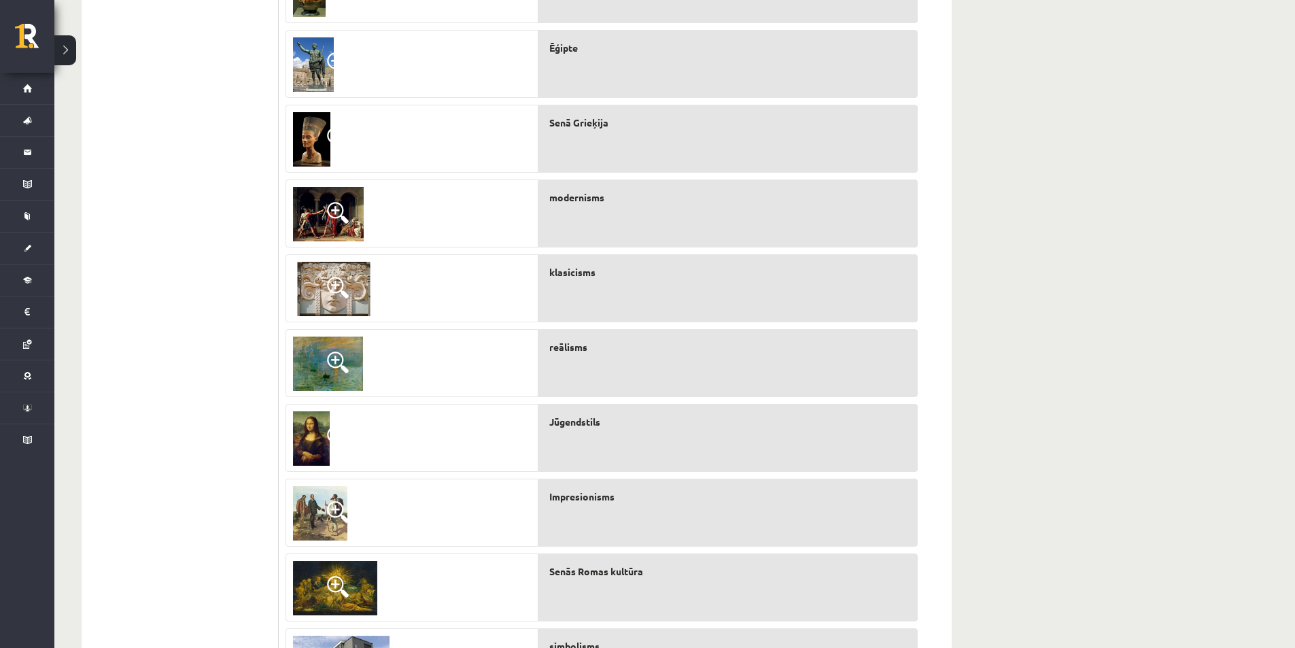
scroll to position [471, 0]
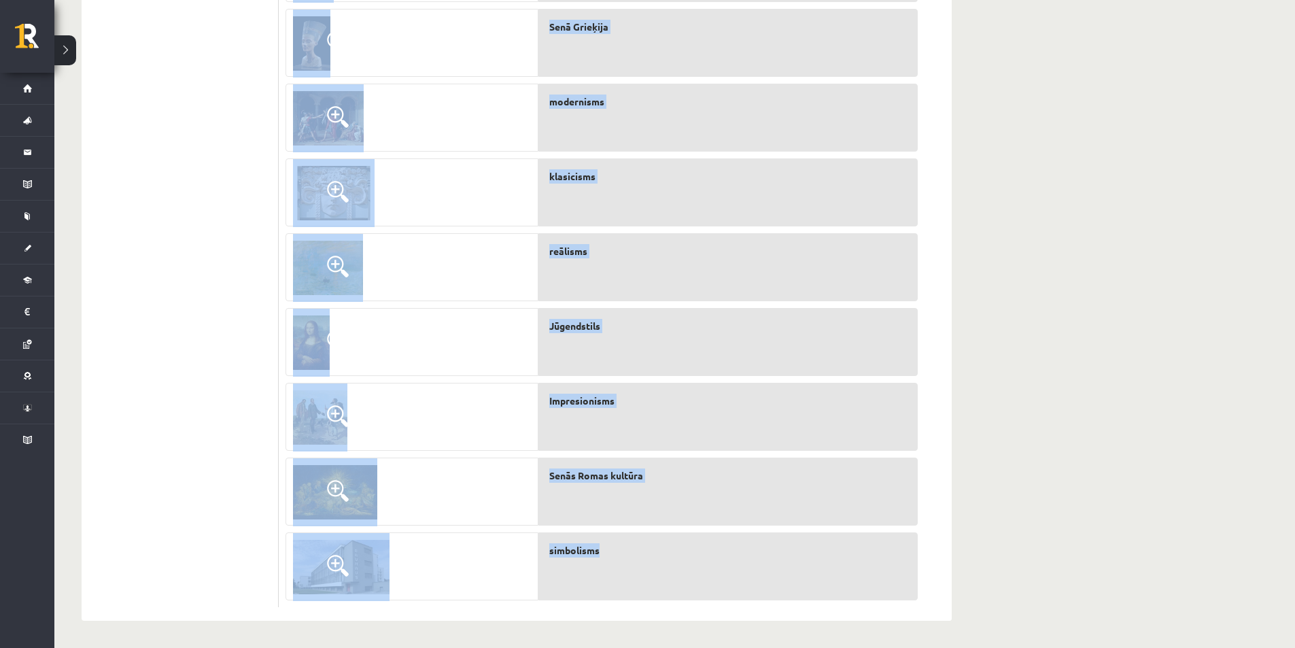
drag, startPoint x: 287, startPoint y: 118, endPoint x: 619, endPoint y: 581, distance: 570.1
click at [619, 581] on div "10p Kultūra dažādos laikmetos. Savieno pareizās atbildes! Nosaki kultūras veidu…" at bounding box center [602, 197] width 646 height 820
copy div "Kultūra dažādos laikmetos. Savieno pareizās atbildes! Nosaki kultūras veidu! Re…"
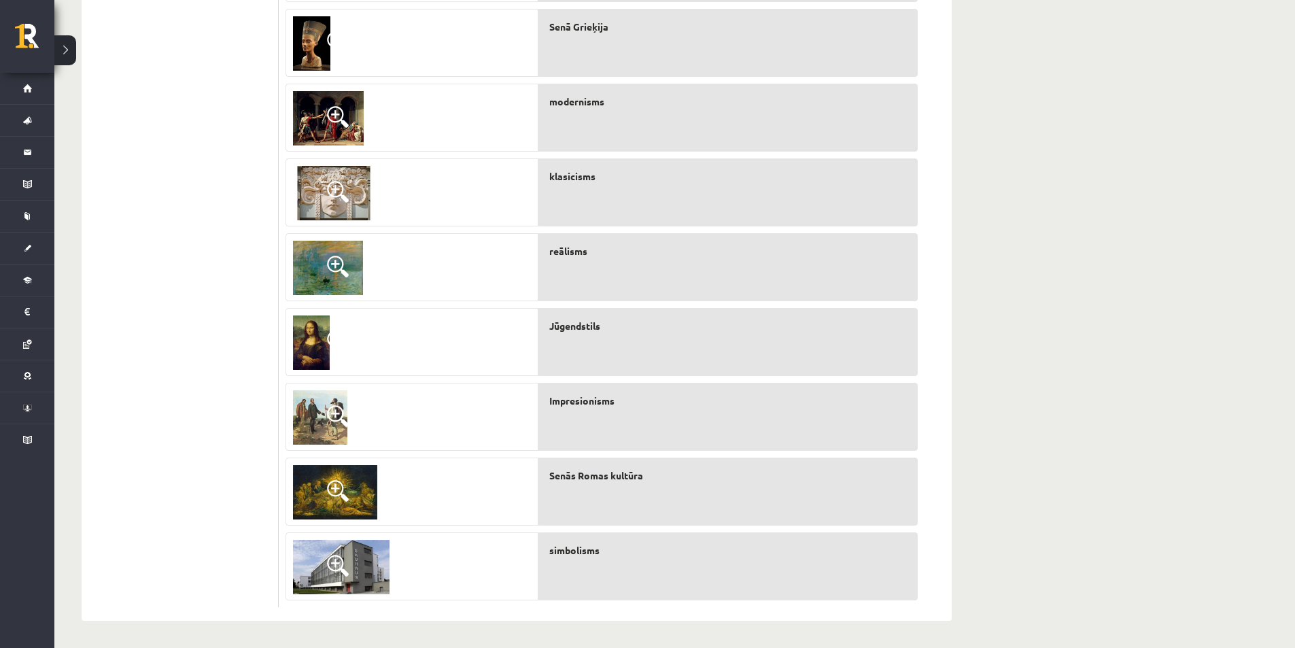
click at [235, 182] on ul "1. uzdevums 2. uzdevums 3. uzdevums 4. uzdevums 5. uzdevums" at bounding box center [187, 191] width 184 height 834
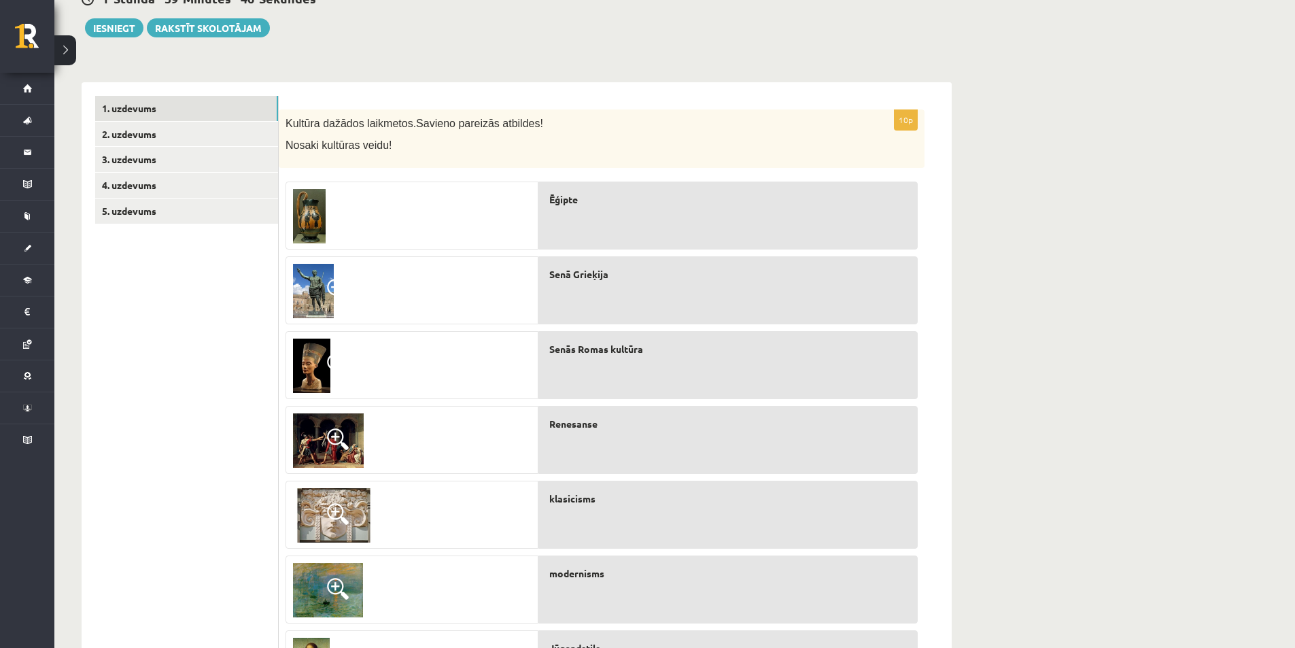
scroll to position [147, 0]
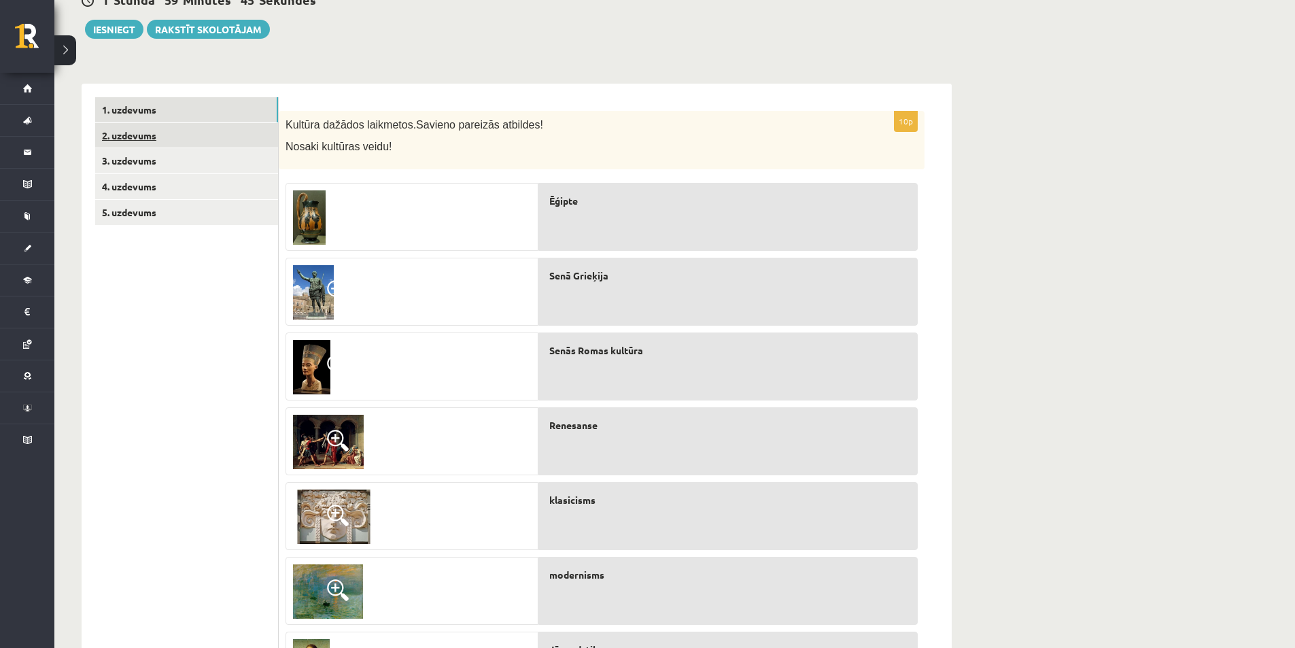
click at [228, 135] on link "2. uzdevums" at bounding box center [186, 135] width 183 height 25
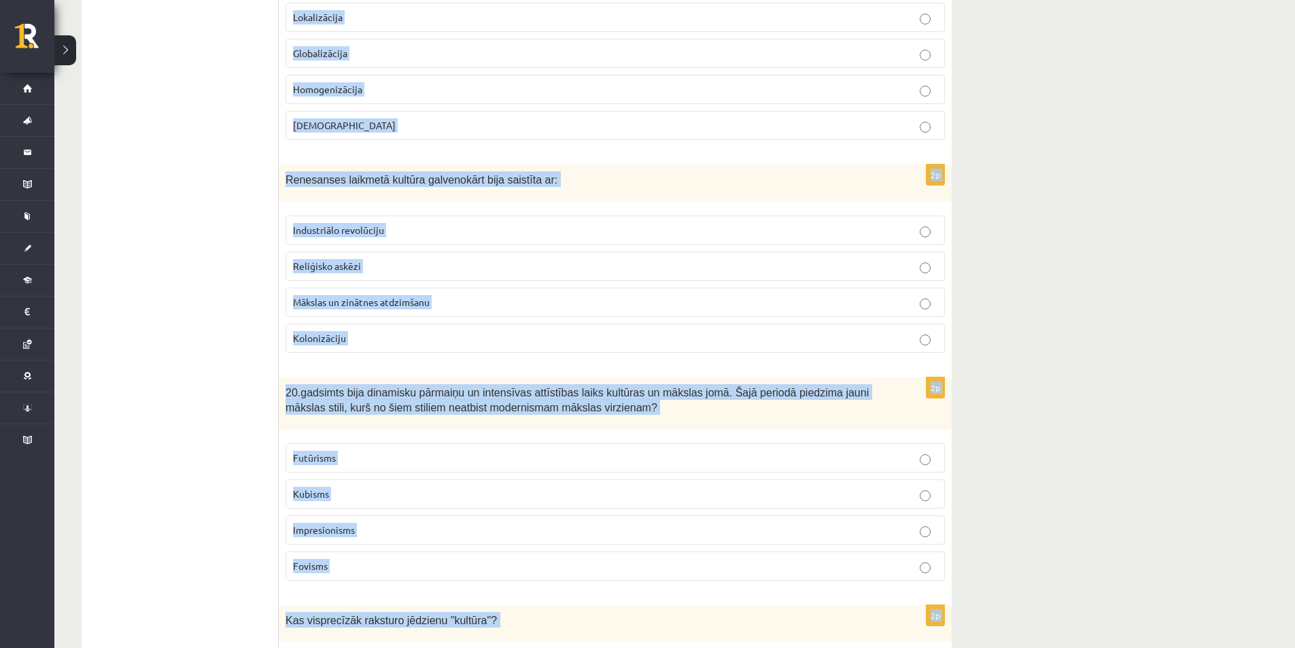
scroll to position [2839, 0]
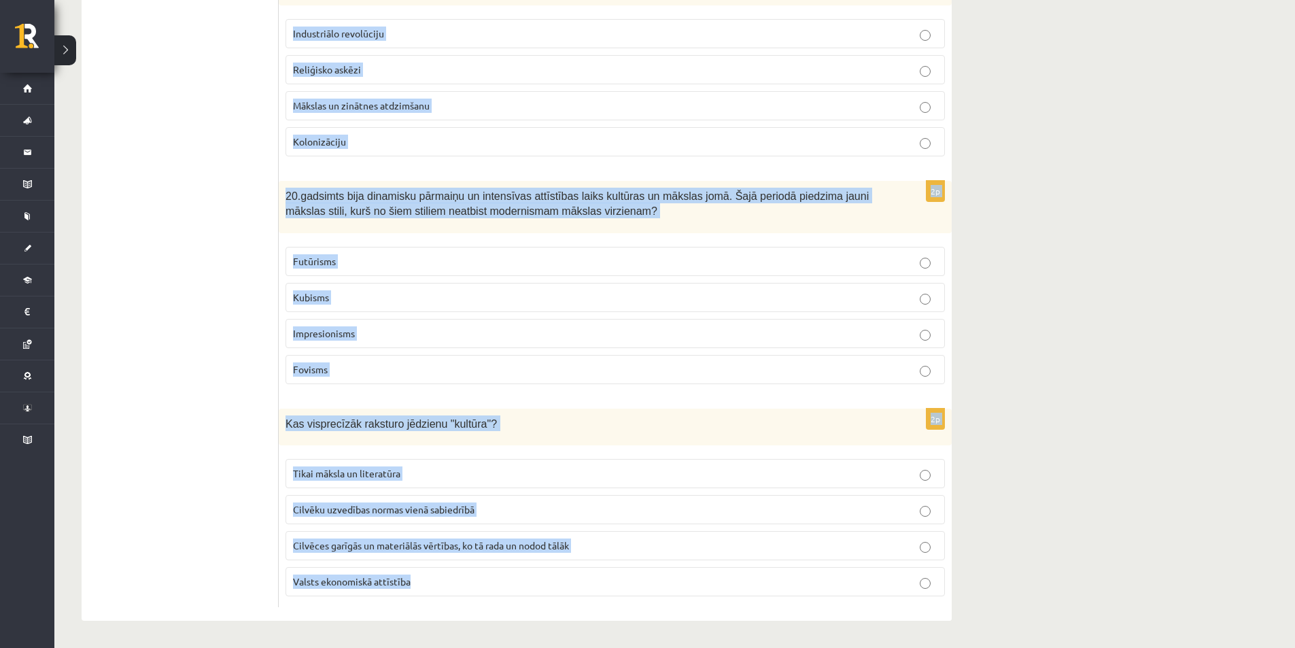
drag, startPoint x: 288, startPoint y: 125, endPoint x: 740, endPoint y: 675, distance: 711.2
copy form "Kurā laikmetā sāka pētīt cilvēka miesas uzbūvi? Renesansē Klasicisms Senajā Rom…"
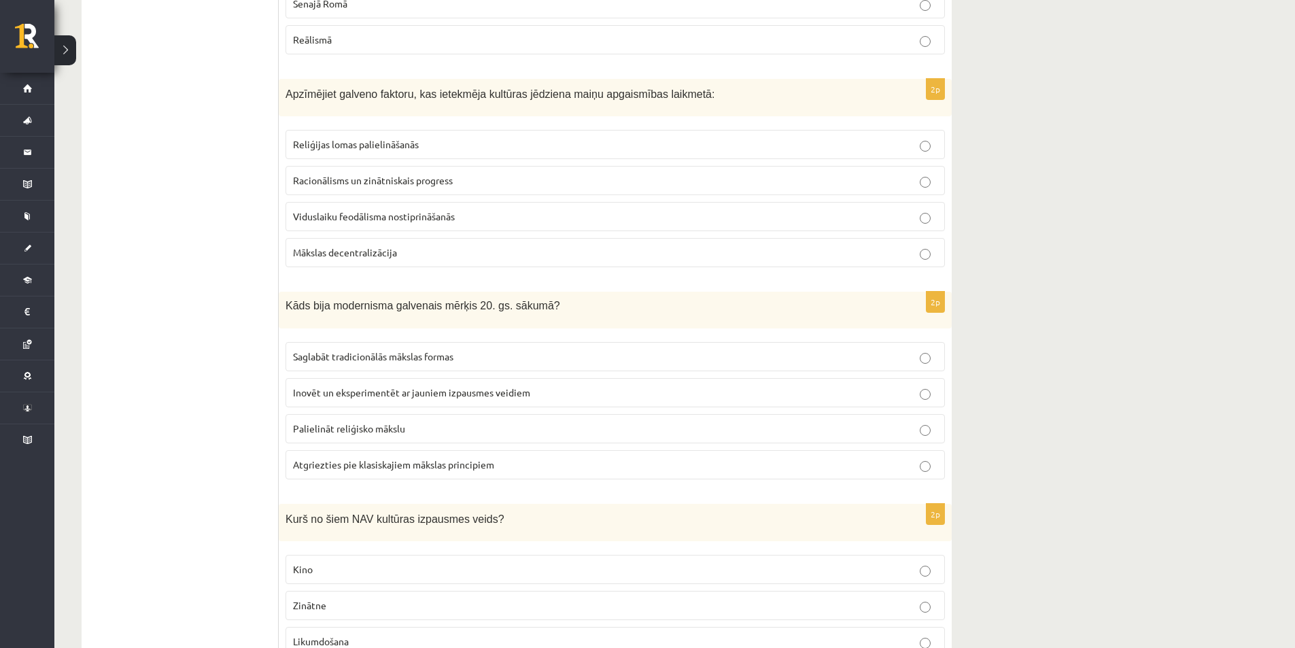
scroll to position [0, 0]
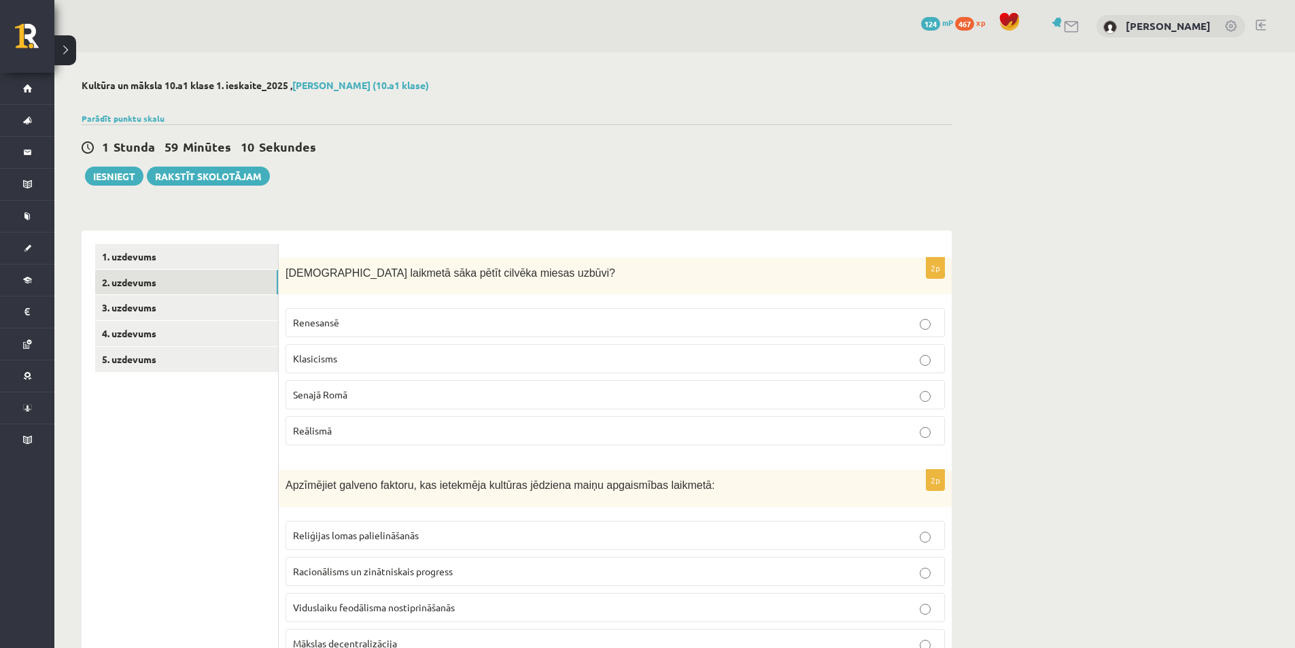
click at [354, 315] on label "Renesansē" at bounding box center [616, 322] width 660 height 29
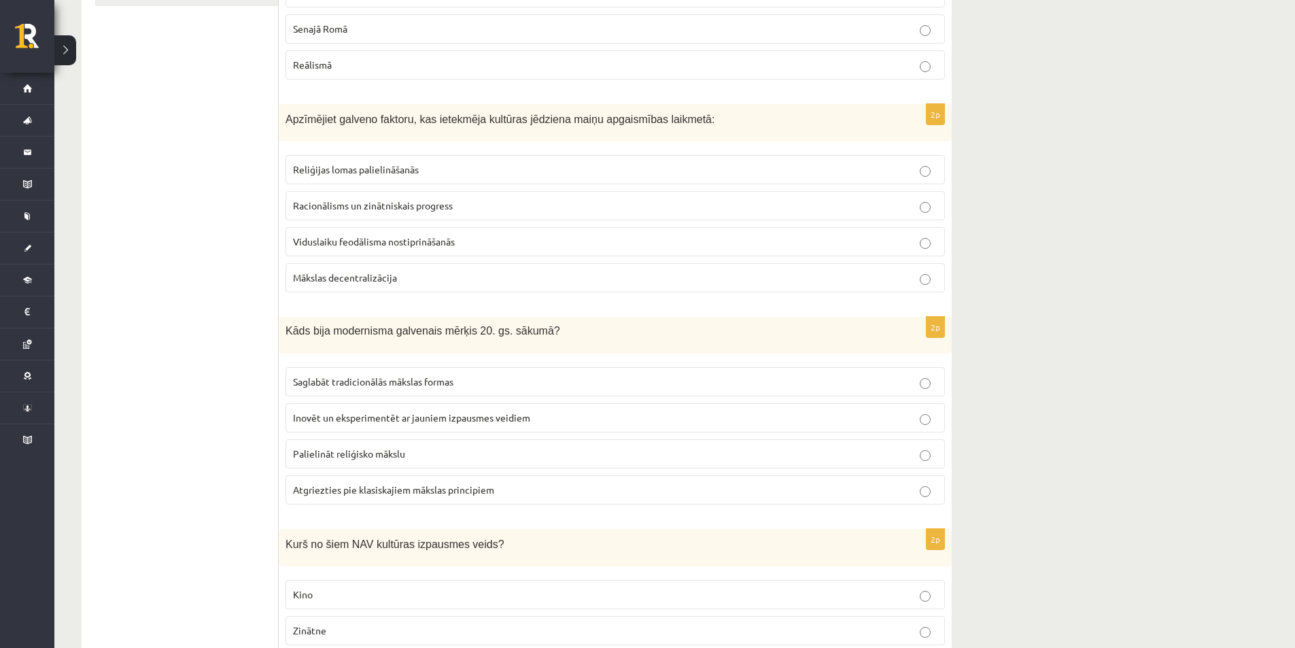
scroll to position [369, 0]
click at [346, 209] on p "Racionālisms un zinātniskais progress" at bounding box center [615, 202] width 645 height 14
click at [364, 410] on span "Inovēt un eksperimentēt ar jauniem izpausmes veidiem" at bounding box center [411, 414] width 237 height 12
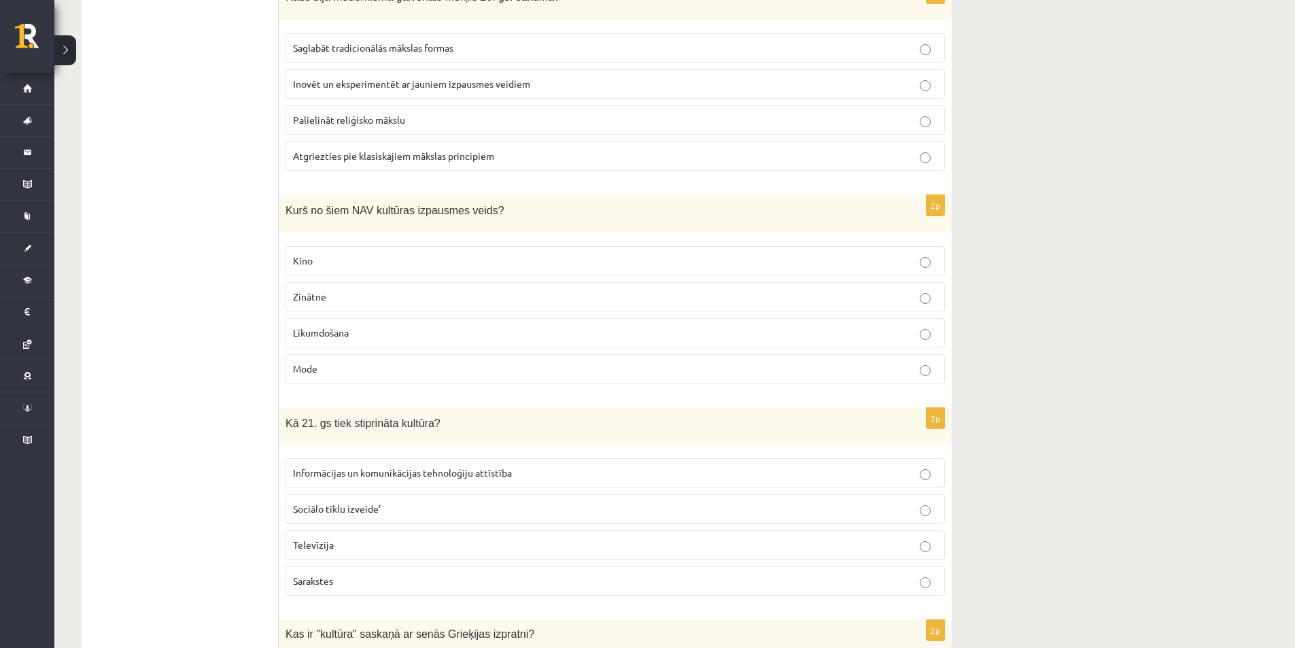
scroll to position [699, 0]
click at [354, 333] on p "Likumdošana" at bounding box center [615, 333] width 645 height 14
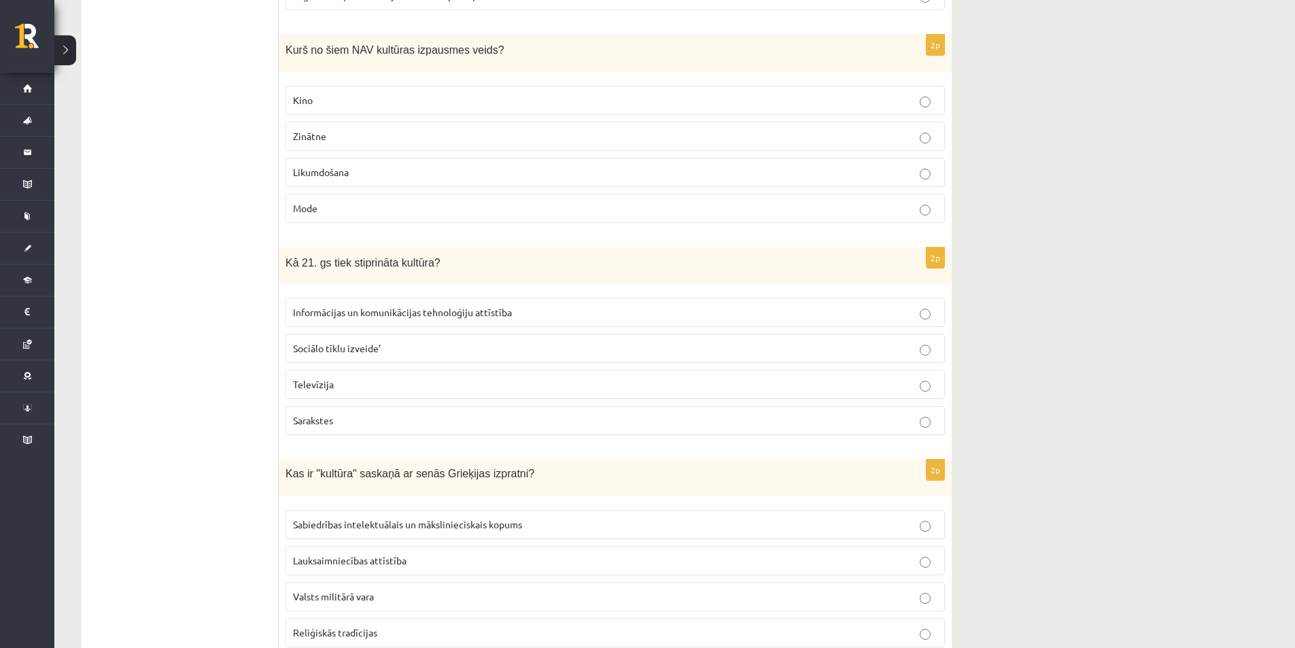
click at [458, 304] on label "Informācijas un komunikācijas tehnoloģiju attīstība" at bounding box center [616, 312] width 660 height 29
click at [391, 512] on label "Sabiedrības intelektuālais un mākslinieciskais kopums" at bounding box center [616, 524] width 660 height 29
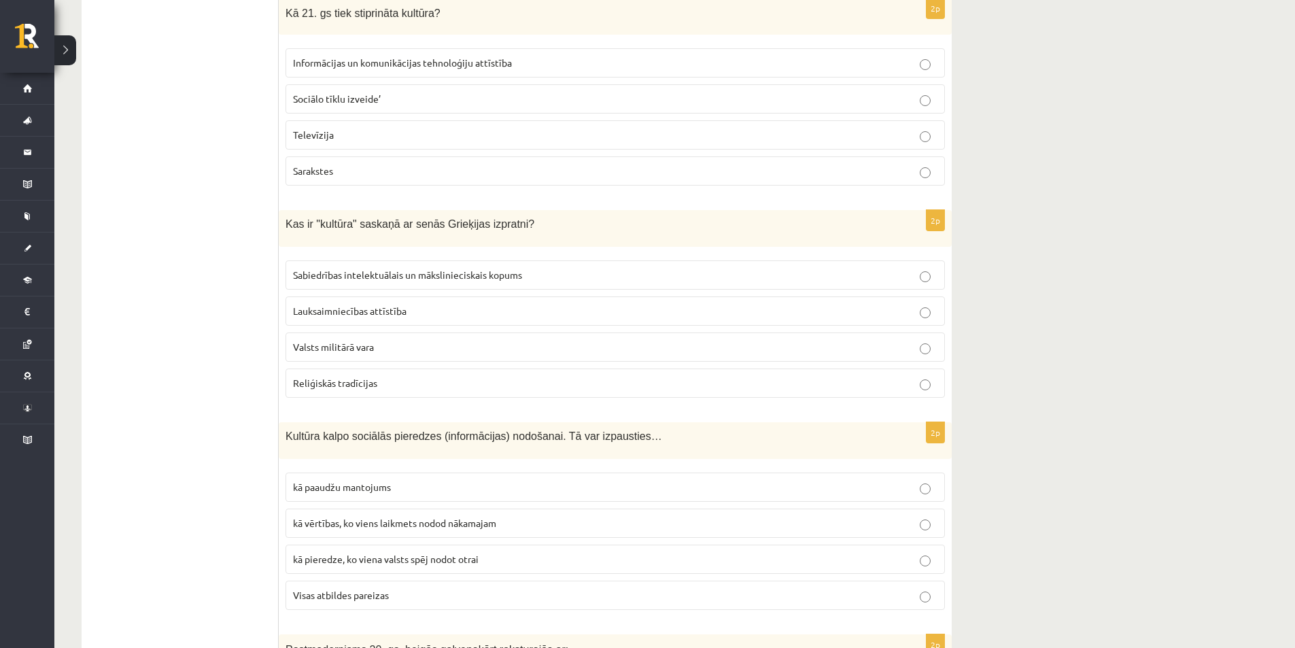
scroll to position [1304, 0]
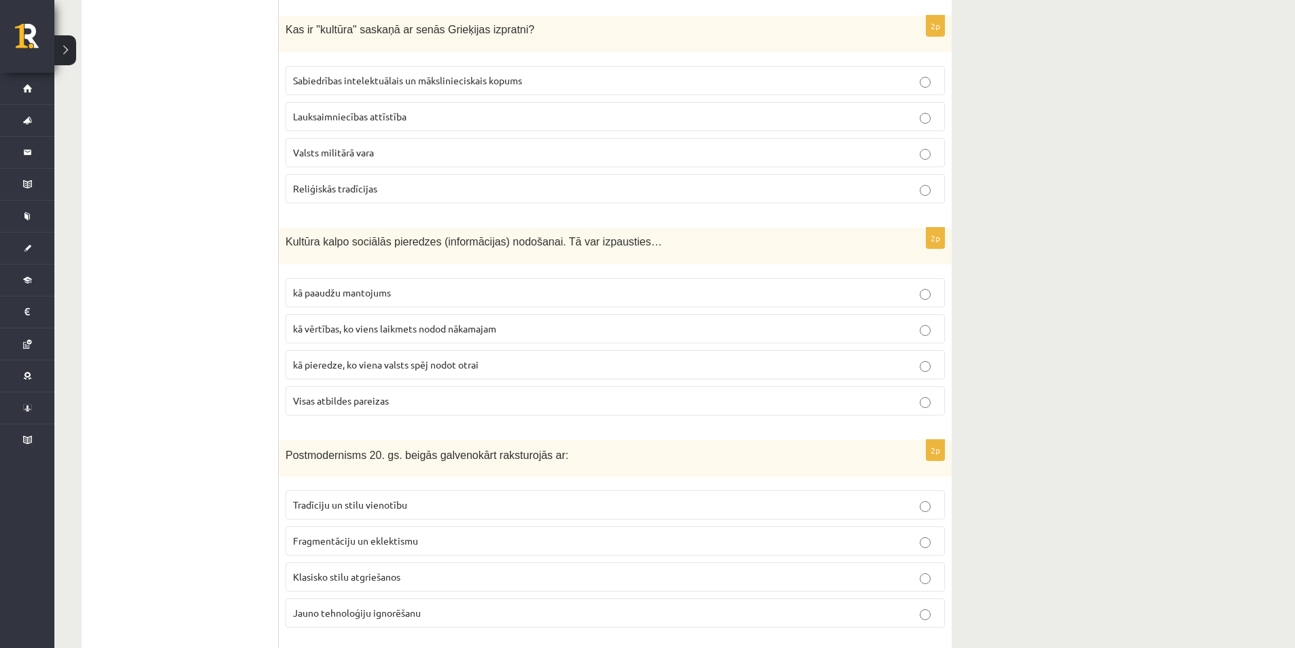
drag, startPoint x: 267, startPoint y: 12, endPoint x: 392, endPoint y: 370, distance: 379.6
click at [392, 370] on span "kā pieredze, ko viena valsts spēj nodot otrai" at bounding box center [386, 364] width 186 height 12
click at [384, 290] on span "kā paaudžu mantojums" at bounding box center [342, 292] width 98 height 12
click at [324, 405] on span "Visas atbildes pareizas" at bounding box center [341, 400] width 96 height 12
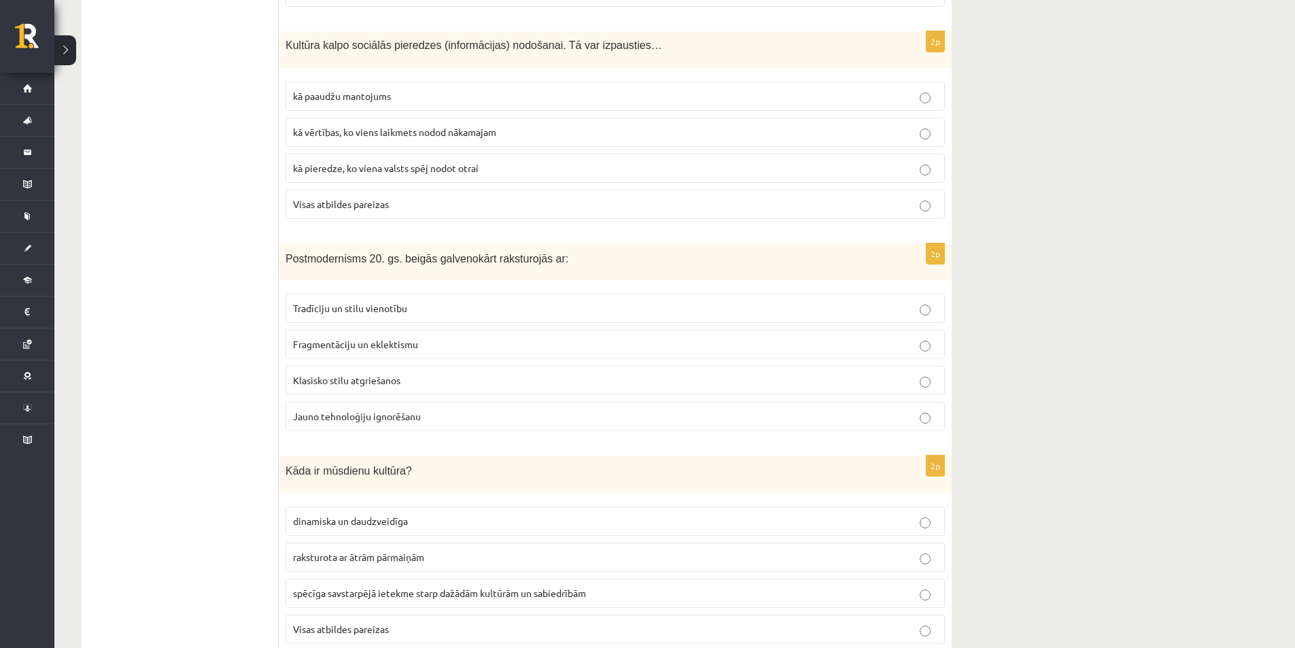
click at [420, 345] on p "Fragmentāciju un eklektismu" at bounding box center [615, 344] width 645 height 14
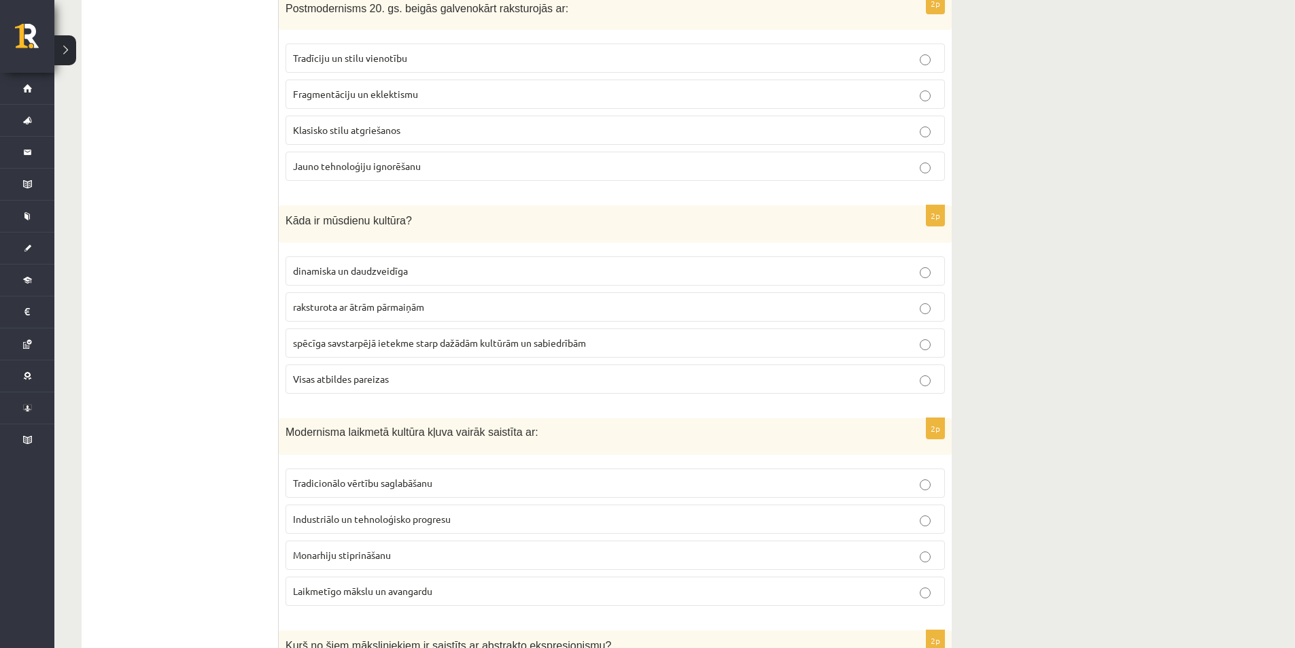
scroll to position [1752, 0]
click at [356, 385] on p "Visas atbildes pareizas" at bounding box center [615, 378] width 645 height 14
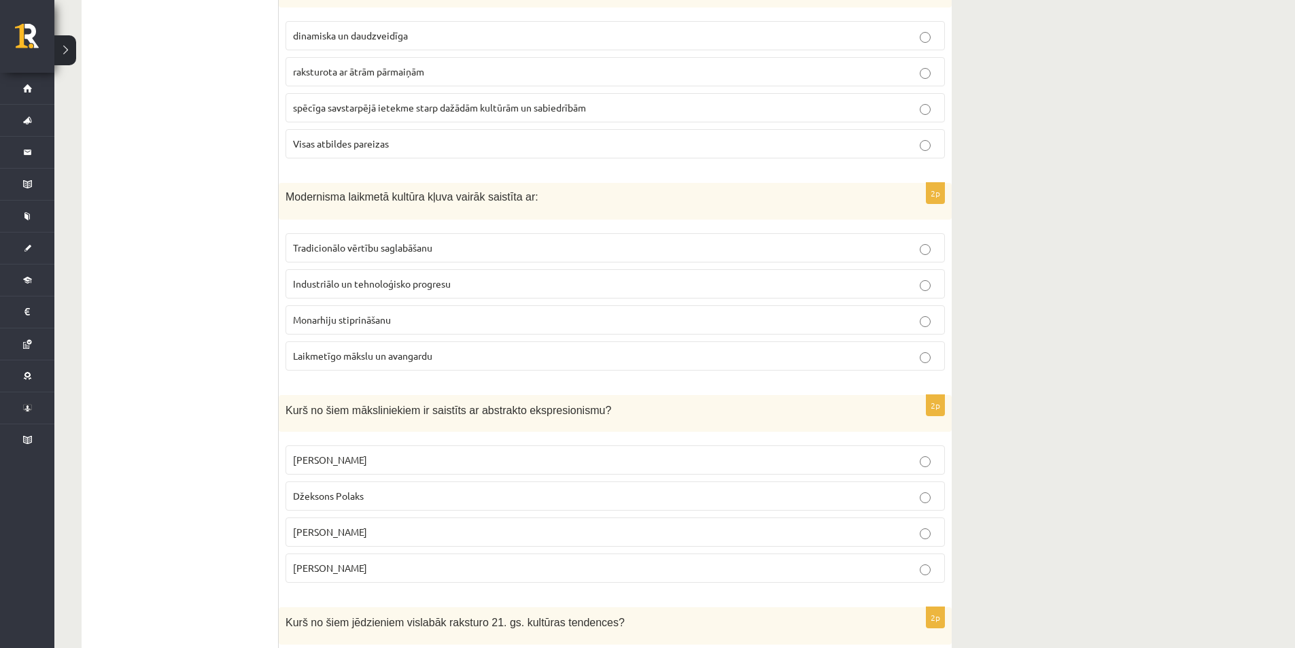
scroll to position [1987, 0]
drag, startPoint x: 353, startPoint y: 370, endPoint x: 316, endPoint y: 357, distance: 38.9
click at [316, 357] on span "Laikmetīgo mākslu un avangardu" at bounding box center [362, 355] width 139 height 12
click at [324, 320] on span "Monarhiju stiprināšanu" at bounding box center [342, 319] width 98 height 12
click at [437, 358] on p "Laikmetīgo mākslu un avangardu" at bounding box center [615, 355] width 645 height 14
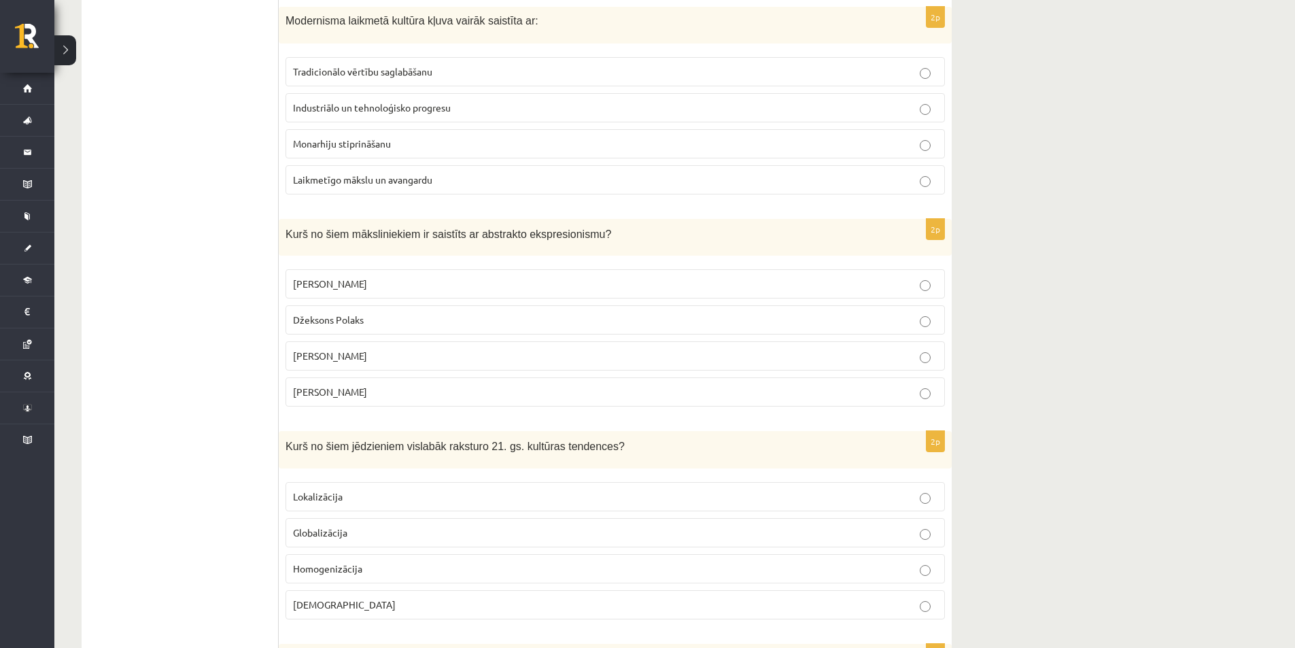
scroll to position [2164, 0]
click at [403, 318] on p "Džeksons Polaks" at bounding box center [615, 318] width 645 height 14
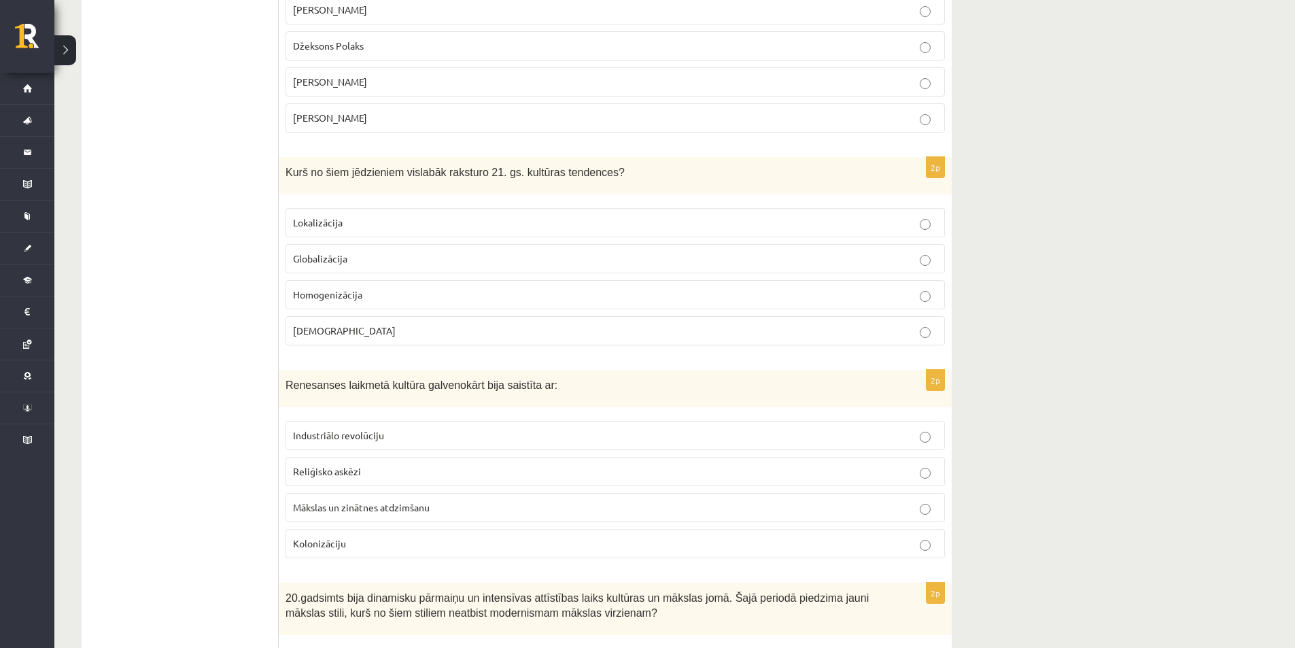
scroll to position [2437, 0]
click at [435, 507] on p "Mākslas un zinātnes atdzimšanu" at bounding box center [615, 507] width 645 height 14
drag, startPoint x: 435, startPoint y: 507, endPoint x: 394, endPoint y: 497, distance: 41.9
click at [348, 253] on p "Globalizācija" at bounding box center [615, 258] width 645 height 14
click at [375, 496] on label "Mākslas un zinātnes atdzimšanu" at bounding box center [616, 506] width 660 height 29
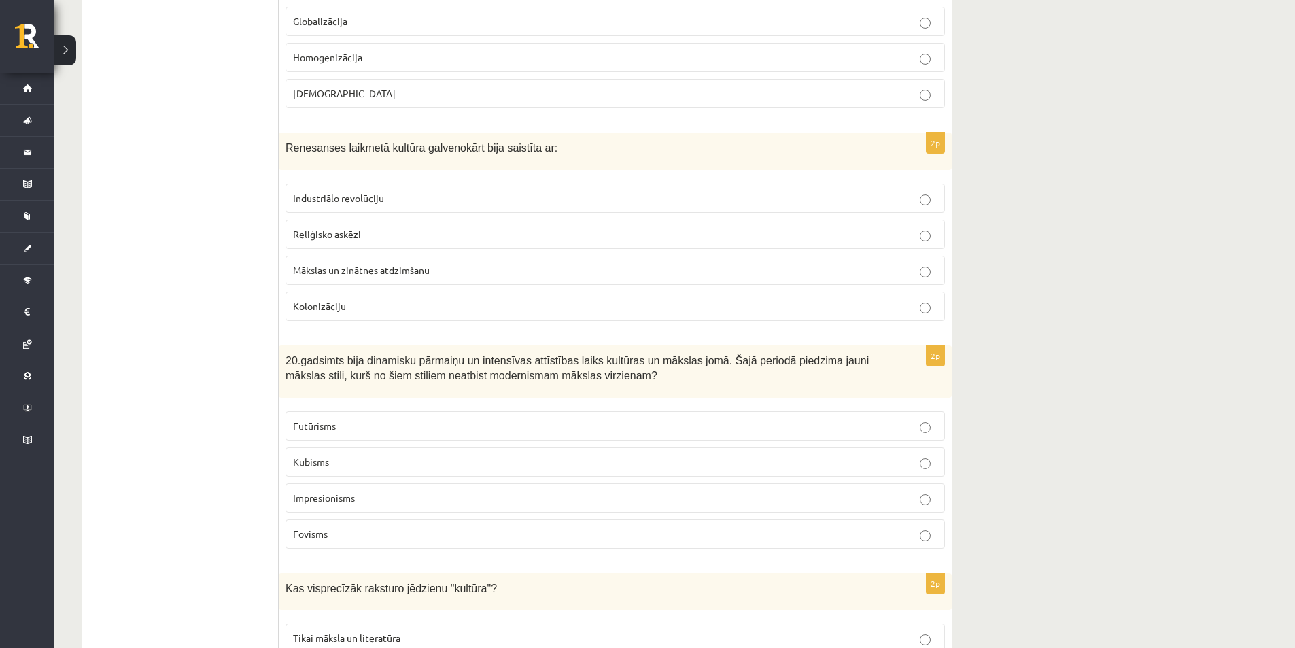
click at [375, 496] on p "Impresionisms" at bounding box center [615, 498] width 645 height 14
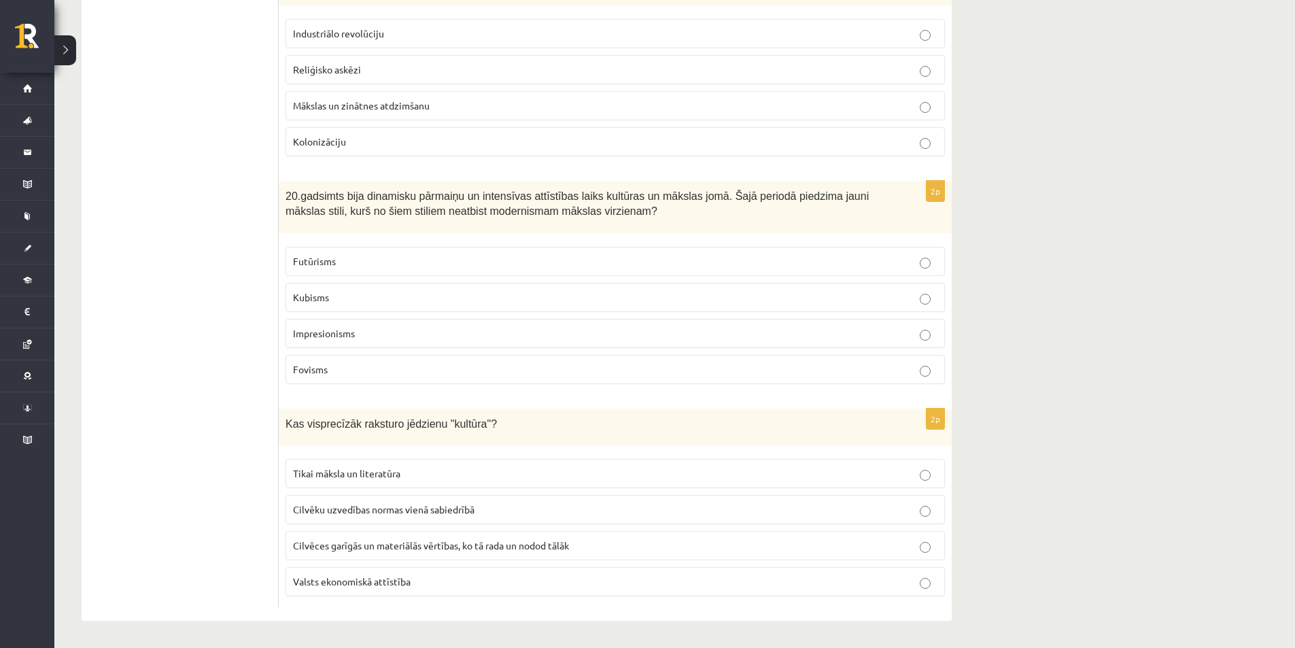
click at [415, 511] on span "Cilvēku uzvedības normas vienā sabiedrībā" at bounding box center [384, 509] width 182 height 12
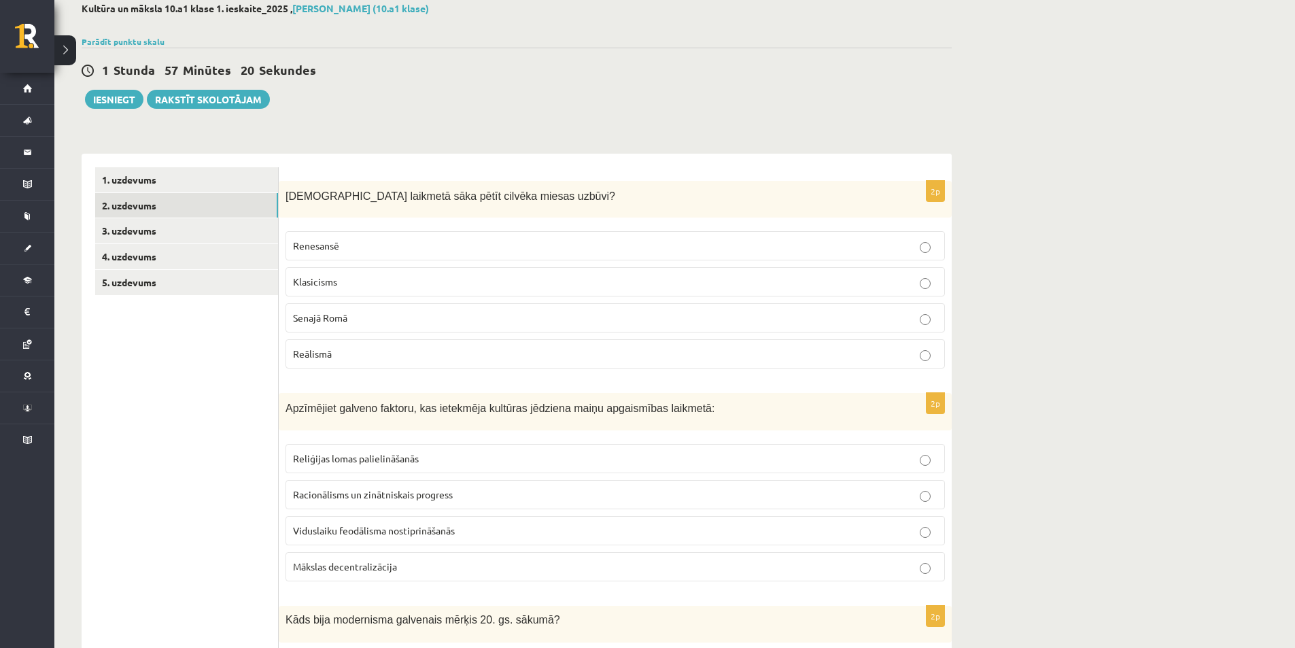
scroll to position [36, 0]
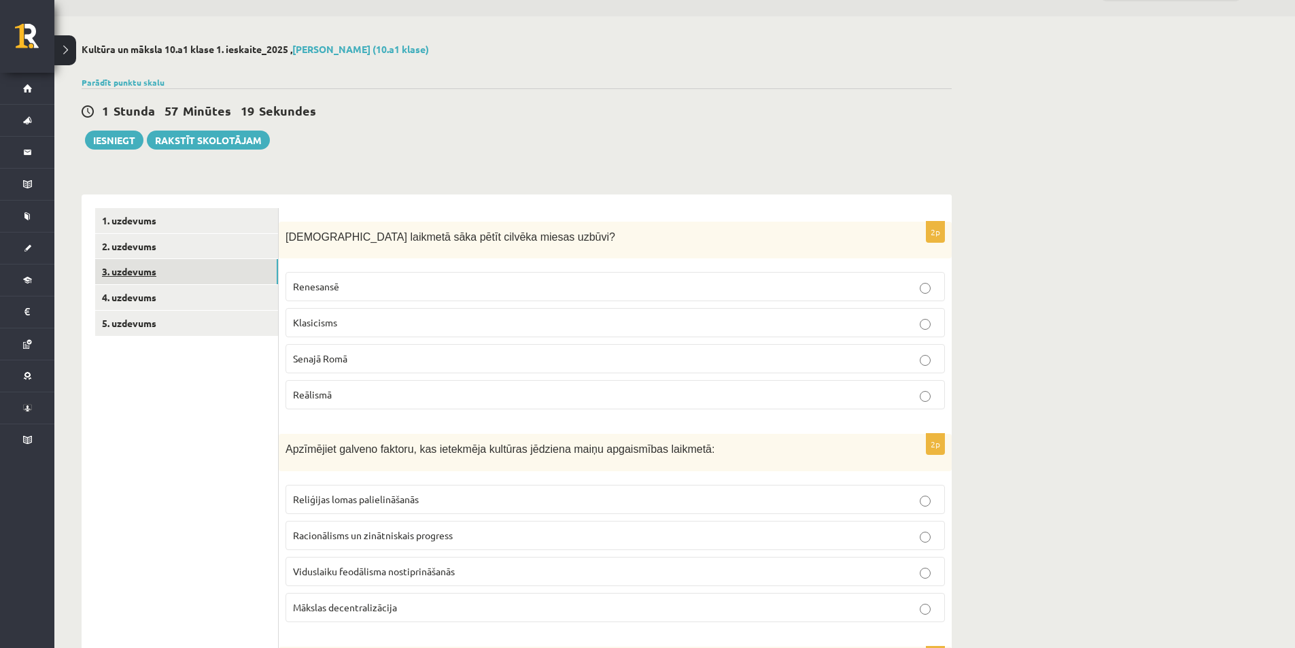
click at [233, 283] on link "3. uzdevums" at bounding box center [186, 271] width 183 height 25
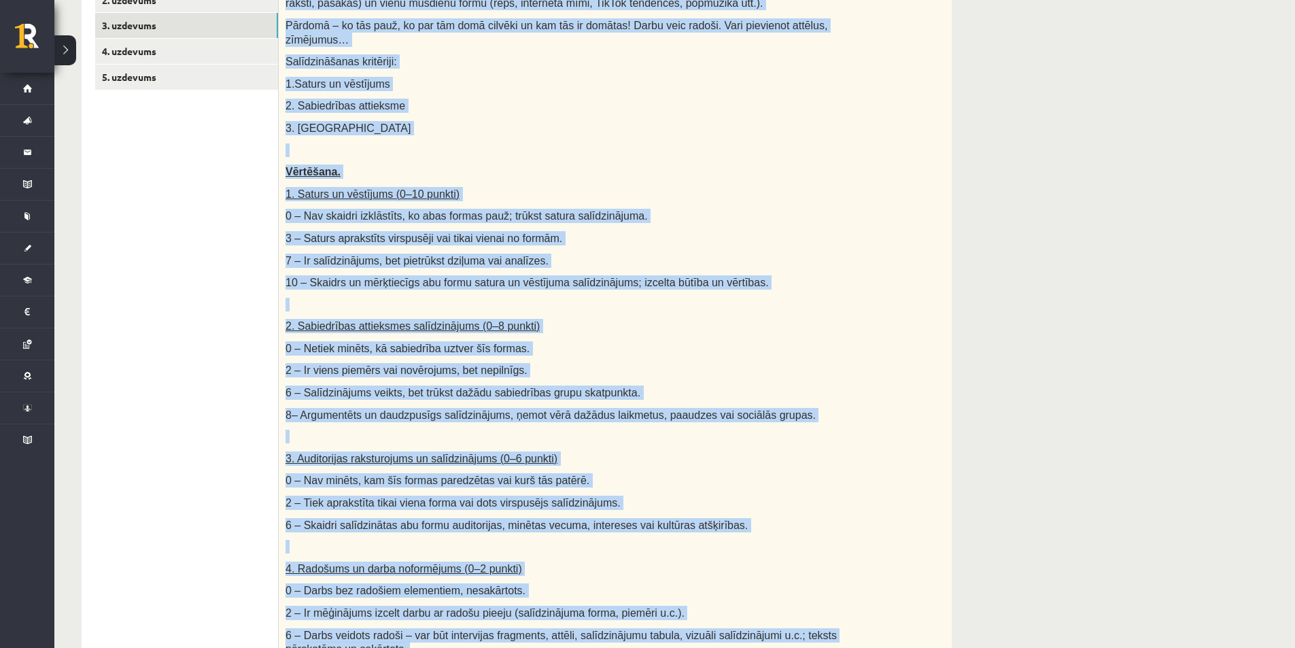
scroll to position [509, 0]
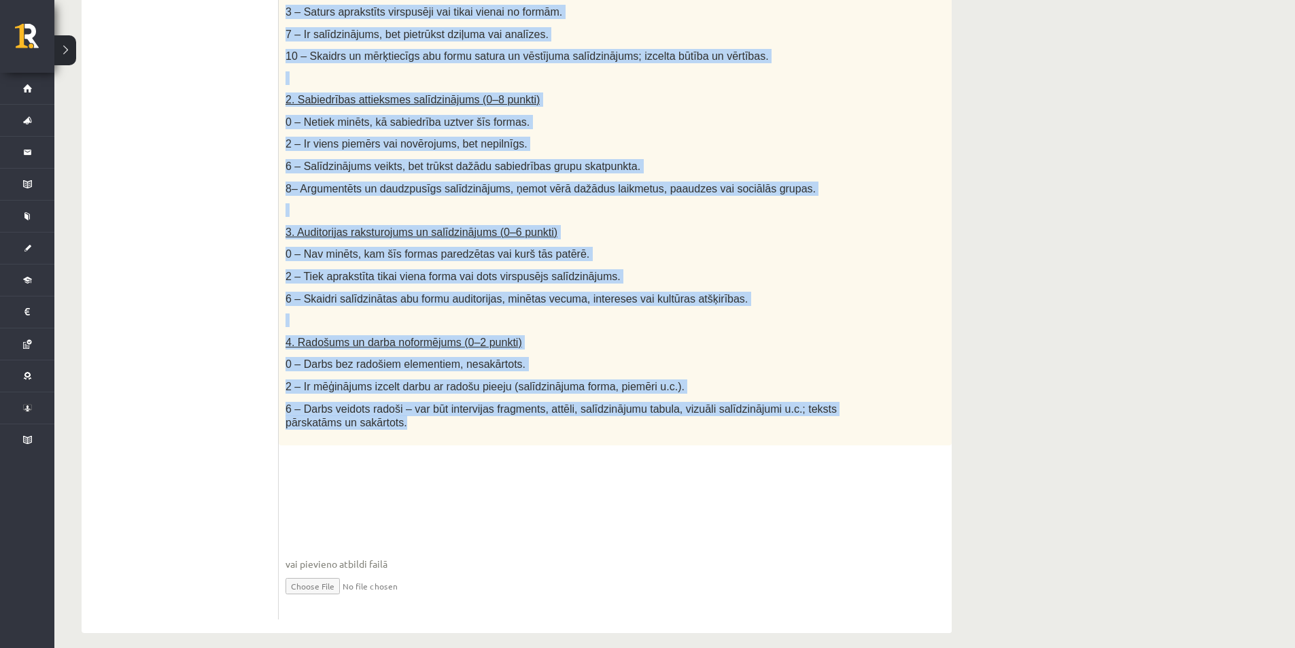
drag, startPoint x: 288, startPoint y: 241, endPoint x: 402, endPoint y: 489, distance: 272.3
click at [402, 489] on div "26p Salīdzini divas kultūras izpausmes formas - Izvēlies vienu tradicionālu kul…" at bounding box center [615, 184] width 673 height 870
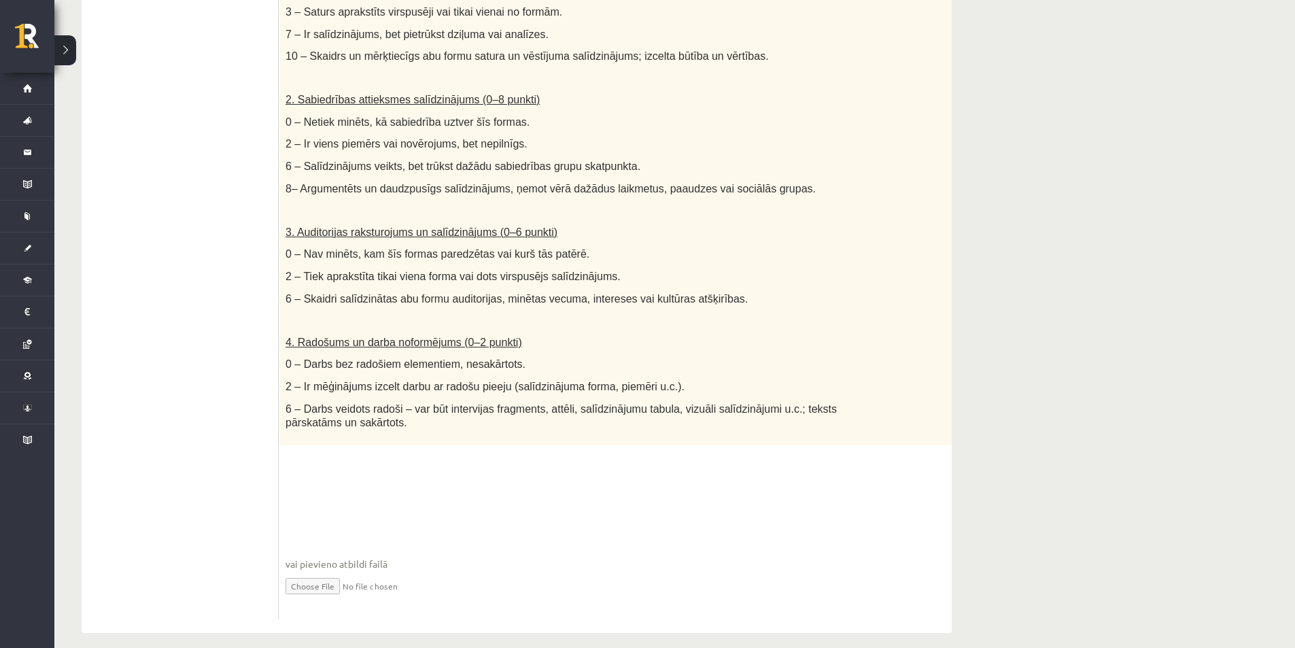
click at [402, 489] on fieldset "vai pievieno atbildi failā Iesniegtā atbilde" at bounding box center [616, 543] width 660 height 140
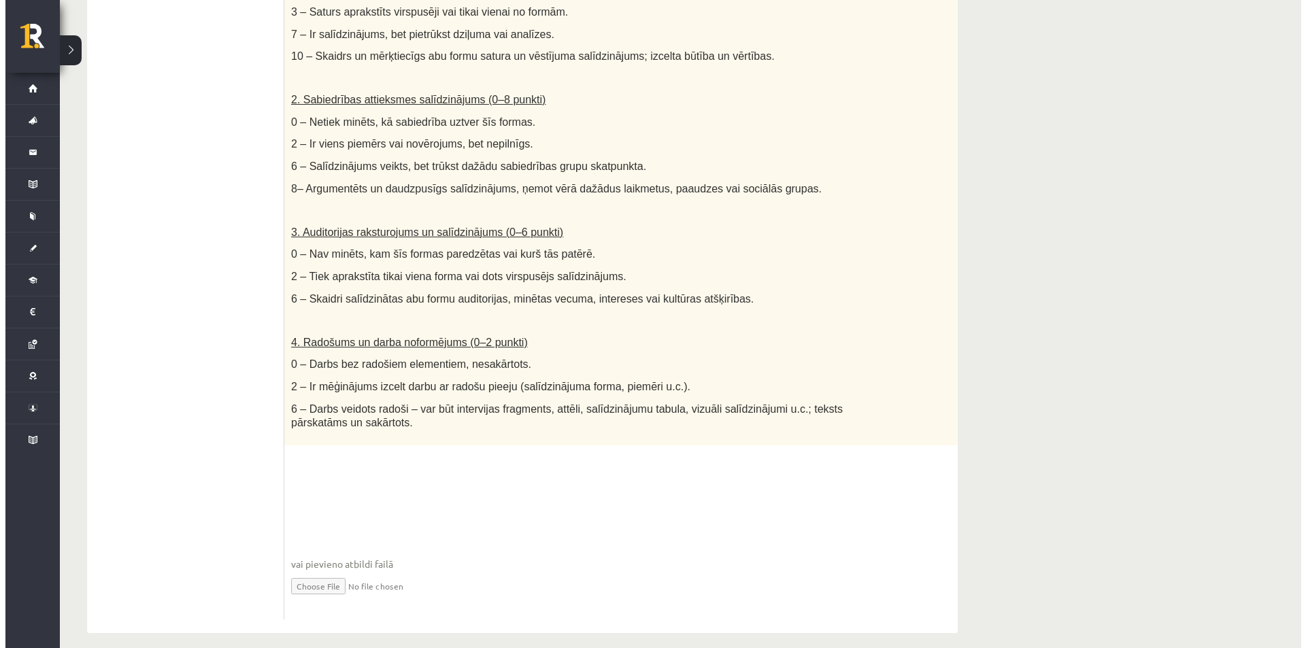
scroll to position [0, 0]
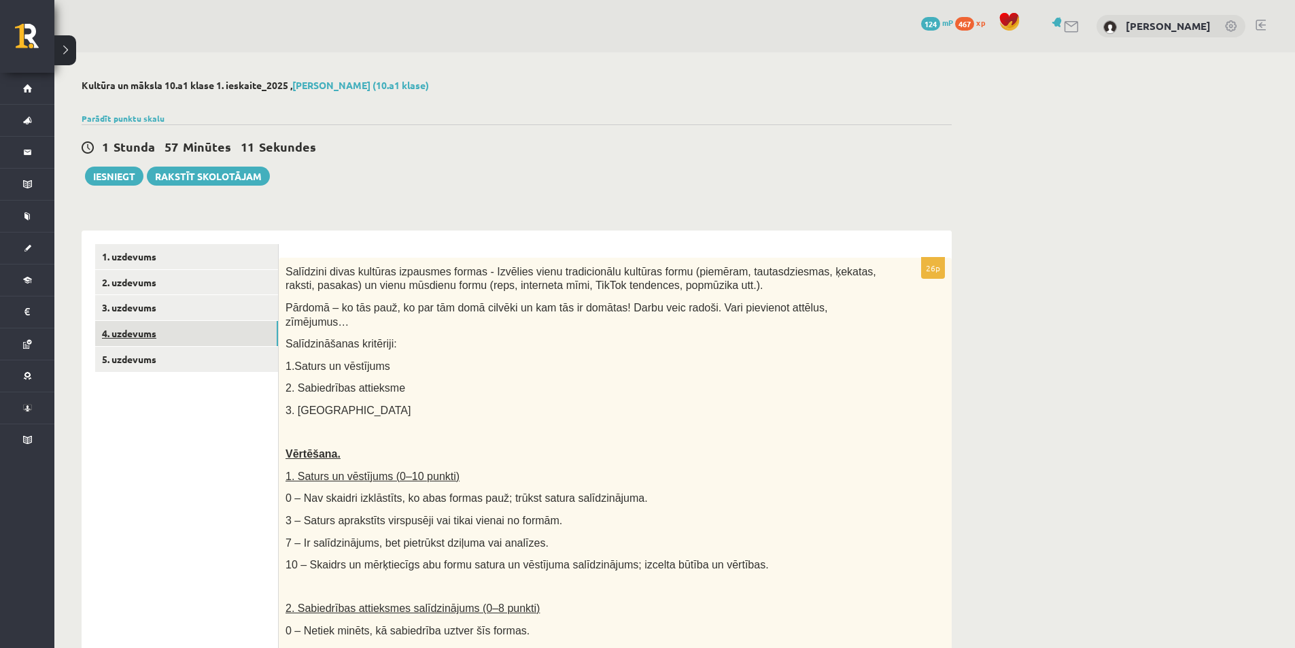
click at [159, 338] on link "4. uzdevums" at bounding box center [186, 333] width 183 height 25
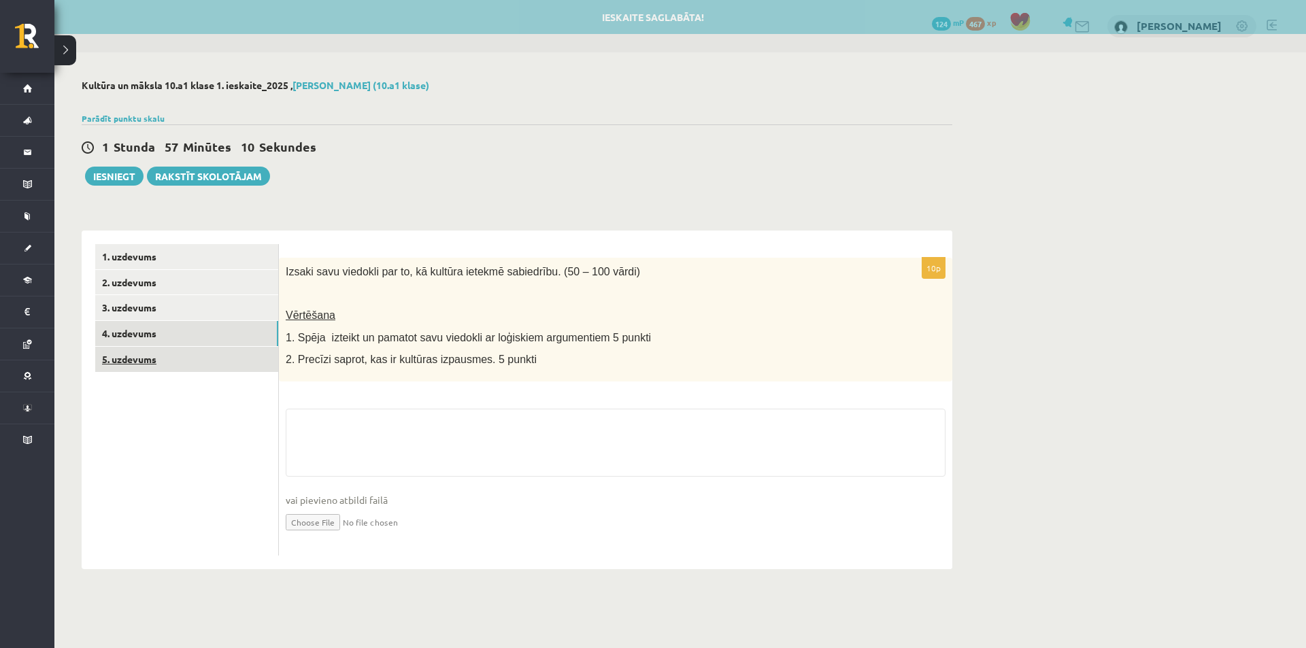
click at [186, 366] on link "5. uzdevums" at bounding box center [186, 359] width 183 height 25
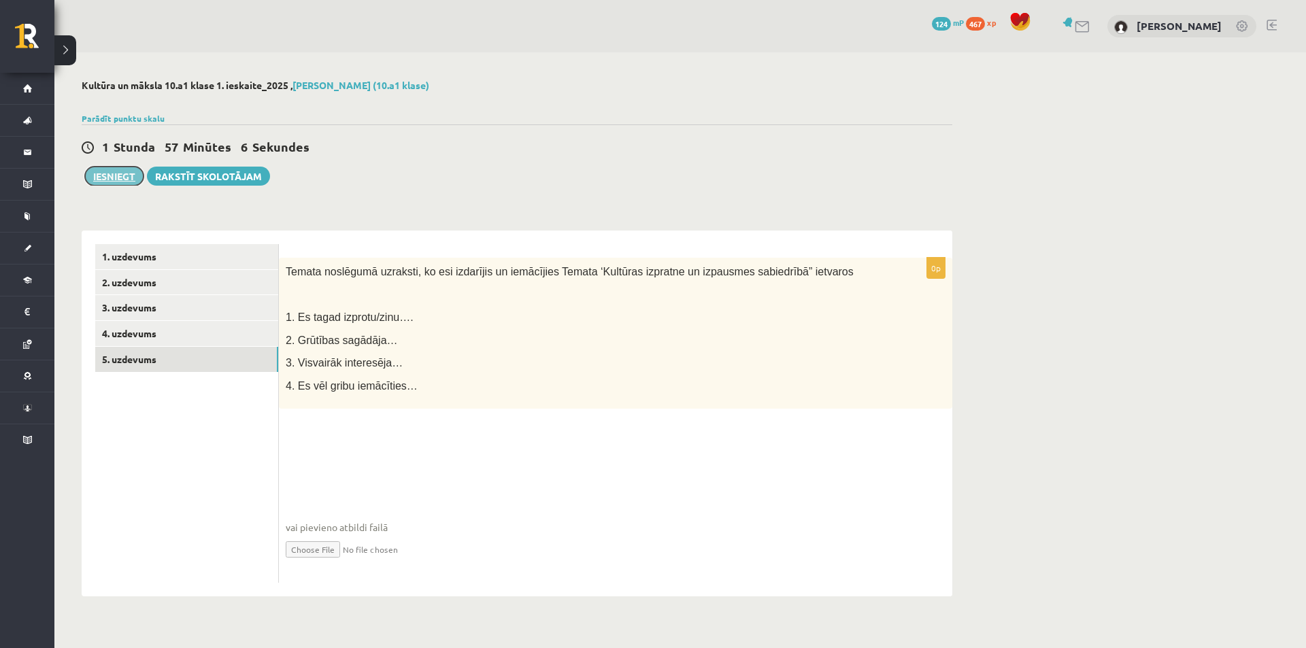
click at [116, 182] on button "Iesniegt" at bounding box center [114, 176] width 58 height 19
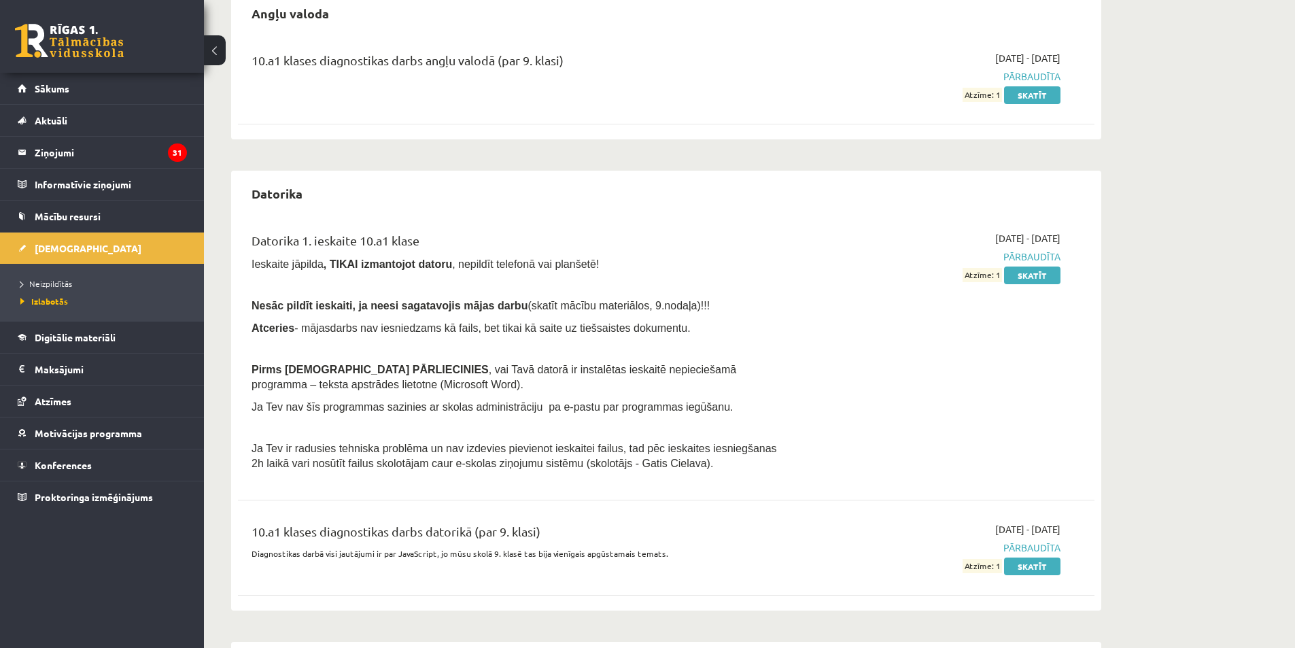
scroll to position [146, 0]
click at [61, 283] on span "Neizpildītās" at bounding box center [46, 283] width 52 height 11
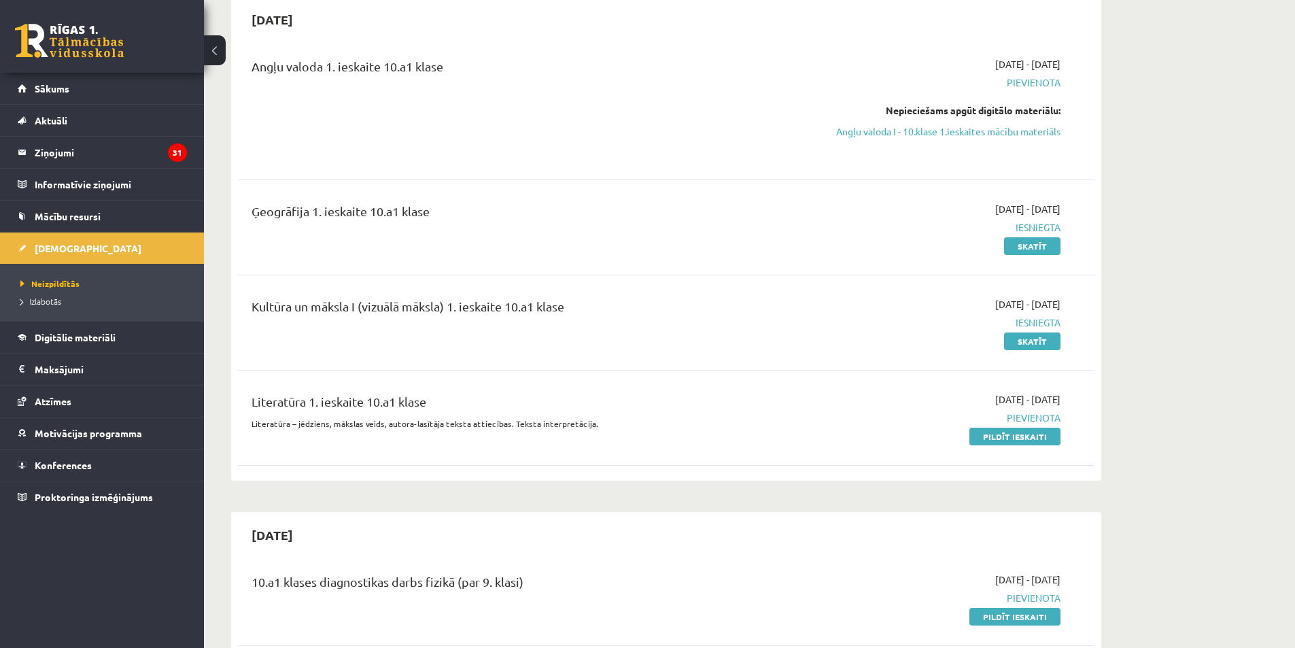
scroll to position [137, 0]
click at [1010, 440] on link "Pildīt ieskaiti" at bounding box center [1015, 437] width 91 height 18
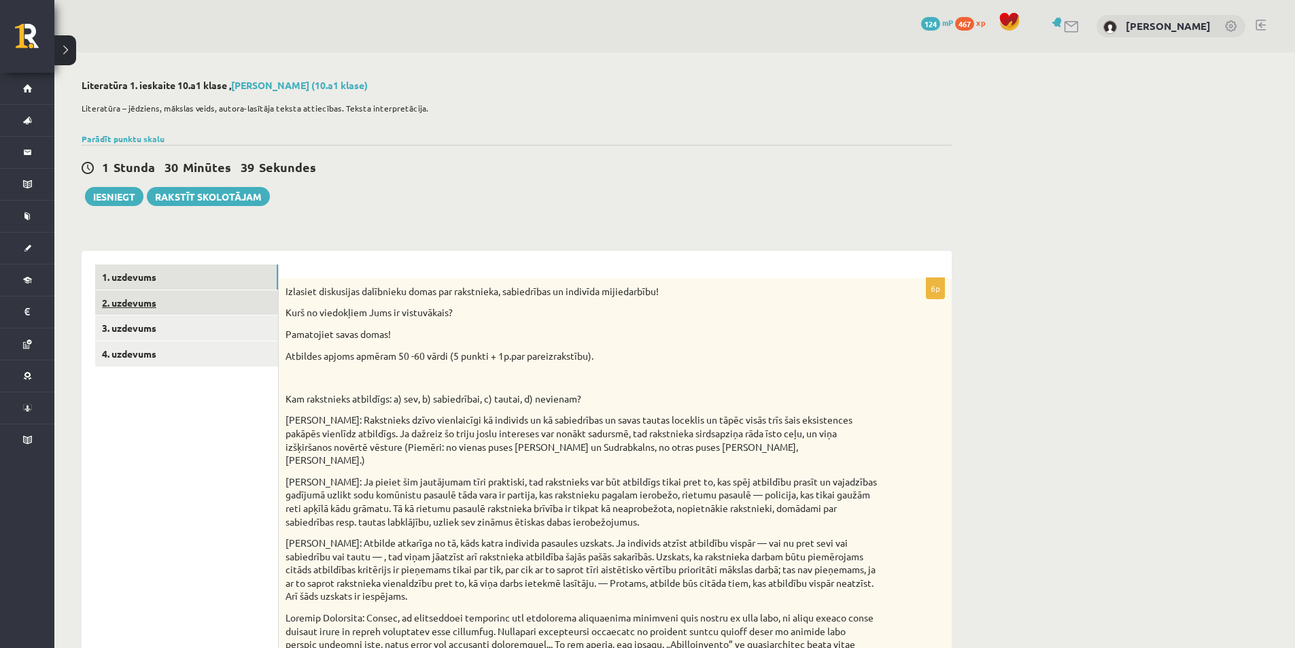
click at [242, 307] on link "2. uzdevums" at bounding box center [186, 302] width 183 height 25
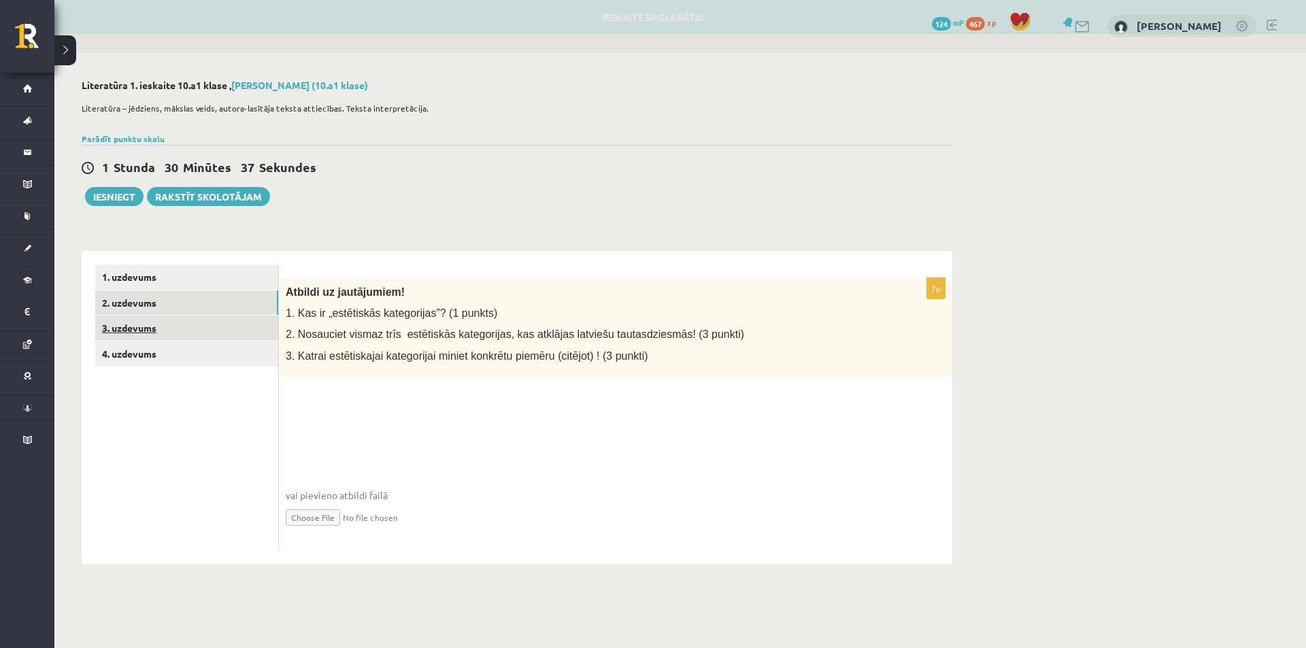
click at [207, 333] on link "3. uzdevums" at bounding box center [186, 328] width 183 height 25
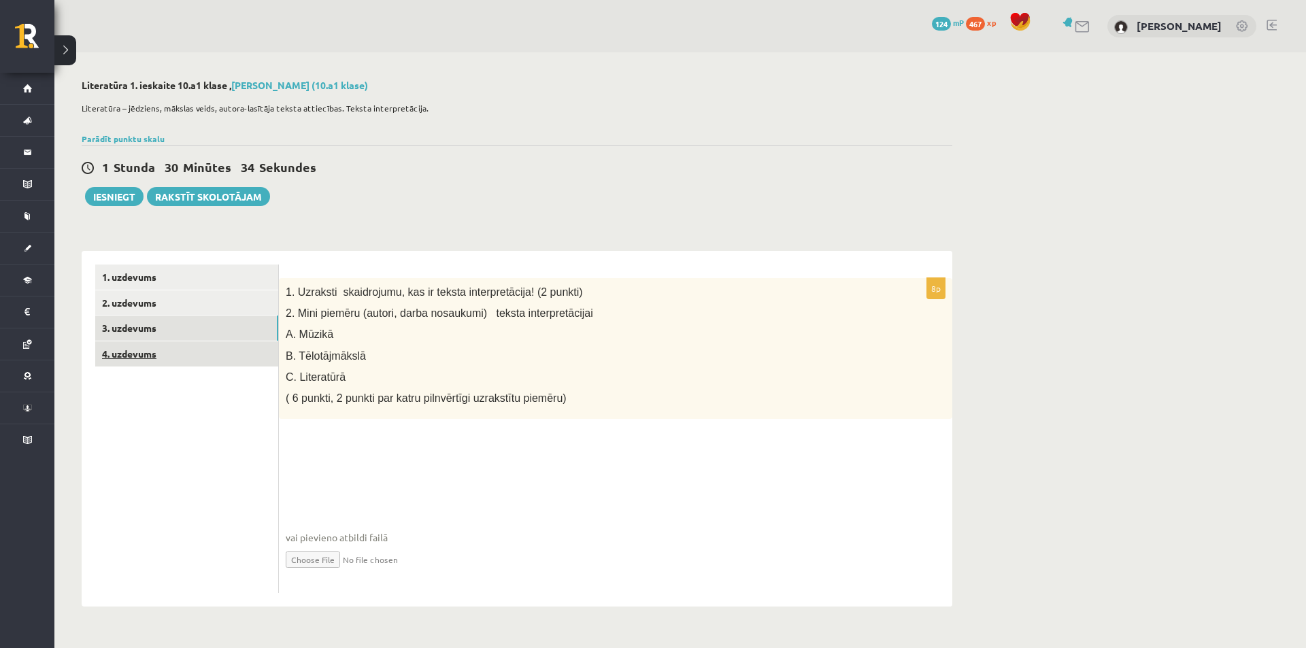
click at [211, 356] on link "4. uzdevums" at bounding box center [186, 353] width 183 height 25
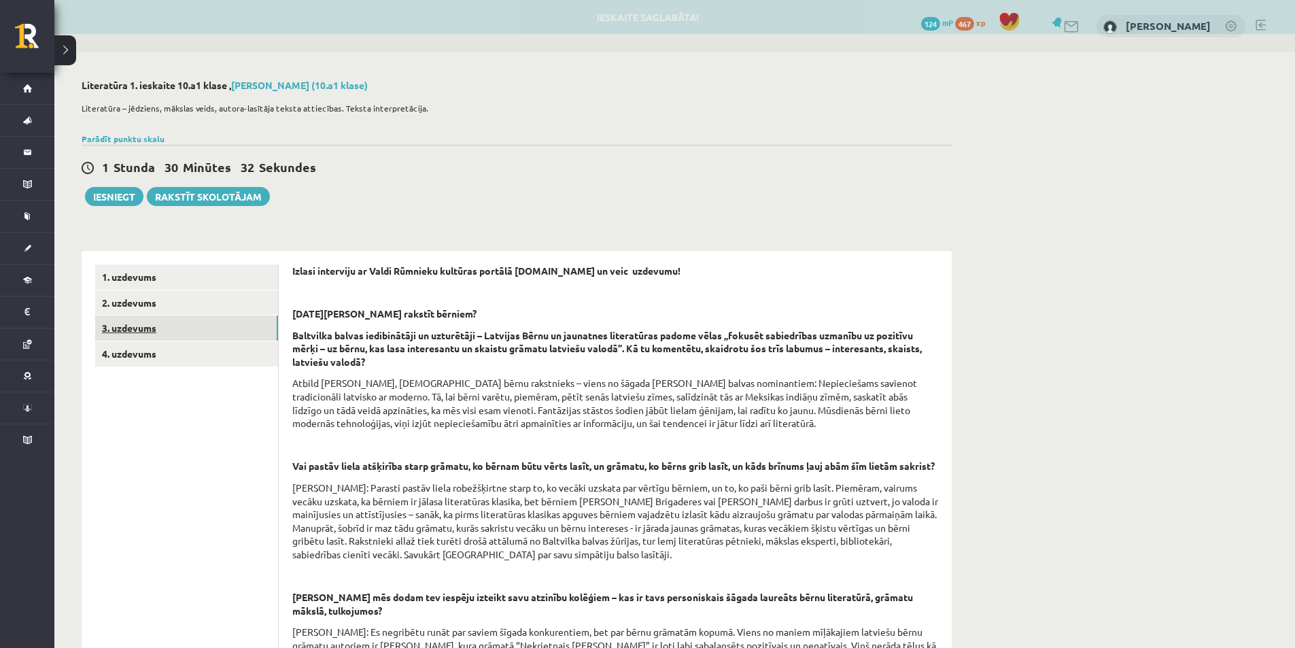
click at [226, 318] on link "3. uzdevums" at bounding box center [186, 328] width 183 height 25
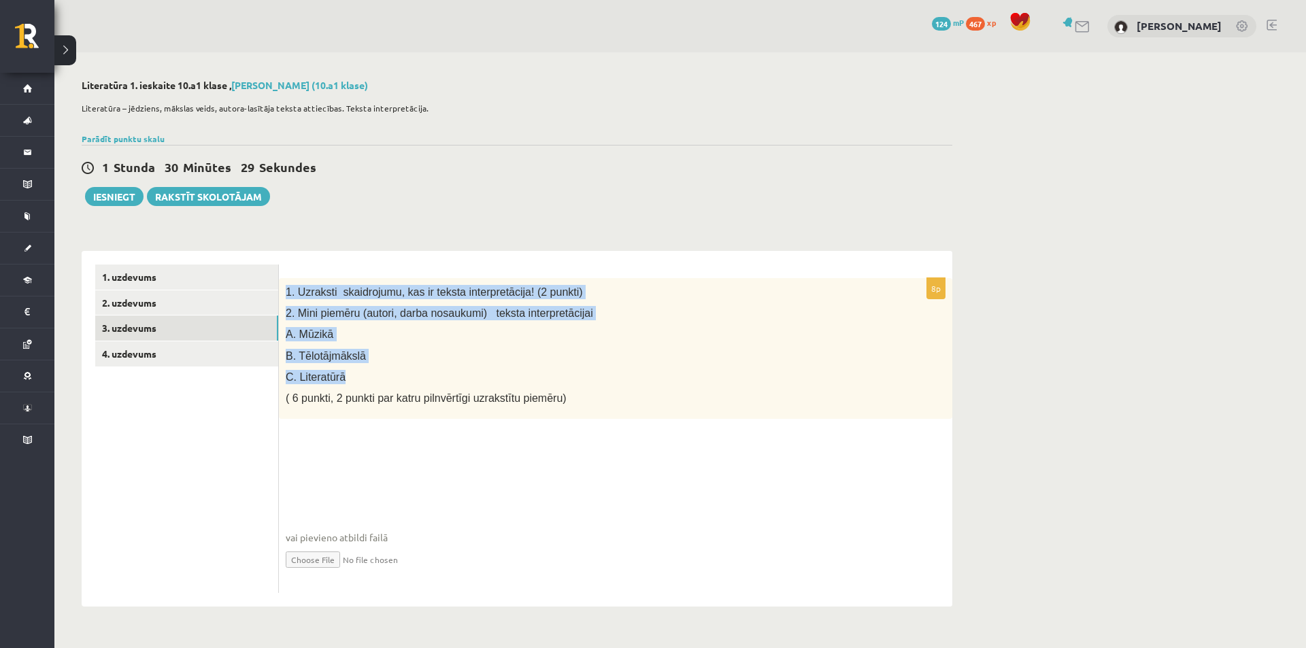
drag, startPoint x: 281, startPoint y: 290, endPoint x: 367, endPoint y: 371, distance: 117.9
click at [367, 371] on div "1. Uzraksti skaidrojumu, kas ir teksta interpretācija! (2 punkti) 2. Mini piemē…" at bounding box center [615, 348] width 673 height 141
copy div "1. Uzraksti skaidrojumu, kas ir teksta interpretācija! (2 punkti) 2. Mini piemē…"
click at [320, 554] on input "file" at bounding box center [616, 559] width 660 height 28
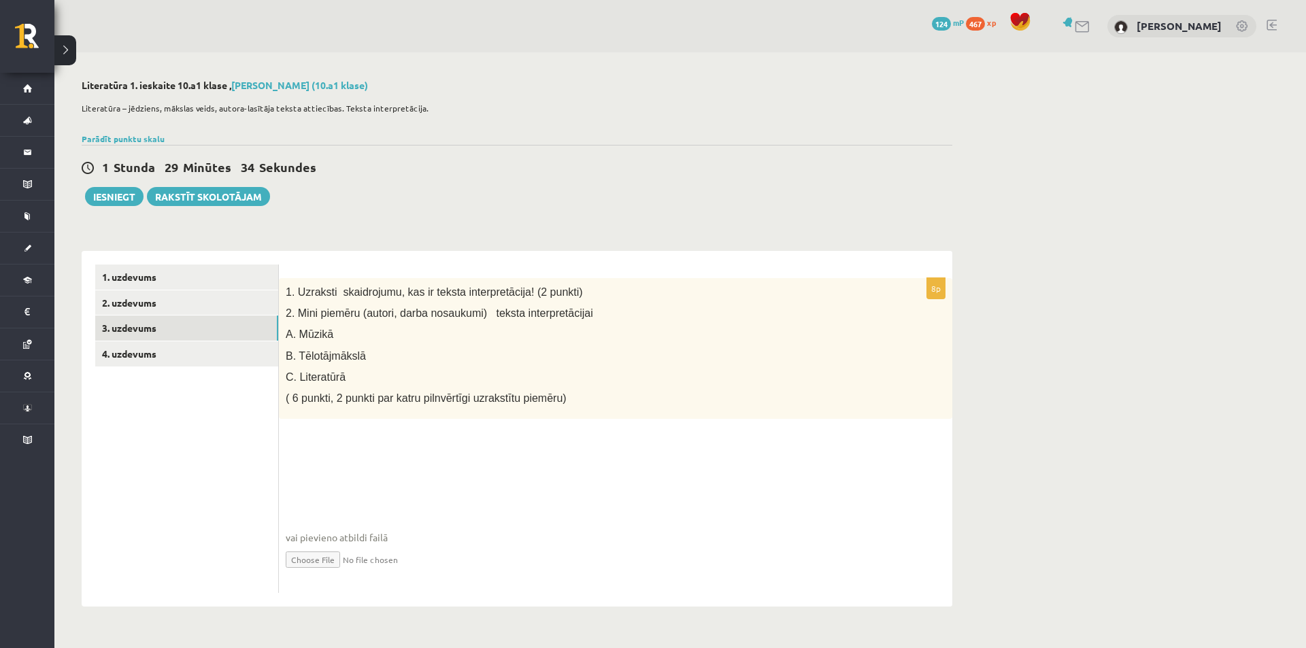
click at [493, 428] on div "8p 1. Uzraksti skaidrojumu, kas ir teksta interpretācija! (2 punkti) 2. Mini pi…" at bounding box center [615, 436] width 673 height 316
click at [362, 558] on input "file" at bounding box center [616, 559] width 660 height 28
click at [379, 538] on span "vai pievieno atbildi failā" at bounding box center [616, 537] width 660 height 14
click at [378, 562] on input "file" at bounding box center [616, 559] width 660 height 28
click at [222, 350] on link "4. uzdevums" at bounding box center [186, 353] width 183 height 25
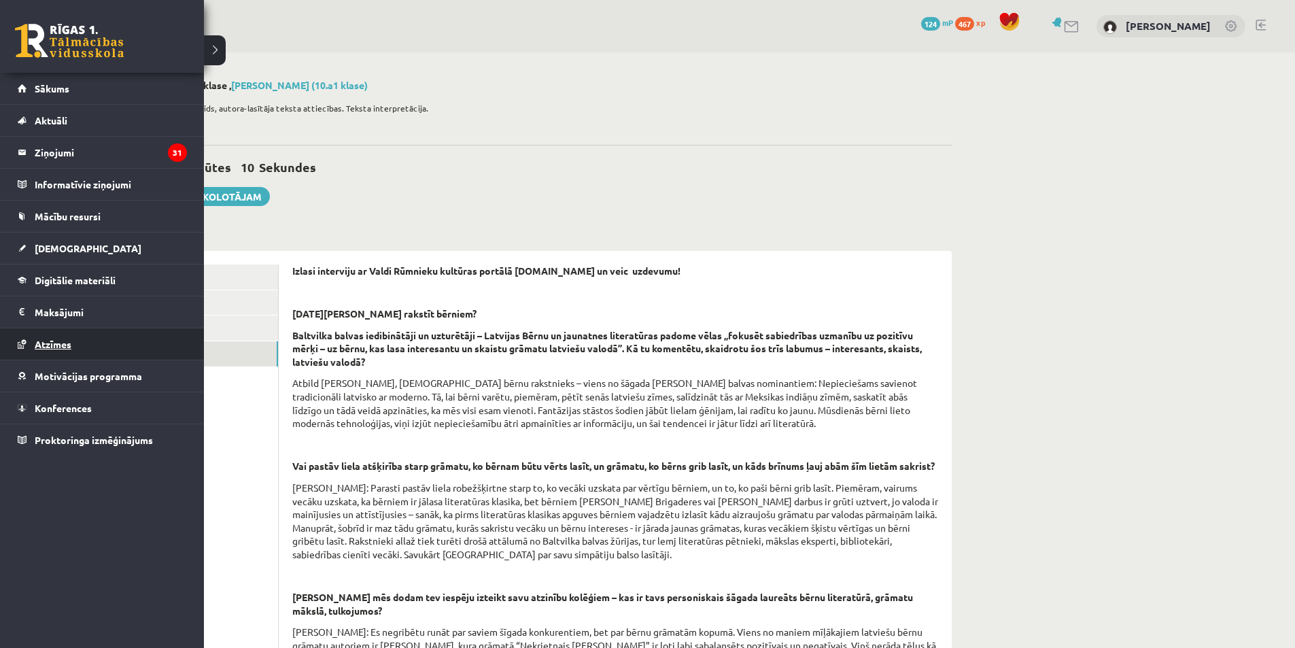
click at [71, 338] on link "Atzīmes" at bounding box center [102, 343] width 169 height 31
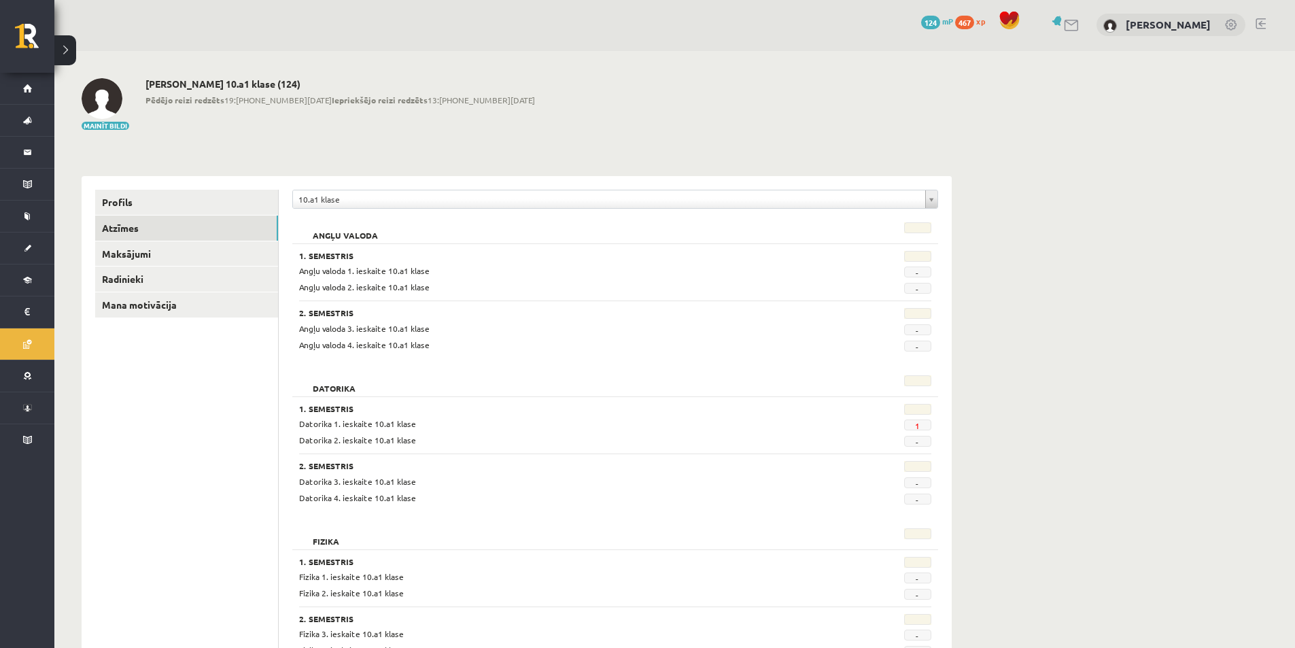
scroll to position [2, 0]
